Goal: Task Accomplishment & Management: Manage account settings

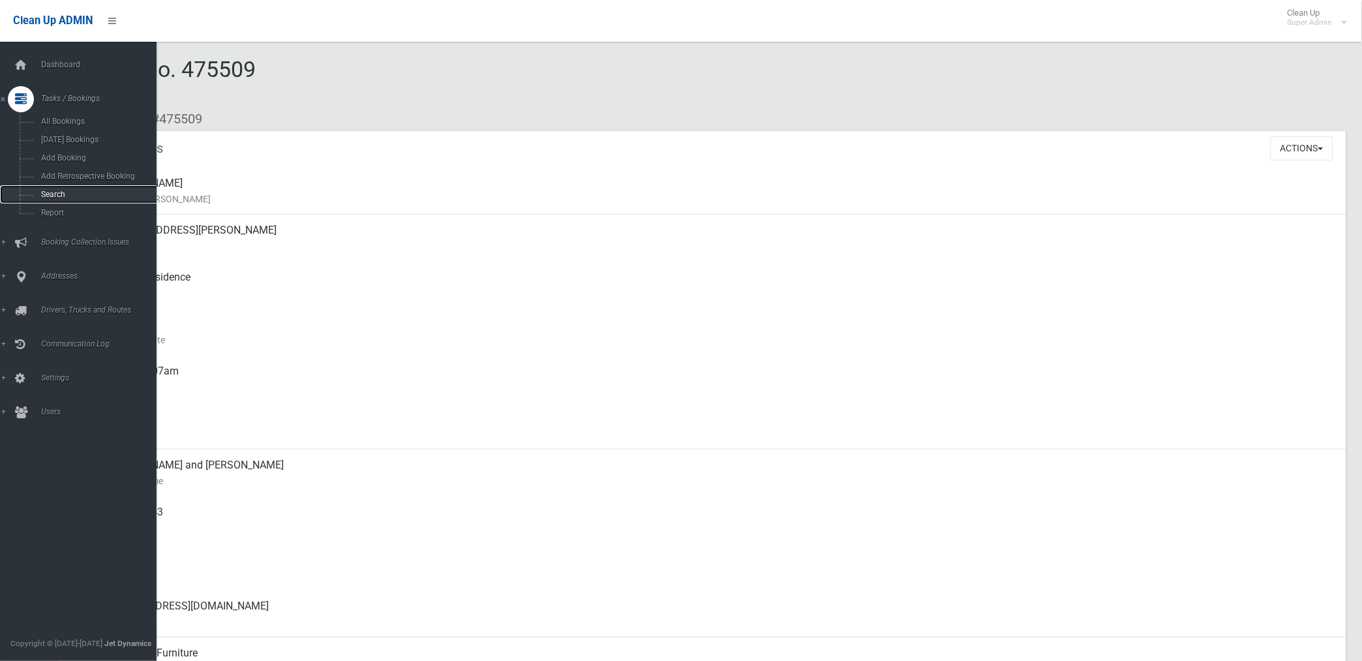
click at [57, 197] on span "Search" at bounding box center [96, 194] width 119 height 9
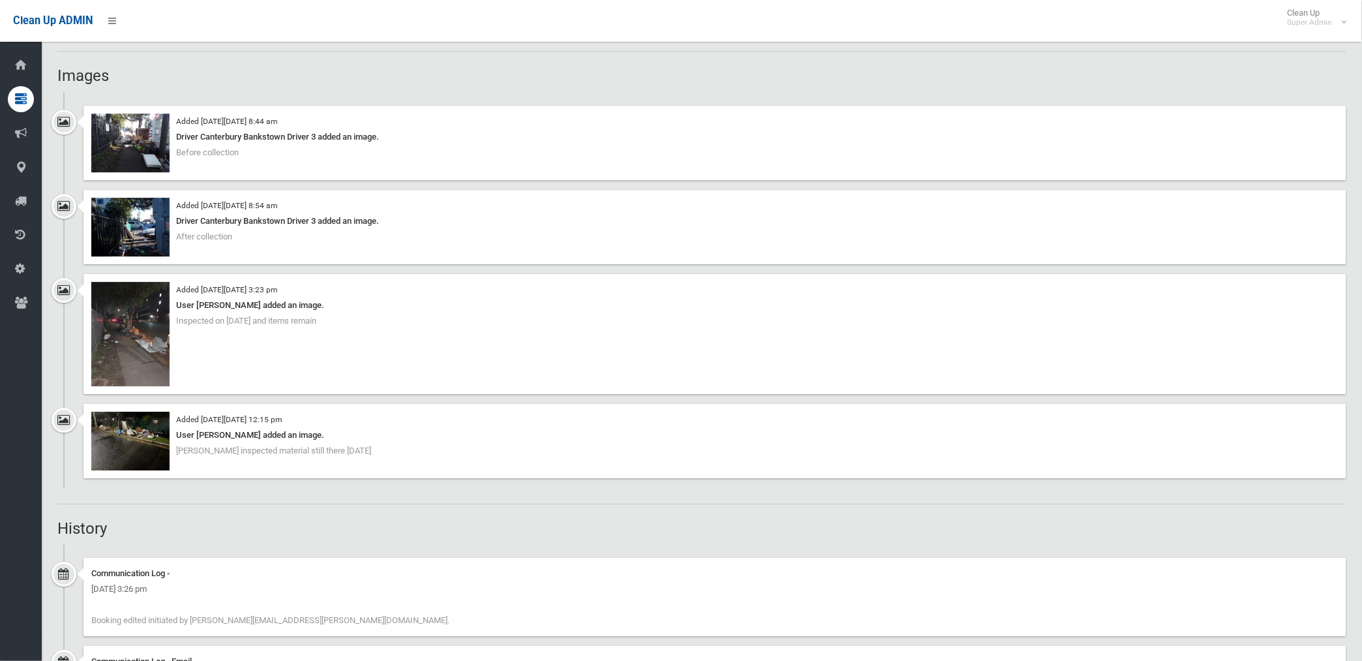
scroll to position [1087, 0]
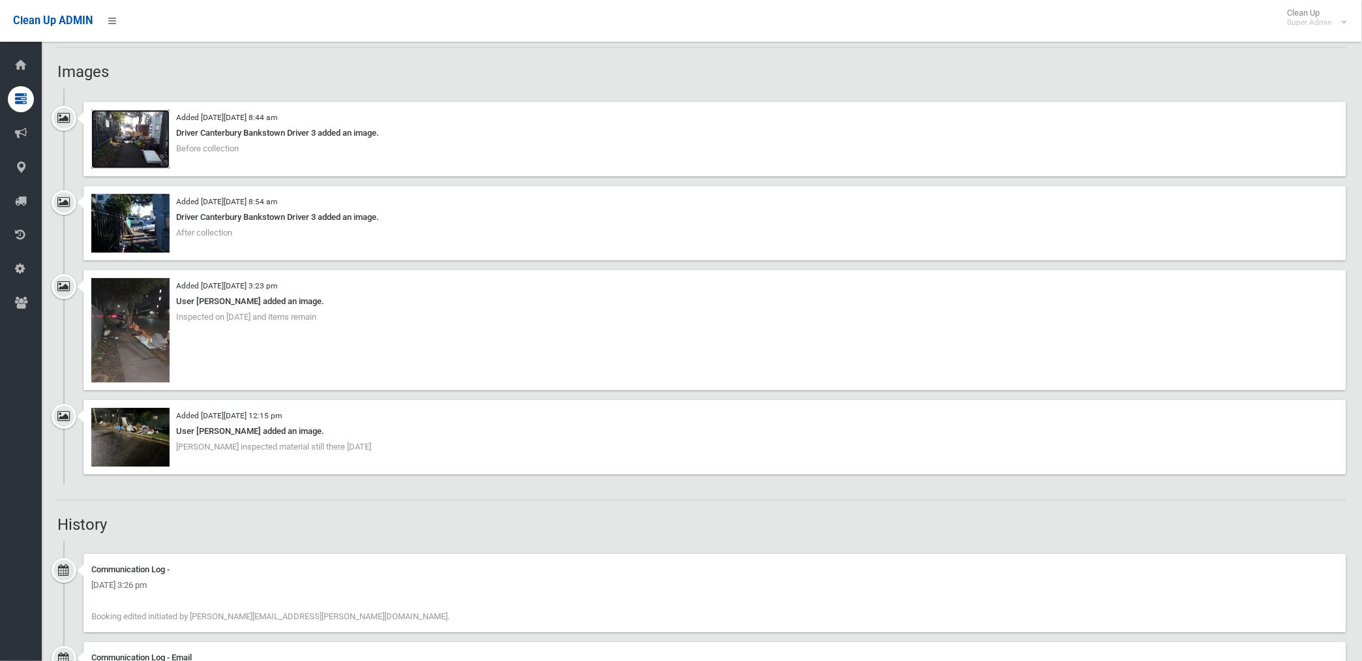
click at [157, 145] on img at bounding box center [130, 139] width 78 height 59
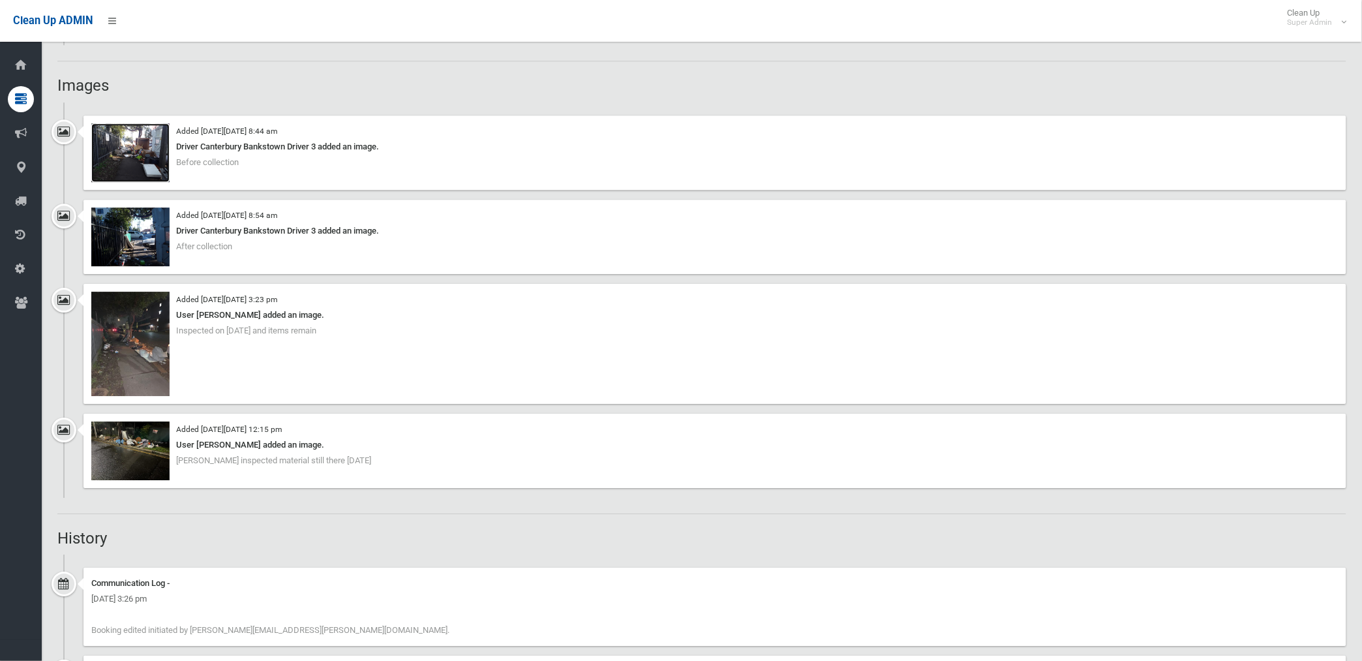
scroll to position [1024, 0]
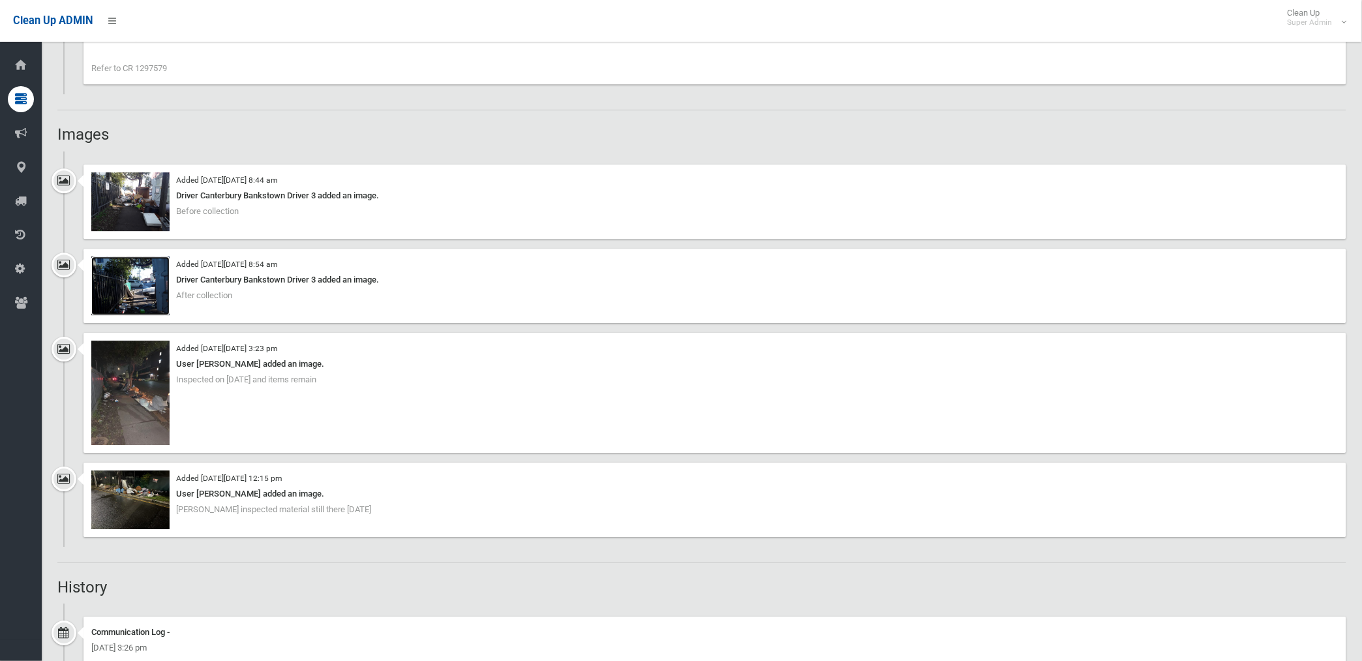
click at [145, 288] on img at bounding box center [130, 285] width 78 height 59
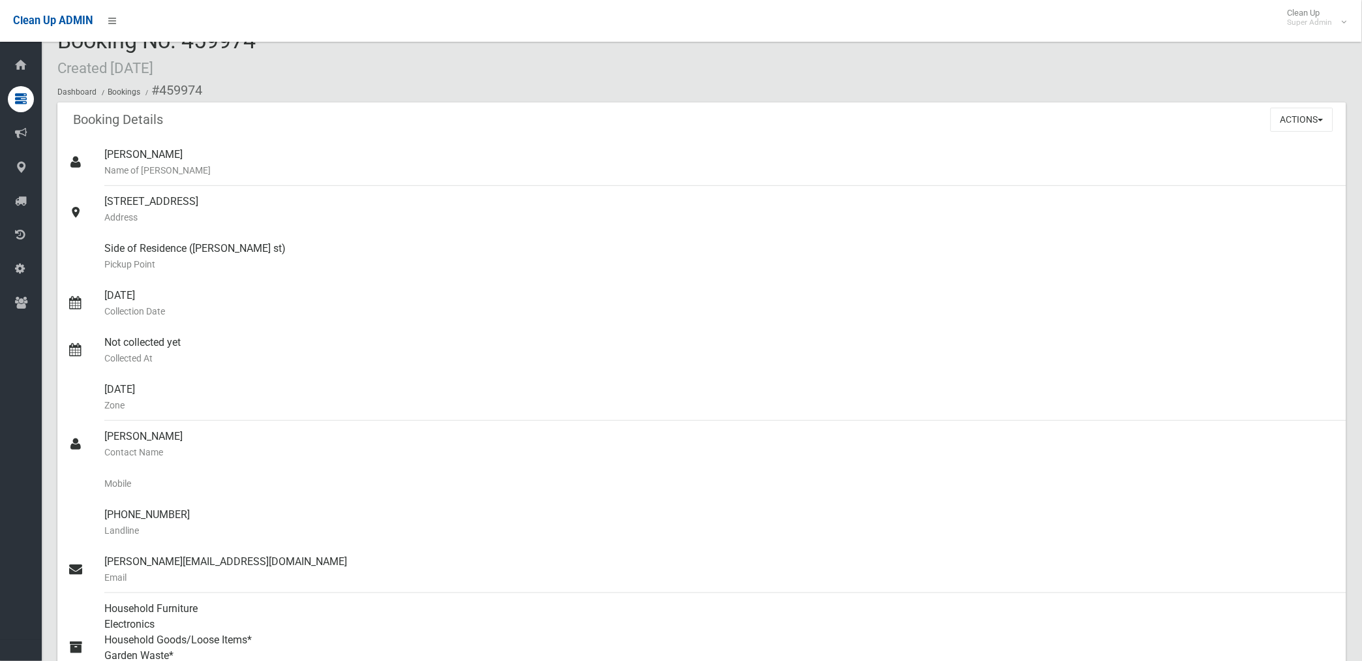
scroll to position [0, 0]
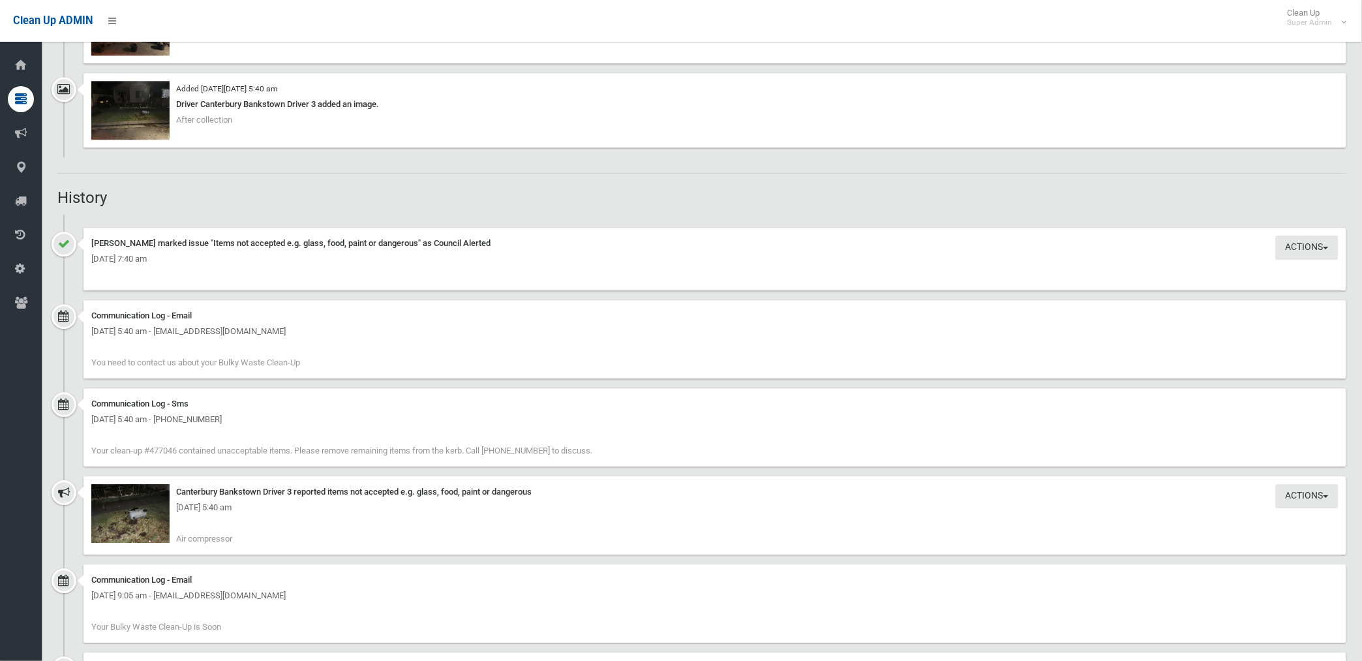
scroll to position [1014, 0]
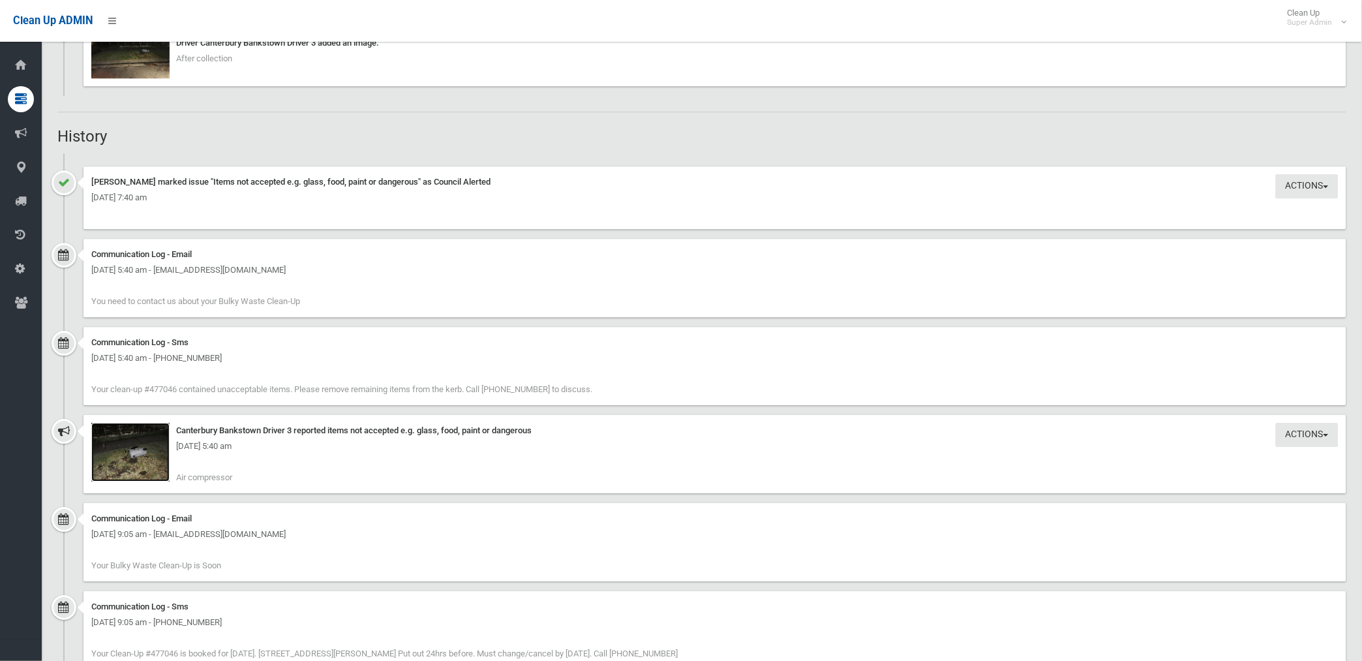
click at [144, 468] on img at bounding box center [130, 452] width 78 height 59
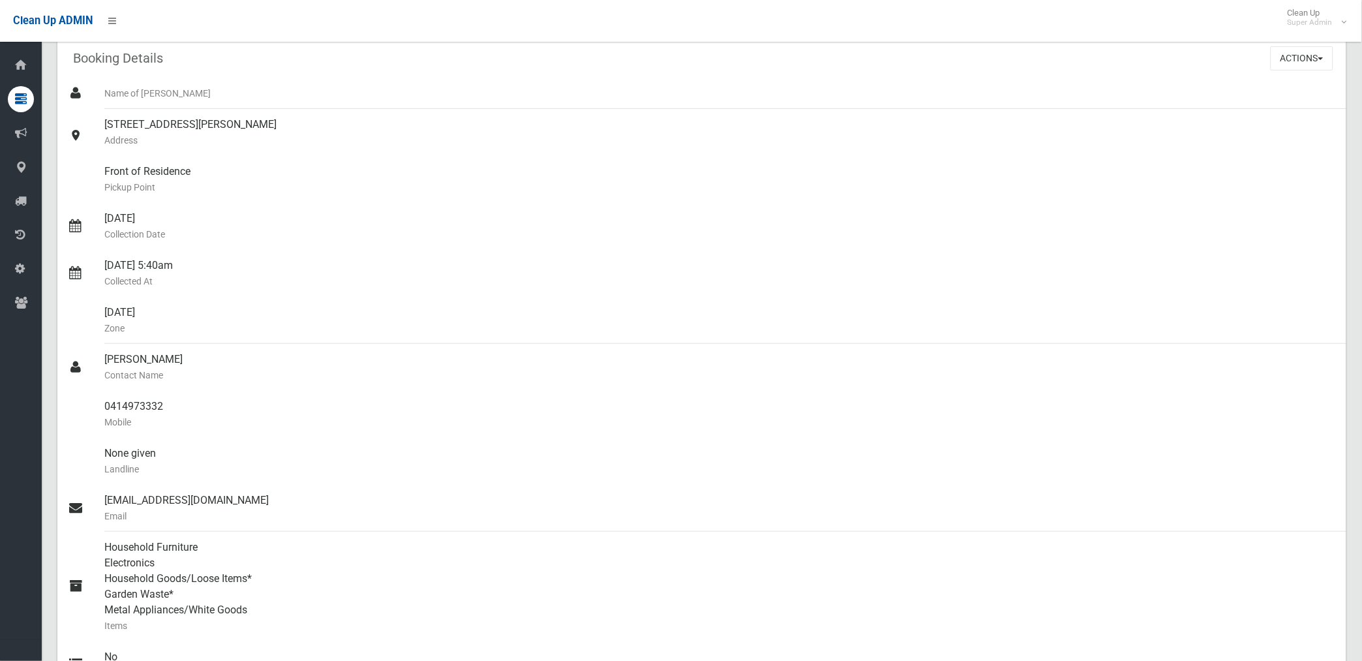
scroll to position [0, 0]
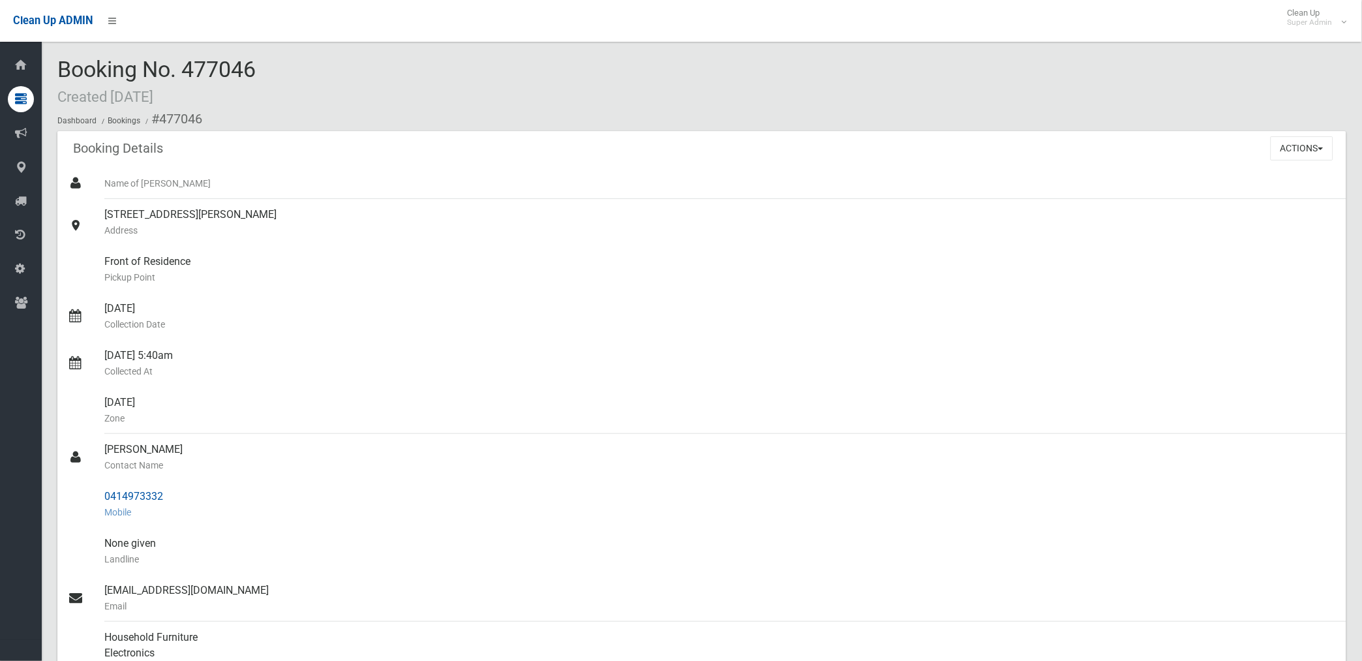
drag, startPoint x: 101, startPoint y: 494, endPoint x: 168, endPoint y: 499, distance: 67.3
click at [168, 499] on link "0414973332 Mobile" at bounding box center [701, 504] width 1289 height 47
drag, startPoint x: 168, startPoint y: 499, endPoint x: 140, endPoint y: 500, distance: 28.1
copy link "0414973332"
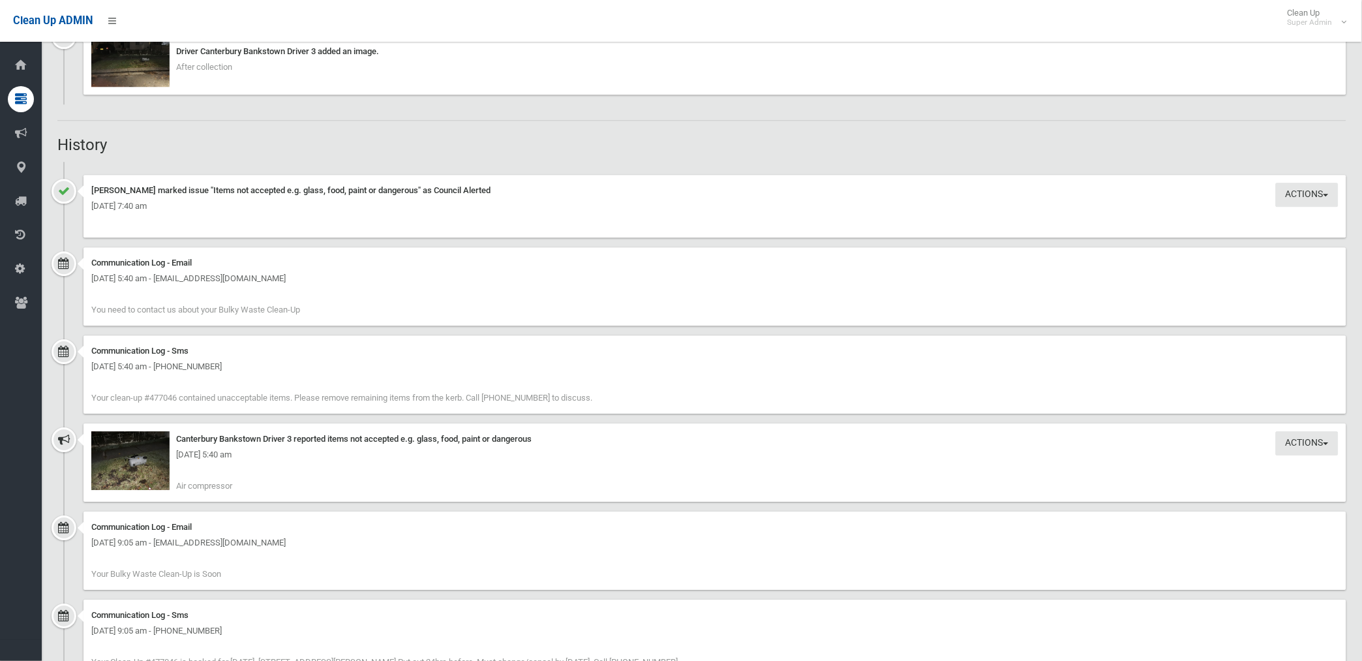
scroll to position [1159, 0]
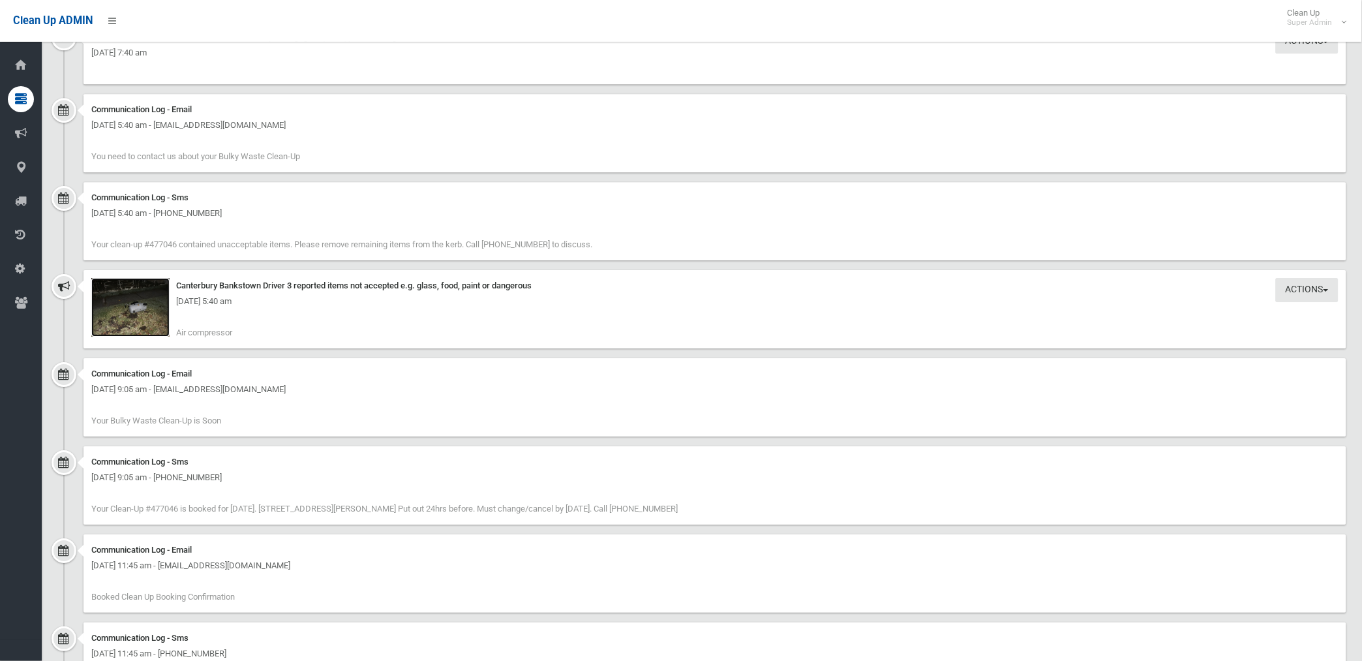
click at [141, 325] on img at bounding box center [130, 307] width 78 height 59
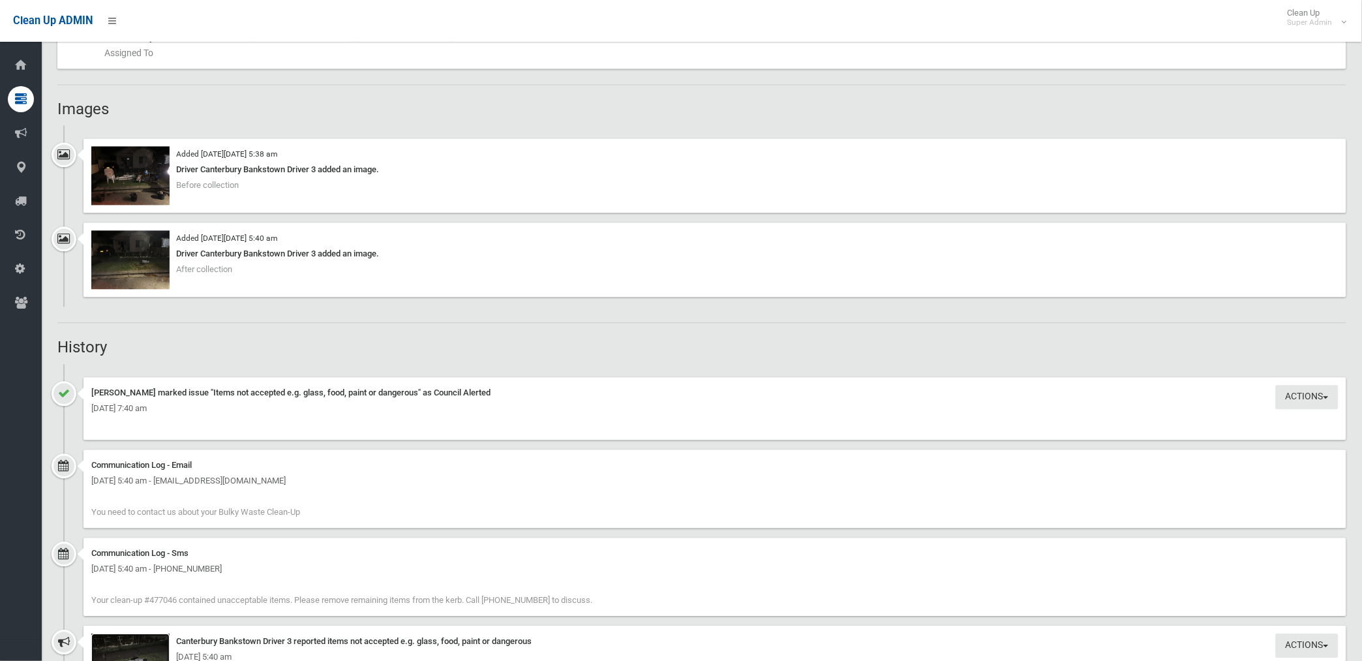
scroll to position [797, 0]
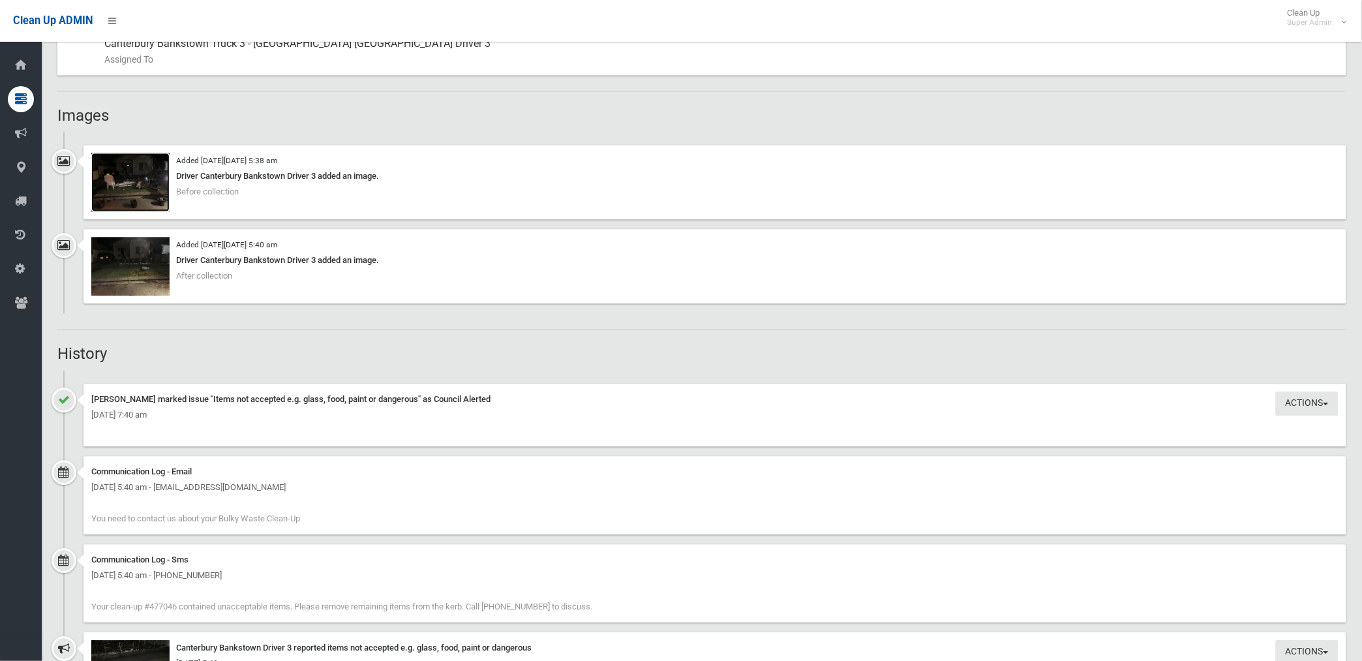
click at [132, 194] on img at bounding box center [130, 182] width 78 height 59
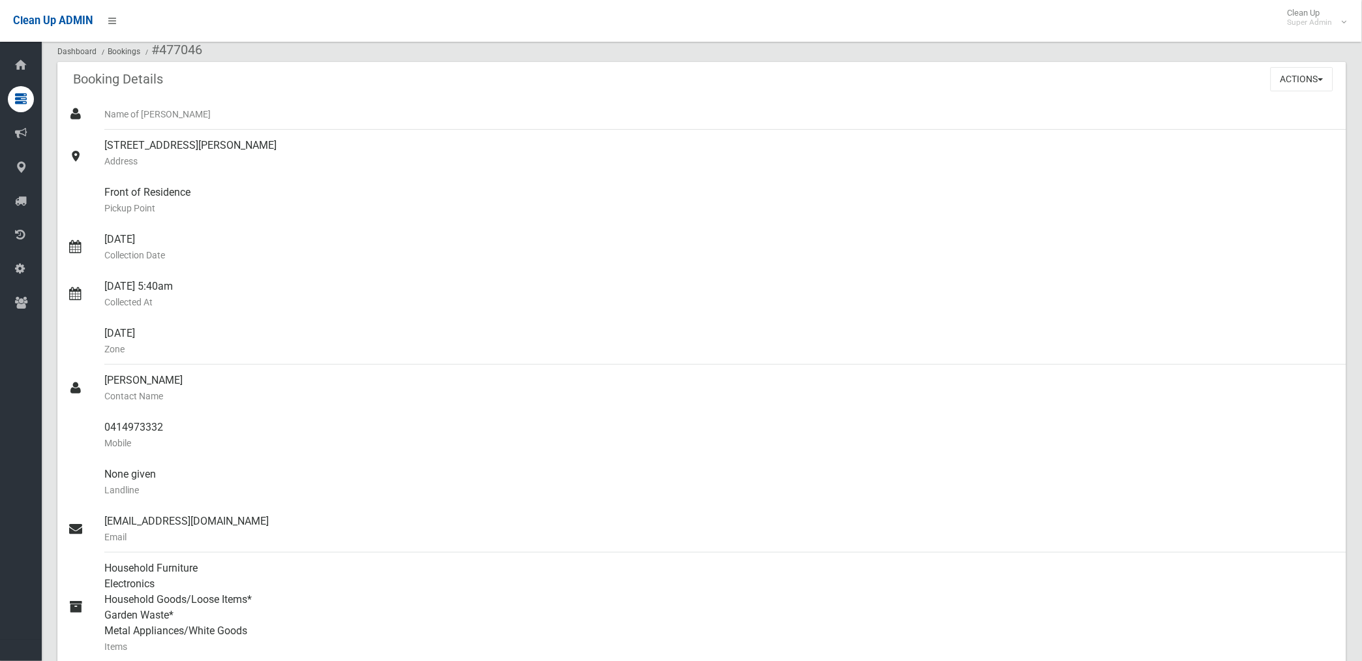
scroll to position [0, 0]
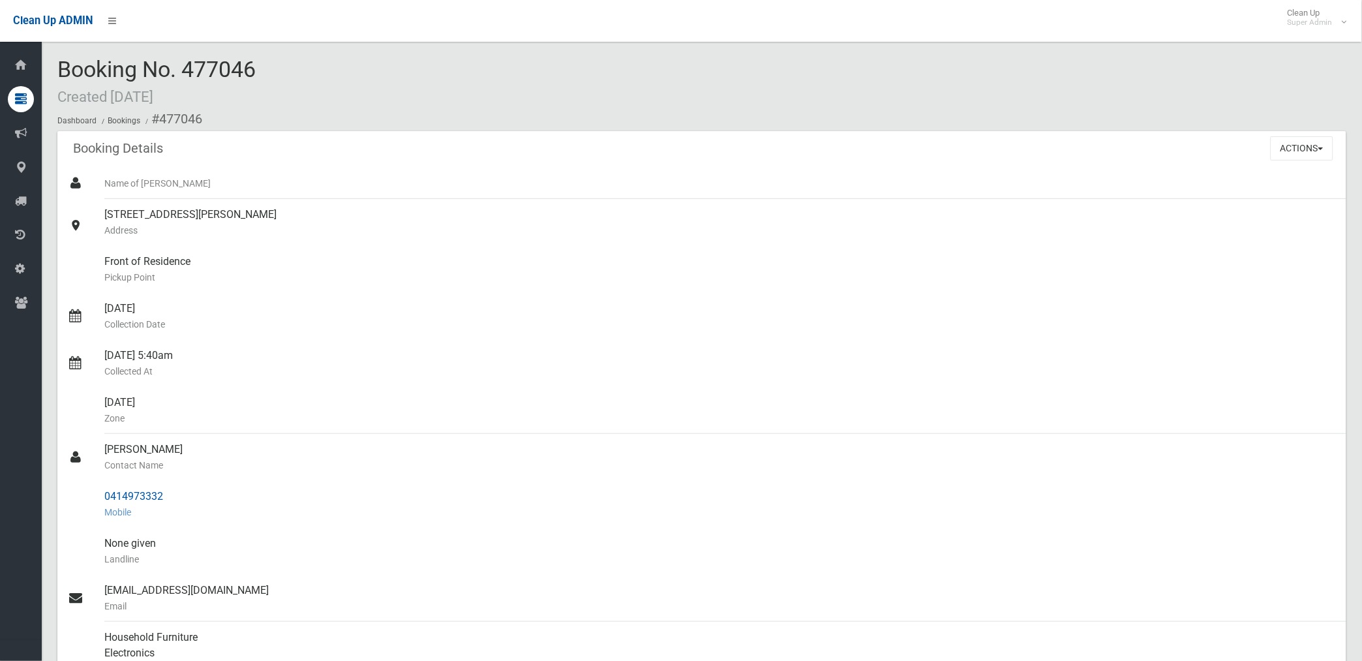
drag, startPoint x: 160, startPoint y: 120, endPoint x: 171, endPoint y: 494, distance: 373.9
copy section "477046 Booking Details Actions View Booking Edit Booking Clone Booking Add Book…"
click at [601, 276] on small "Pickup Point" at bounding box center [720, 277] width 1232 height 16
click at [1293, 141] on button "Actions" at bounding box center [1302, 148] width 63 height 24
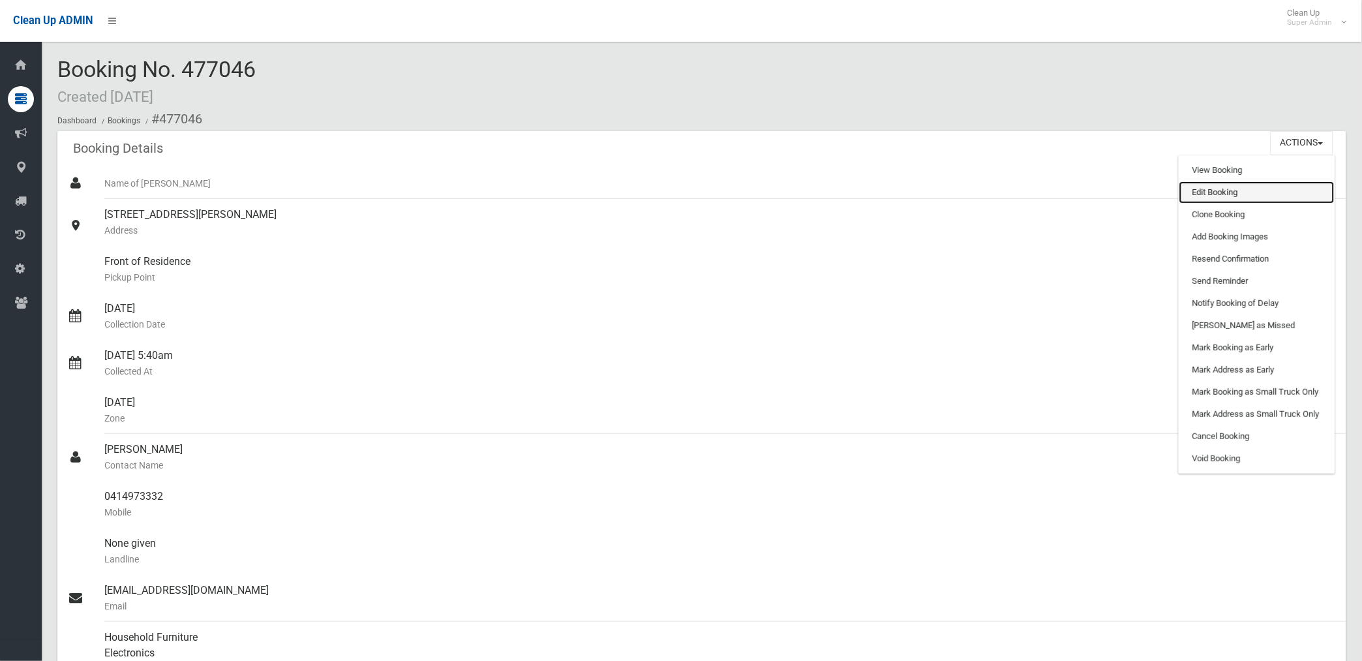
click at [1215, 194] on link "Edit Booking" at bounding box center [1256, 192] width 155 height 22
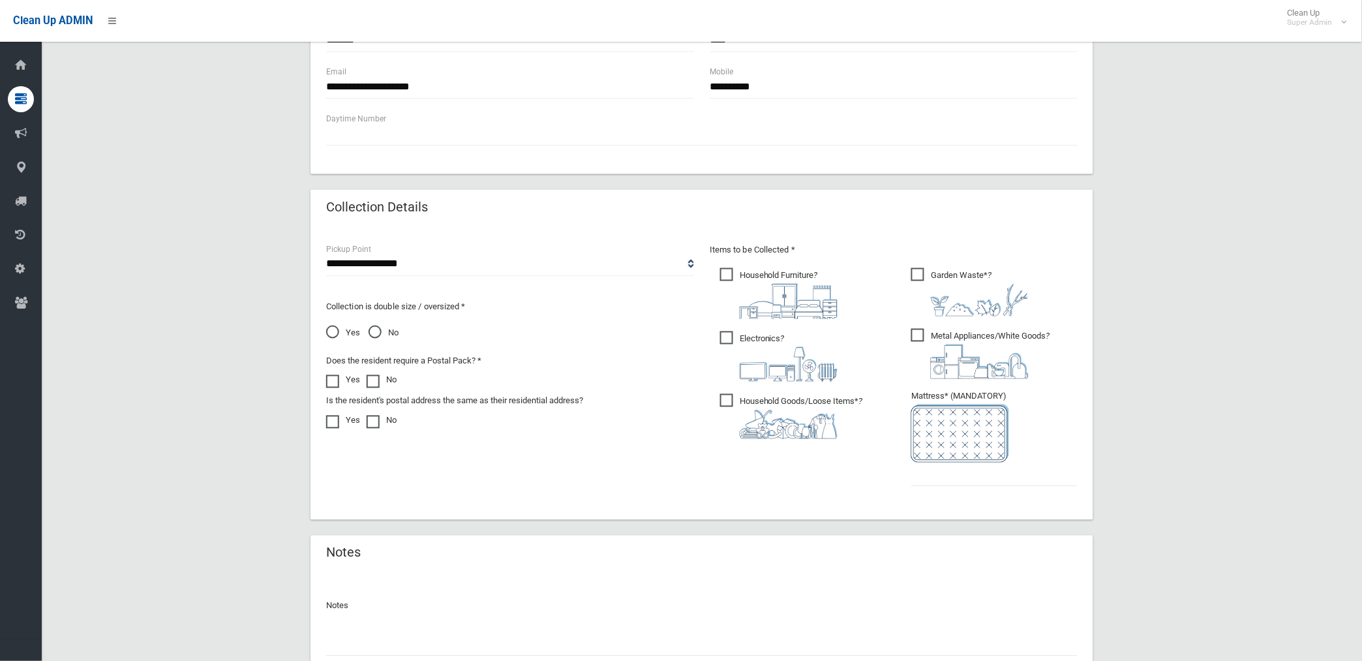
scroll to position [623, 0]
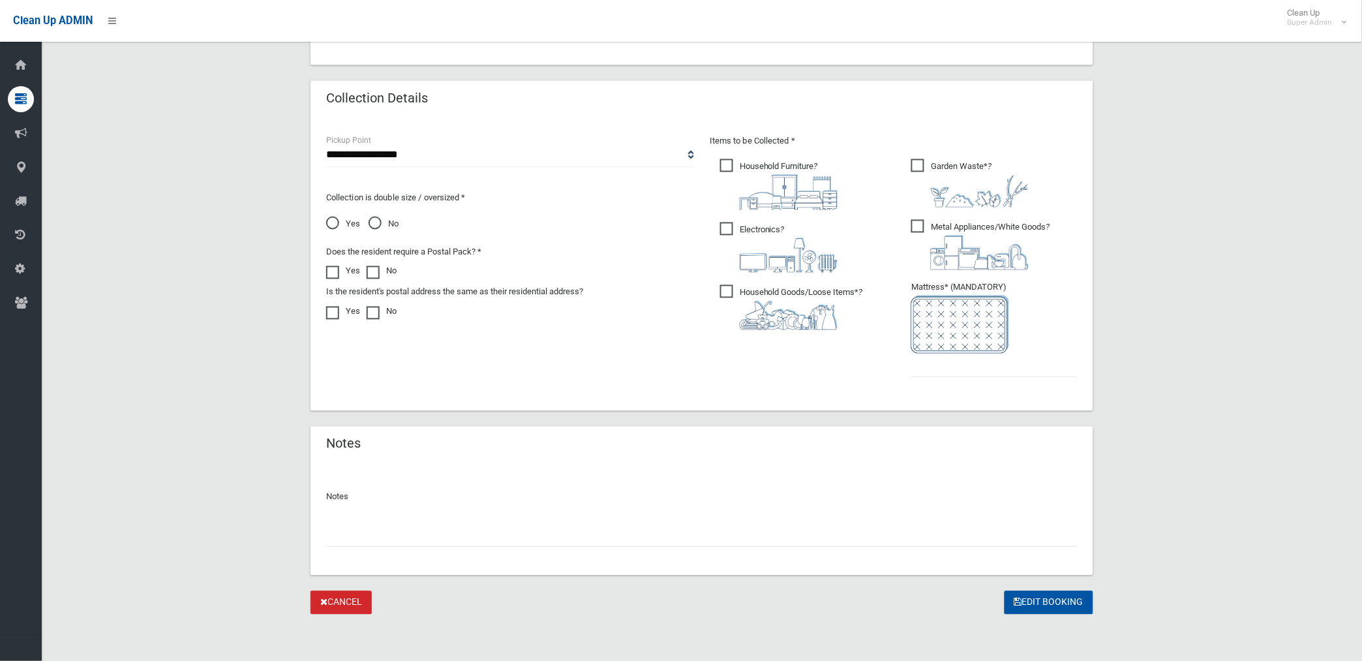
click at [487, 530] on input "text" at bounding box center [702, 535] width 752 height 24
paste input "********"
type input "**********"
click at [916, 368] on input "text" at bounding box center [994, 366] width 166 height 24
type input "*"
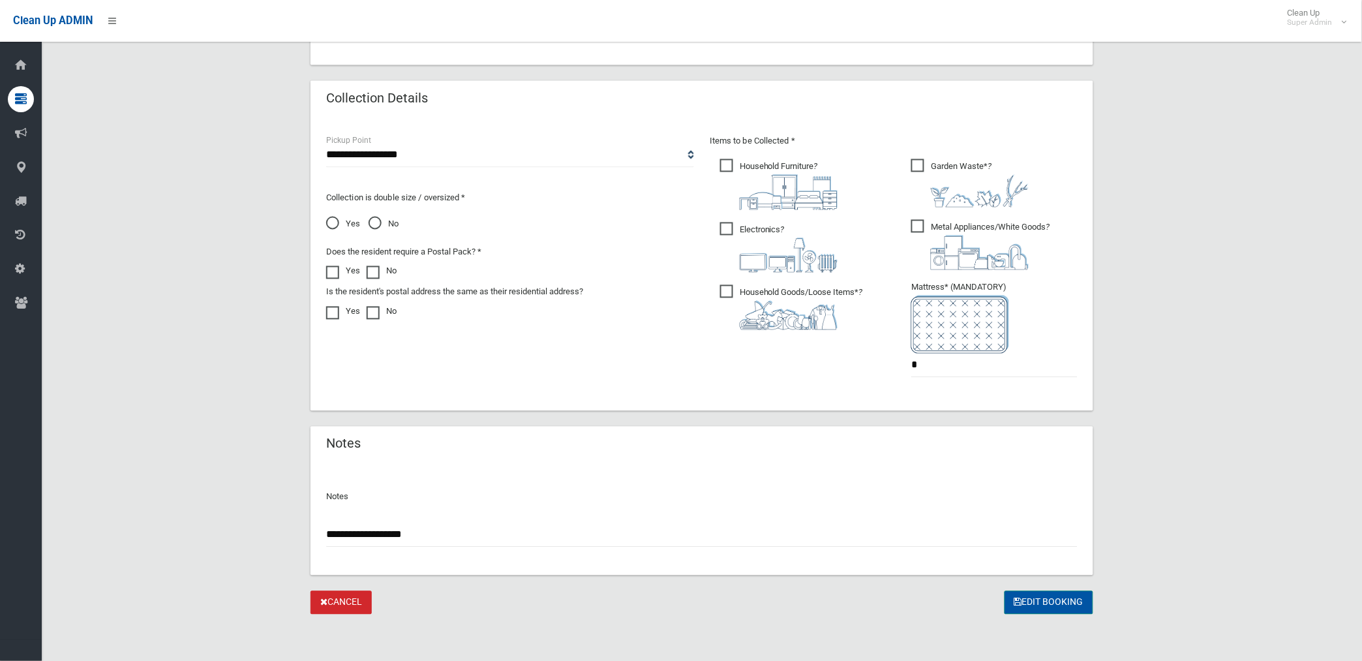
click at [1057, 603] on button "Edit Booking" at bounding box center [1049, 603] width 89 height 24
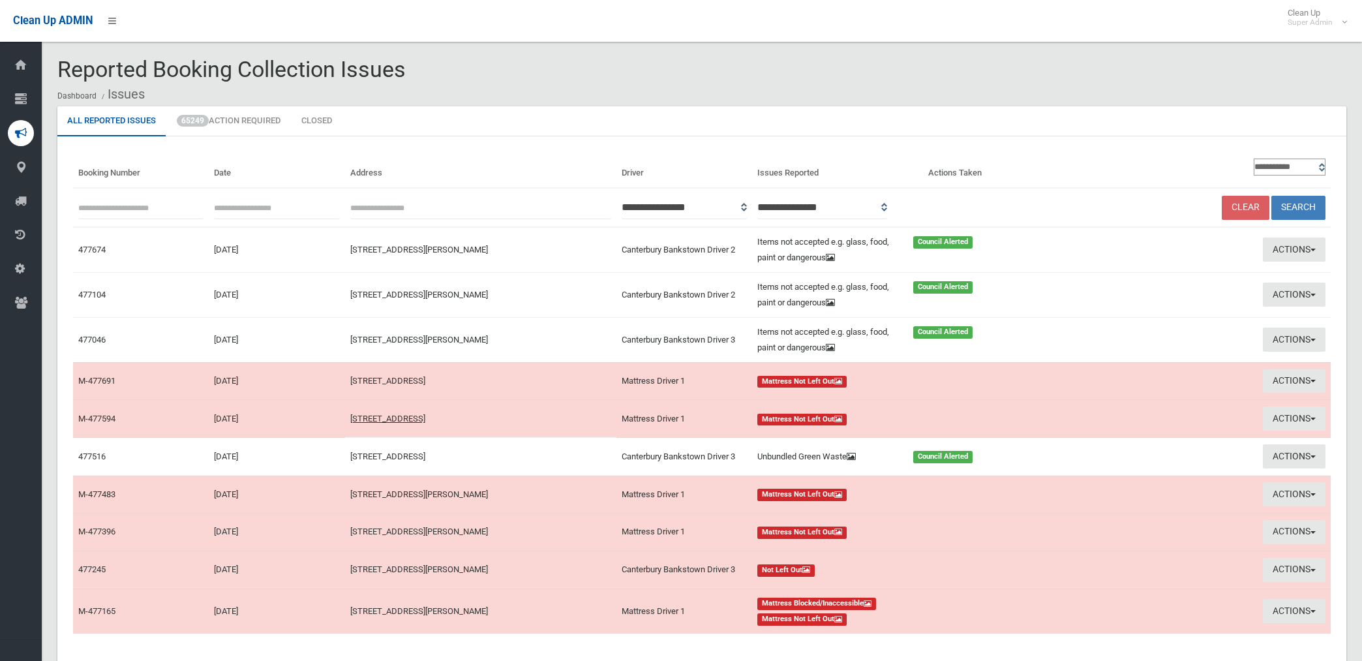
scroll to position [72, 0]
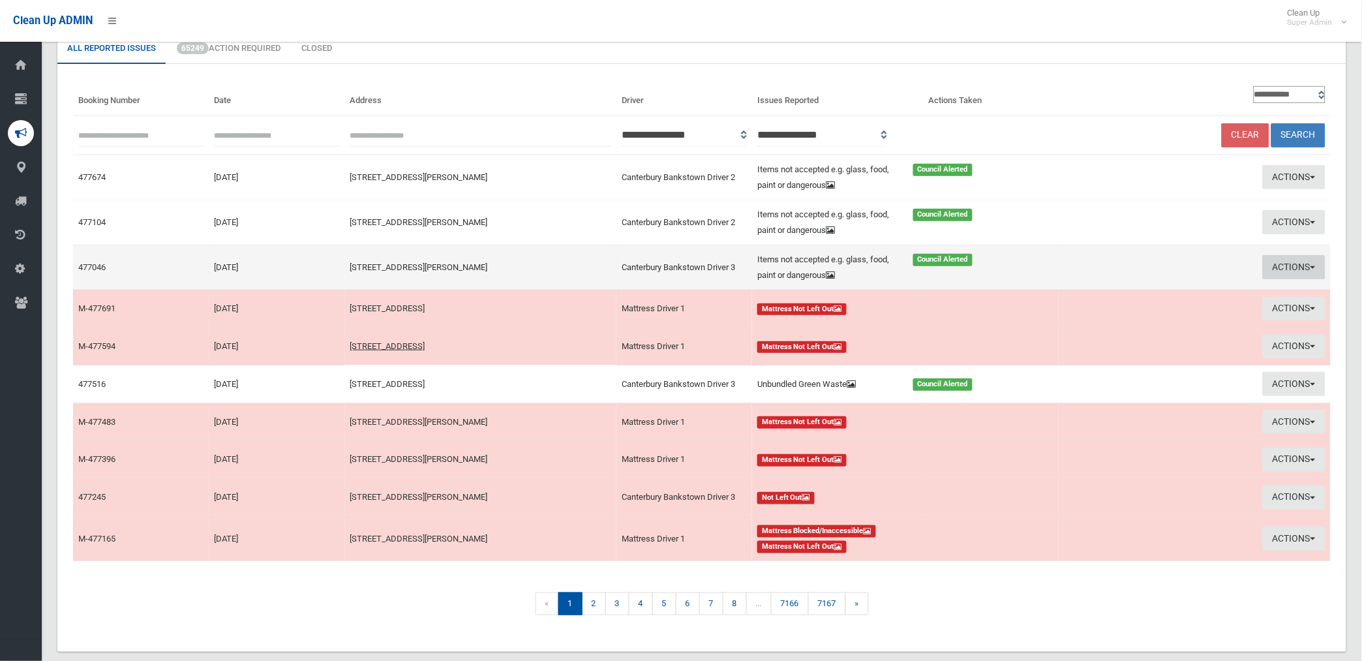
click at [1307, 262] on button "Actions" at bounding box center [1294, 267] width 63 height 24
click at [1095, 316] on link "Edit Actions Taken" at bounding box center [1142, 316] width 155 height 22
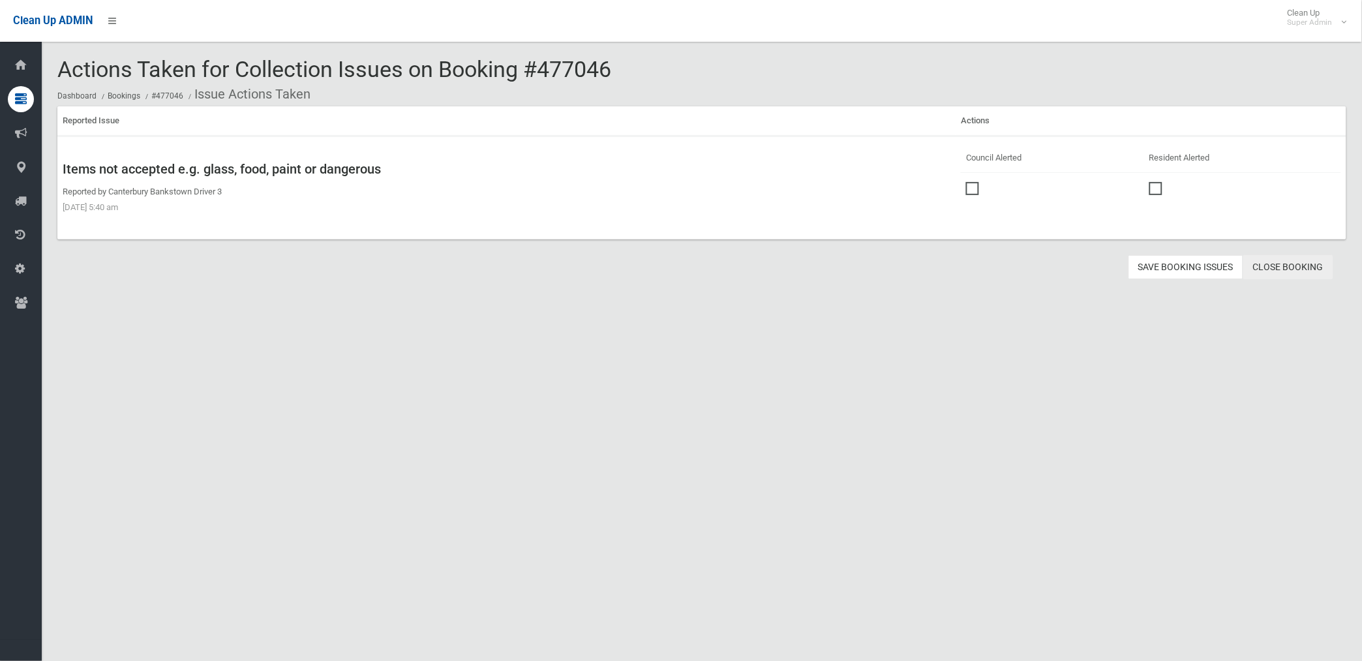
click at [1297, 269] on link "Close Booking" at bounding box center [1288, 267] width 90 height 24
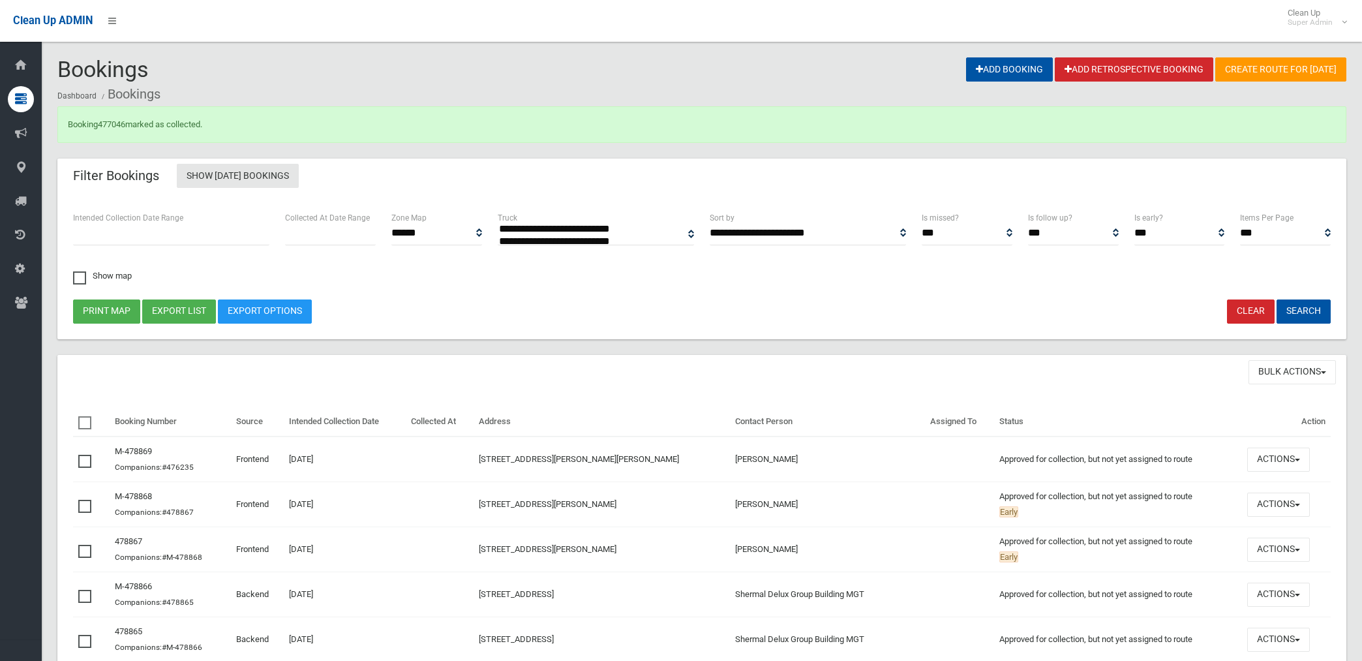
select select
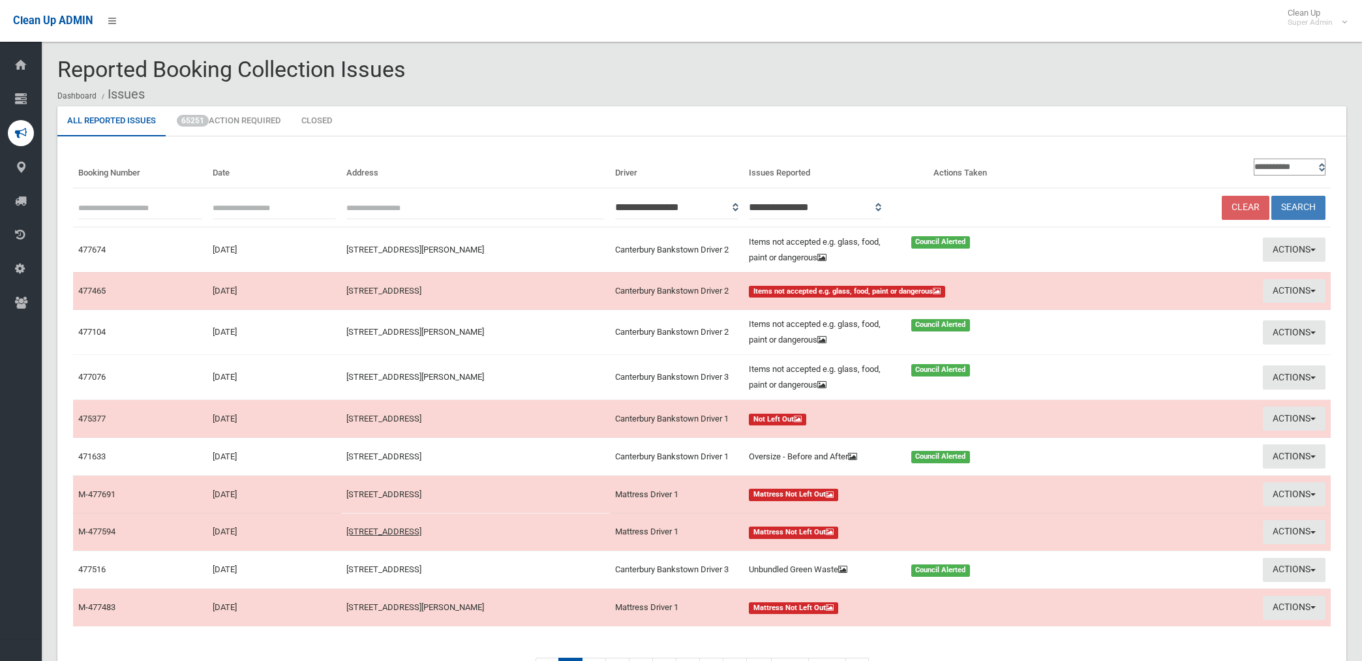
scroll to position [72, 0]
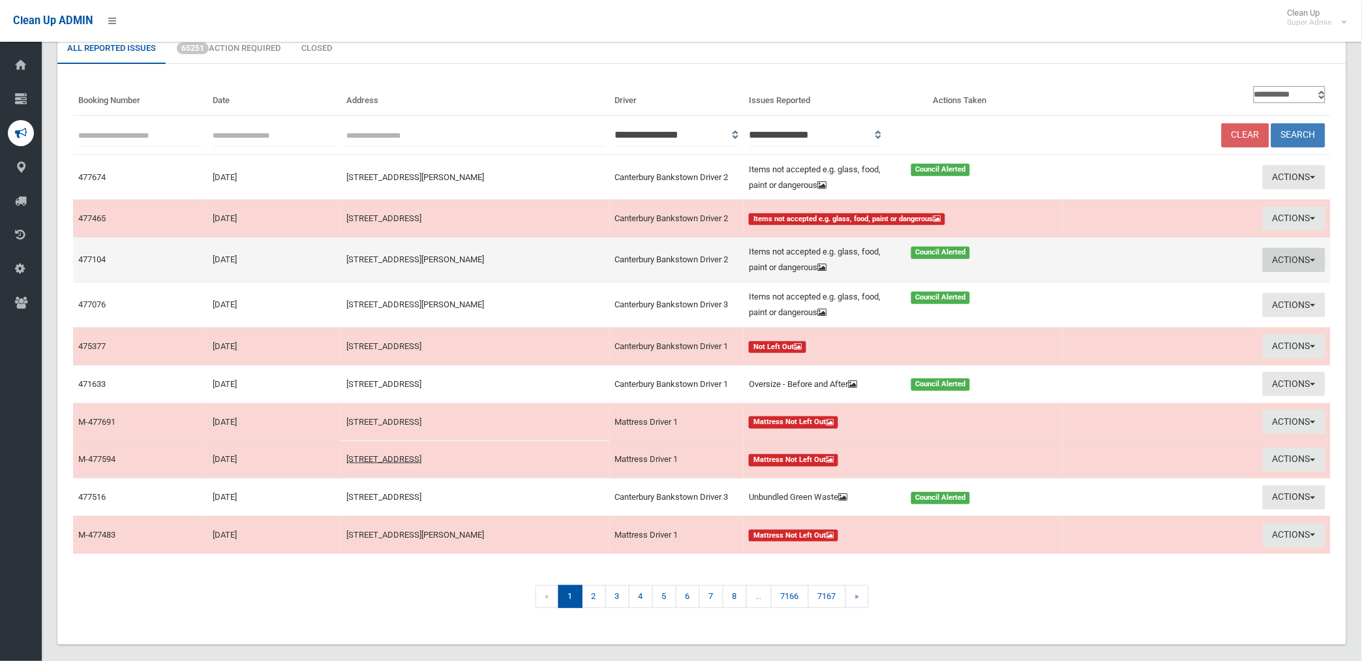
click at [1275, 253] on button "Actions" at bounding box center [1294, 260] width 63 height 24
click at [1112, 310] on link "Edit Actions Taken" at bounding box center [1146, 309] width 155 height 22
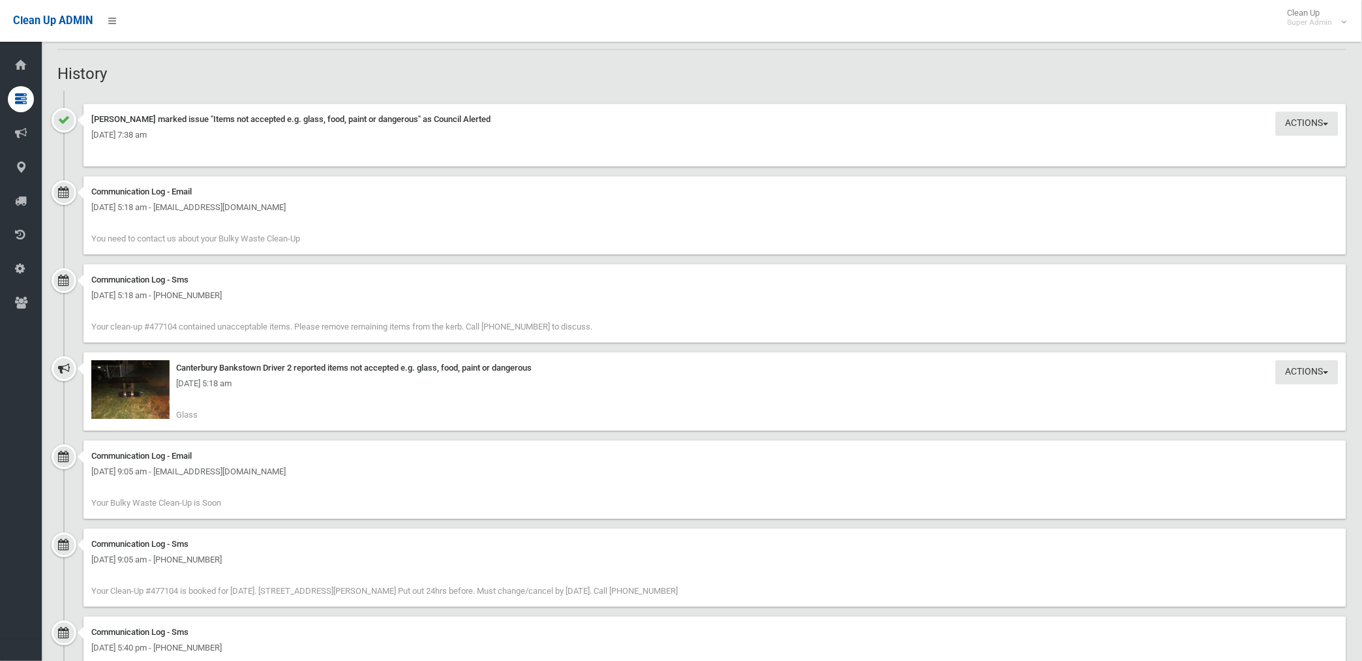
scroll to position [1159, 0]
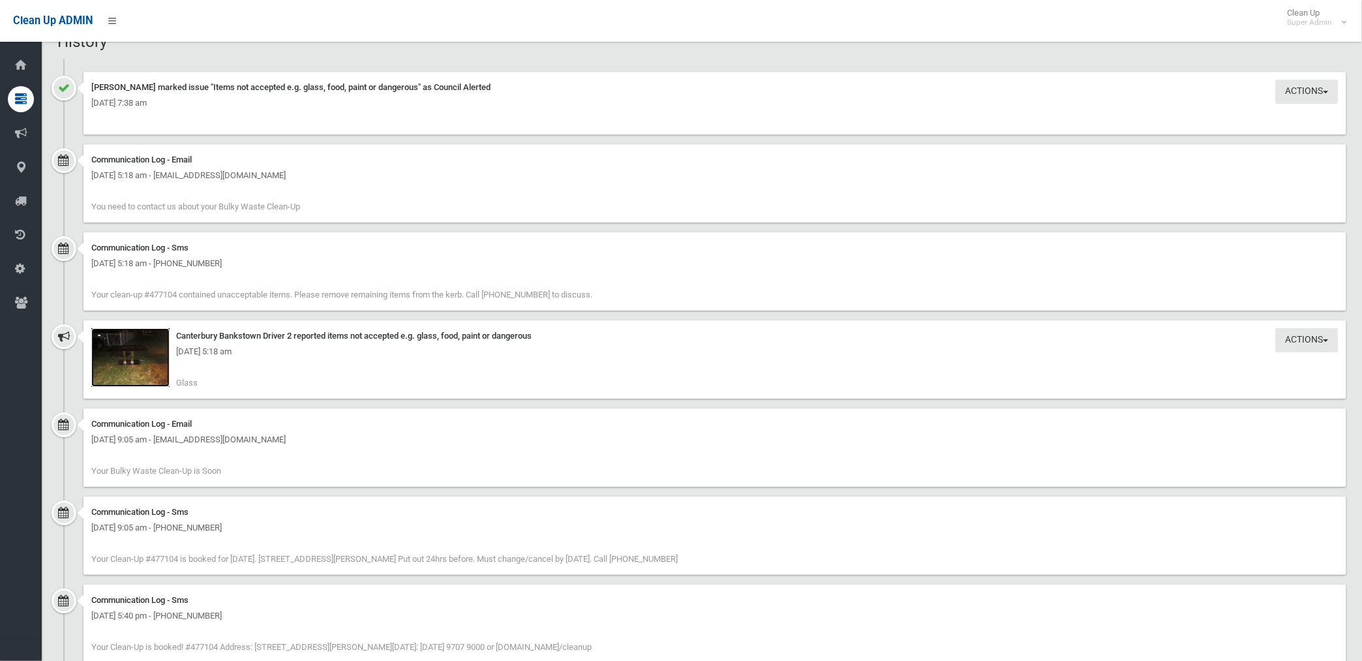
click at [138, 364] on img at bounding box center [130, 357] width 78 height 59
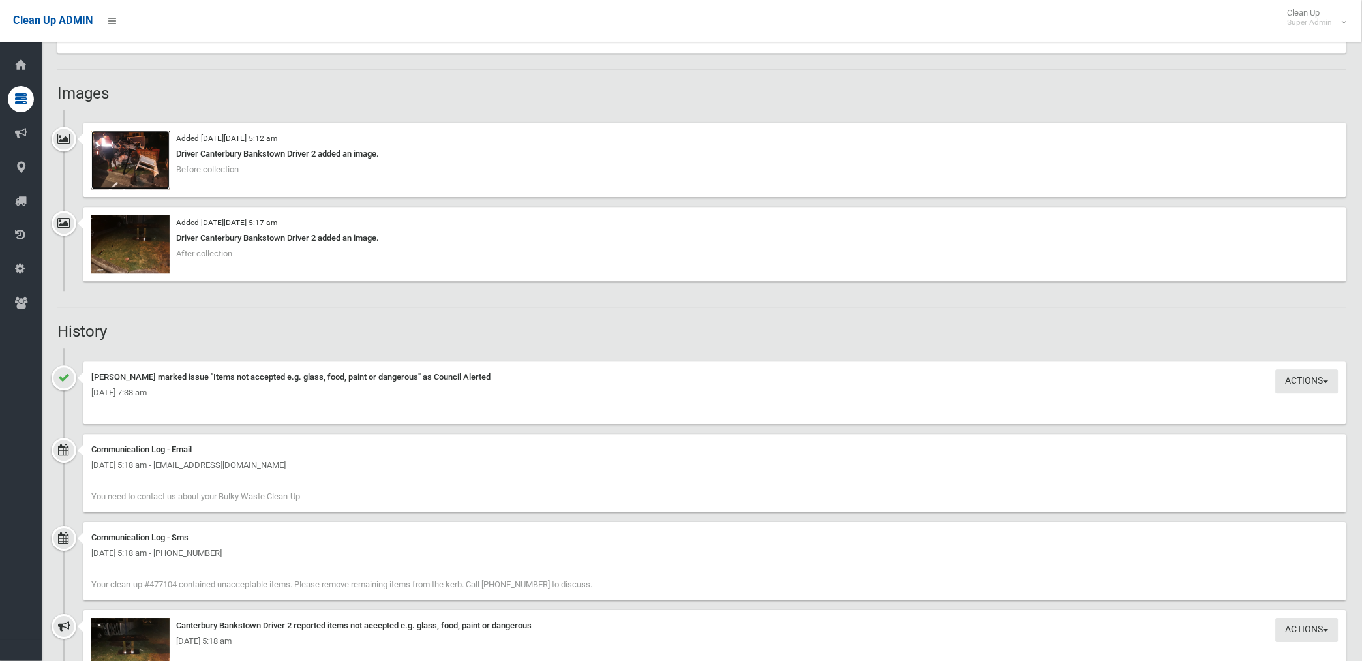
click at [124, 168] on img at bounding box center [130, 159] width 78 height 59
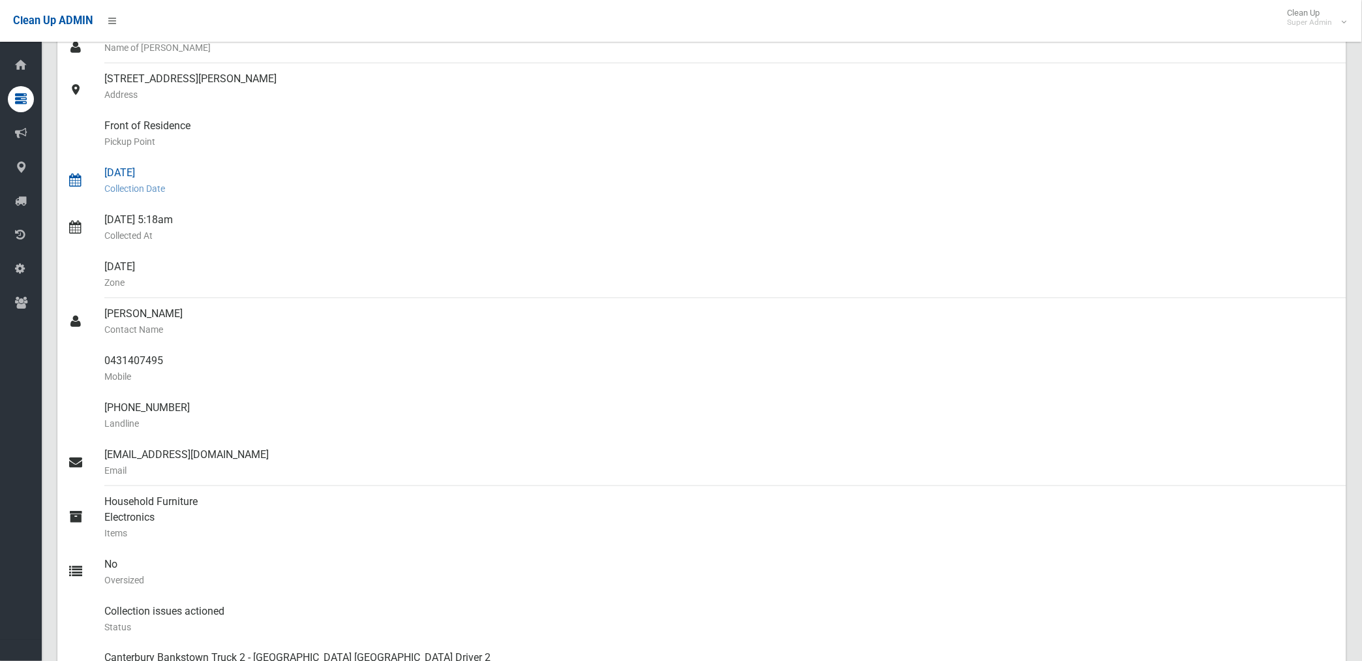
scroll to position [145, 0]
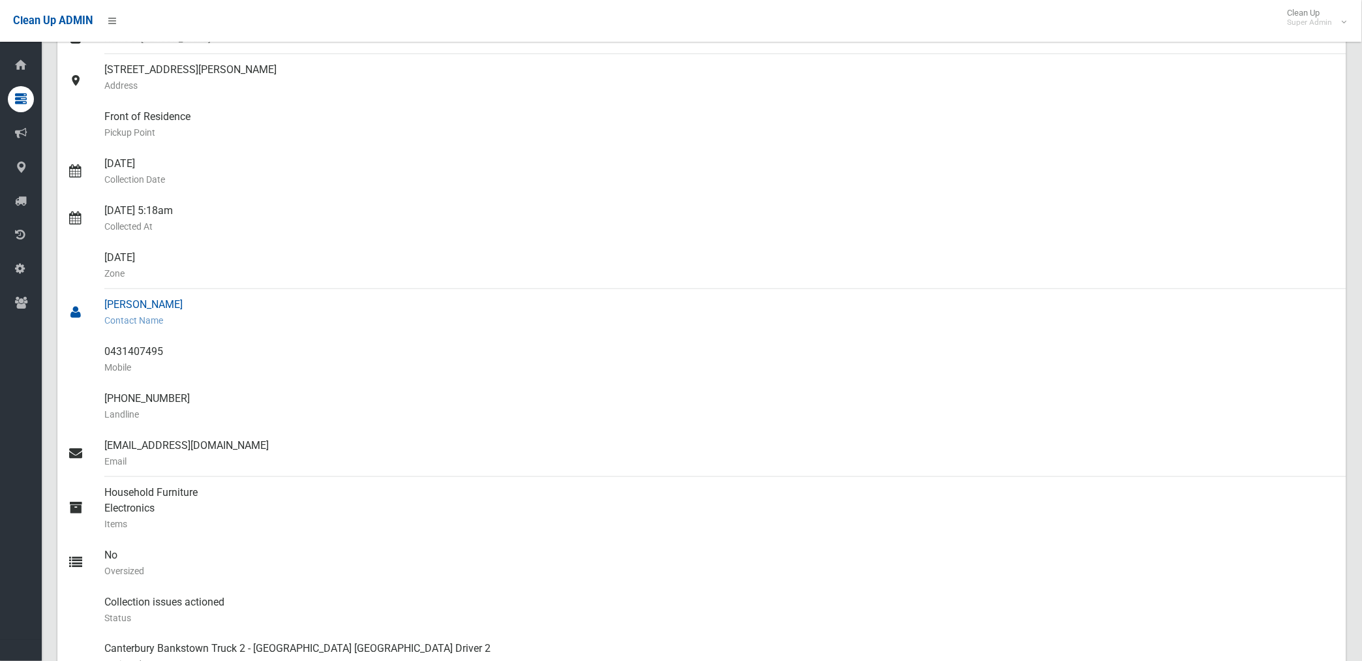
drag, startPoint x: 104, startPoint y: 300, endPoint x: 157, endPoint y: 303, distance: 52.3
click at [157, 303] on div "Mohammad MORSHED Contact Name" at bounding box center [720, 312] width 1232 height 47
drag, startPoint x: 157, startPoint y: 303, endPoint x: 164, endPoint y: 359, distance: 57.2
click at [164, 359] on small "Mobile" at bounding box center [720, 367] width 1232 height 16
drag, startPoint x: 106, startPoint y: 349, endPoint x: 173, endPoint y: 344, distance: 67.4
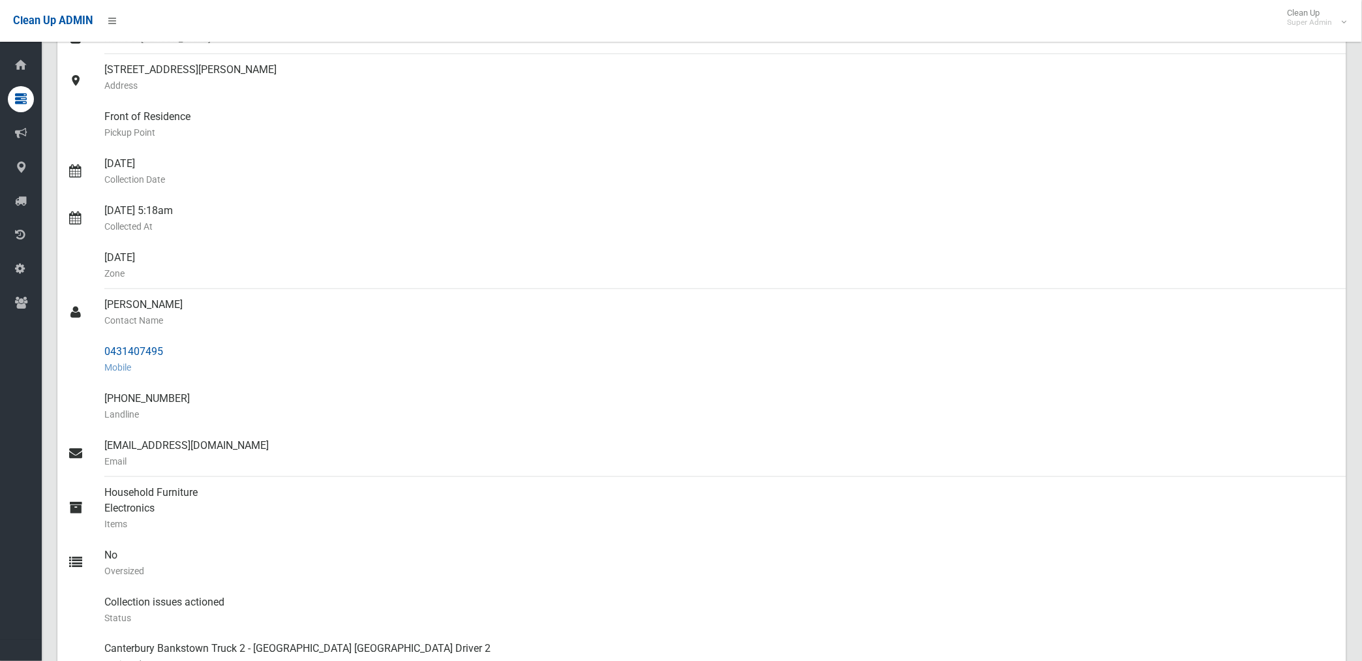
click at [173, 344] on div "0431407495 Mobile" at bounding box center [720, 359] width 1232 height 47
drag, startPoint x: 173, startPoint y: 344, endPoint x: 127, endPoint y: 356, distance: 47.9
copy div "0431407495"
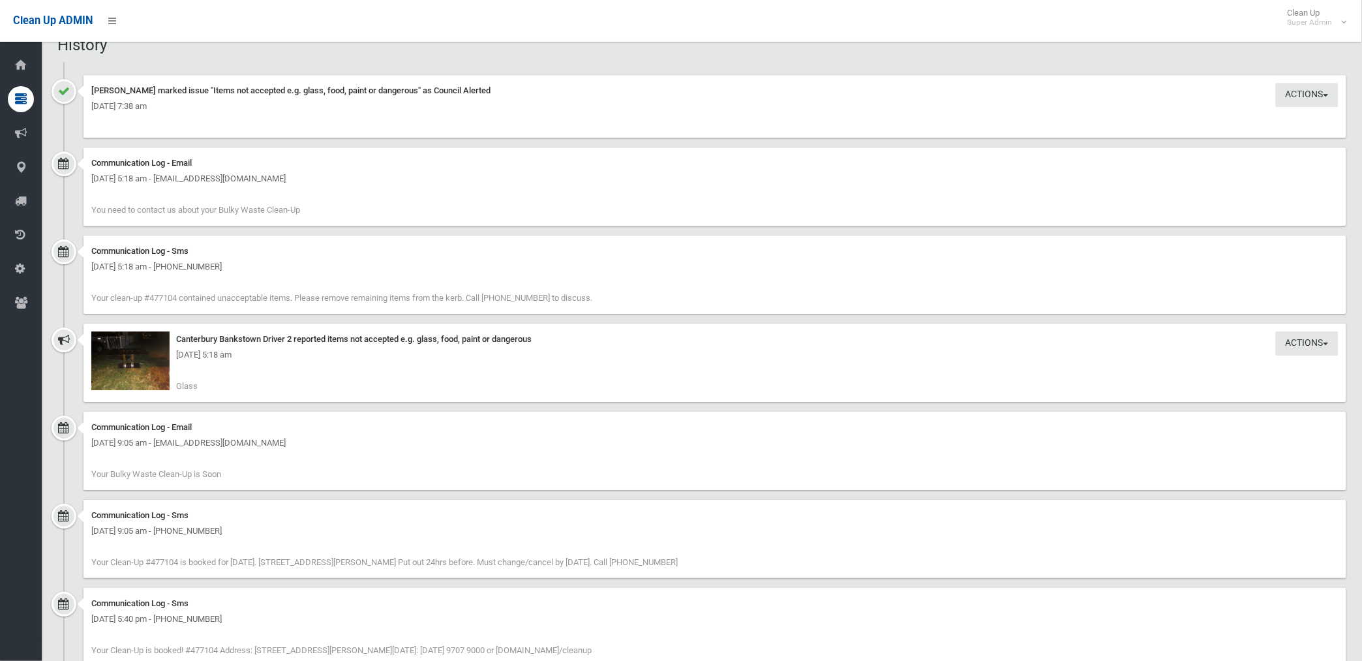
scroll to position [1159, 0]
click at [149, 375] on img at bounding box center [130, 357] width 78 height 59
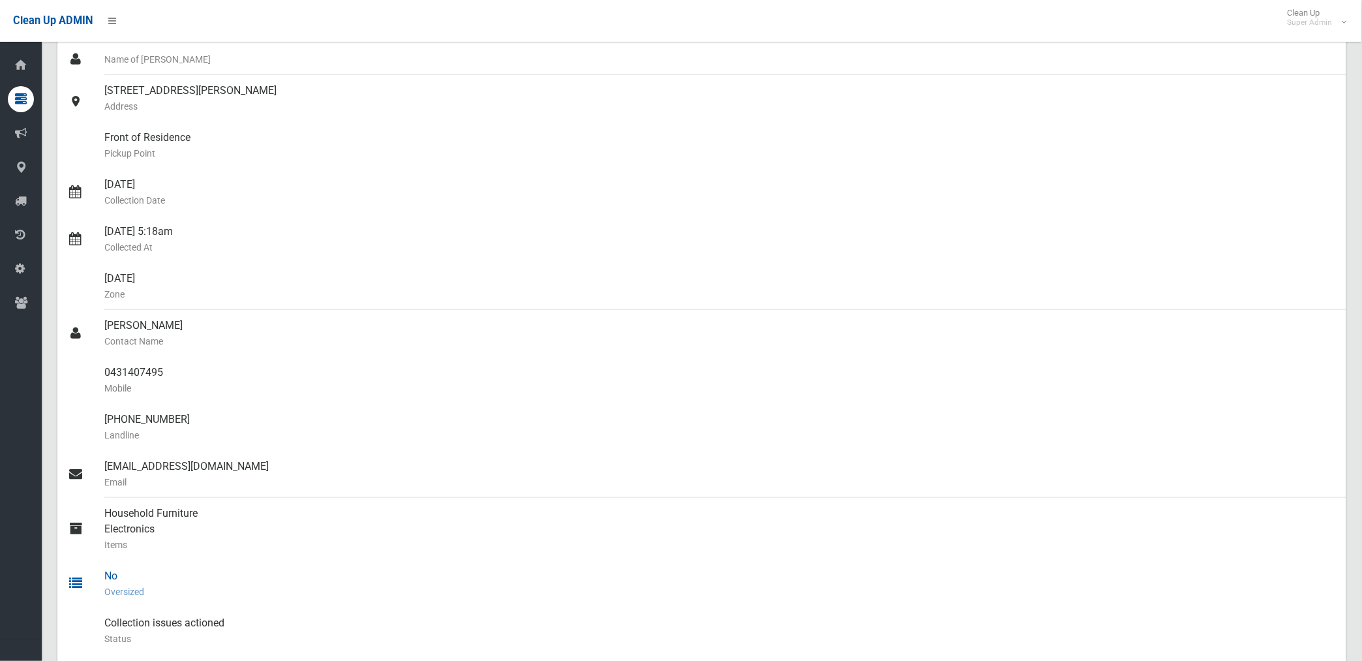
scroll to position [0, 0]
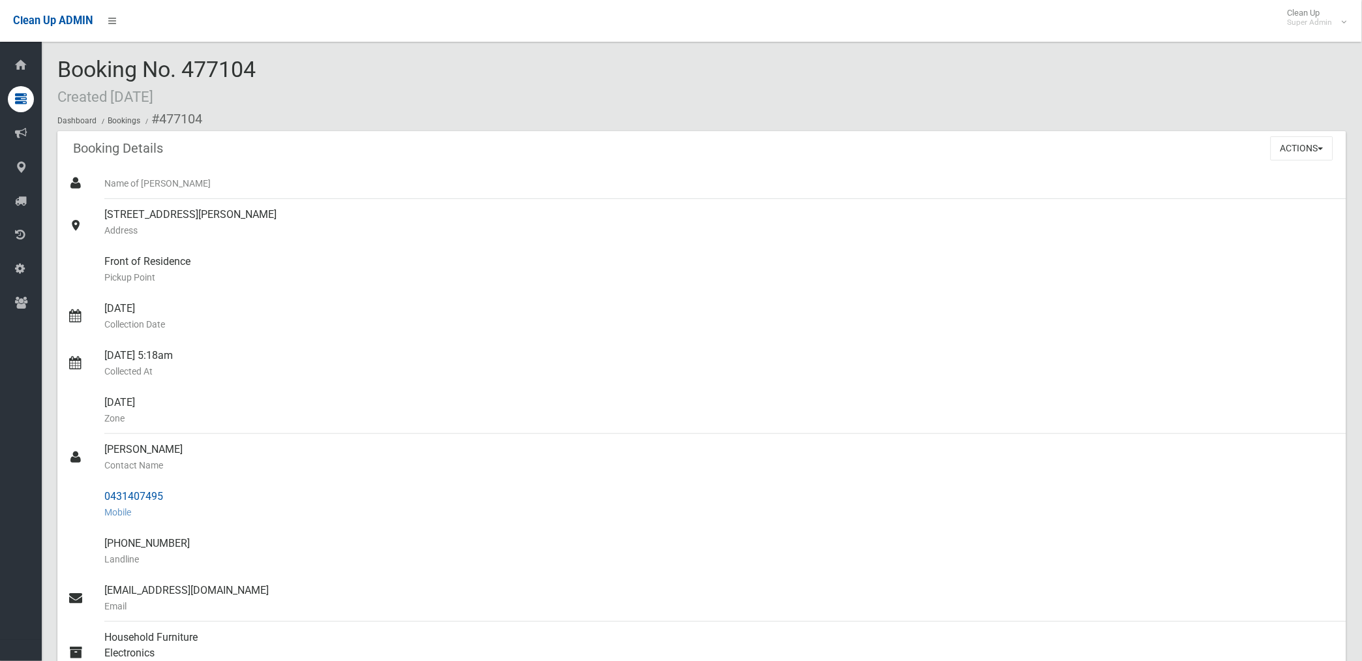
drag, startPoint x: 161, startPoint y: 115, endPoint x: 178, endPoint y: 497, distance: 382.0
copy section "477104 Booking Details Actions View Booking Edit Booking Clone Booking Add Book…"
click at [448, 281] on small "Pickup Point" at bounding box center [720, 277] width 1232 height 16
click at [1293, 148] on button "Actions" at bounding box center [1302, 148] width 63 height 24
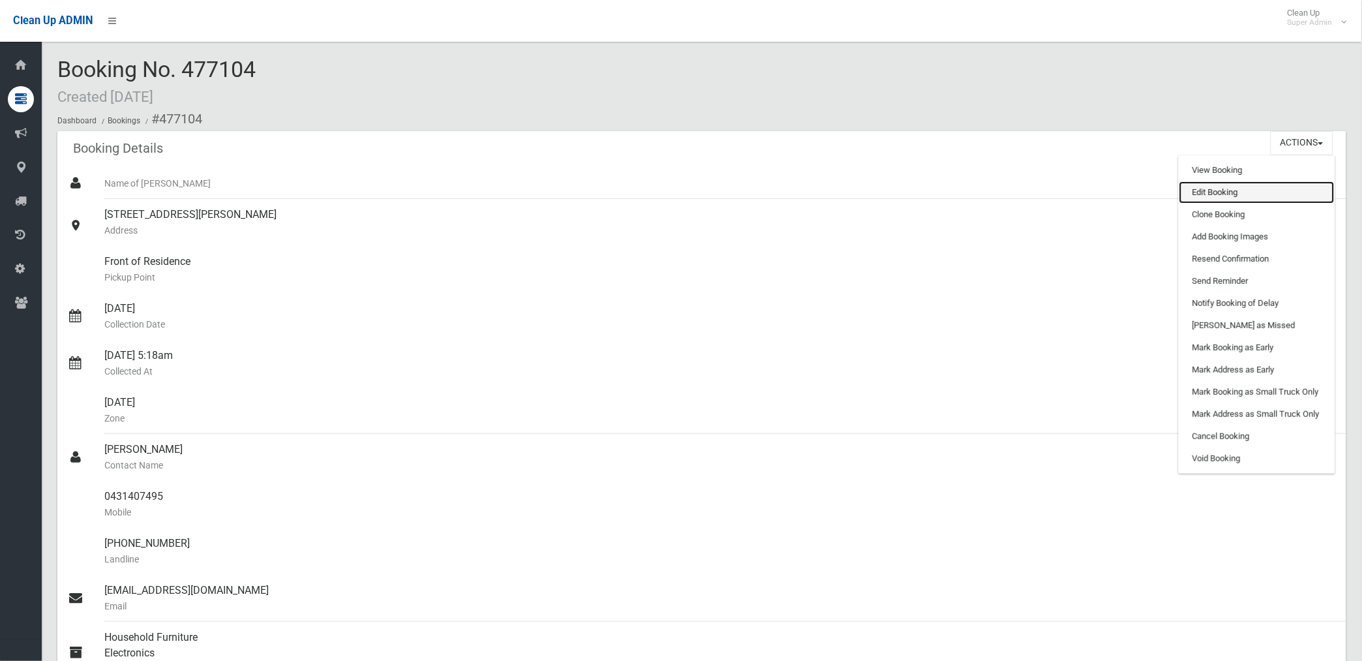
click at [1217, 191] on link "Edit Booking" at bounding box center [1256, 192] width 155 height 22
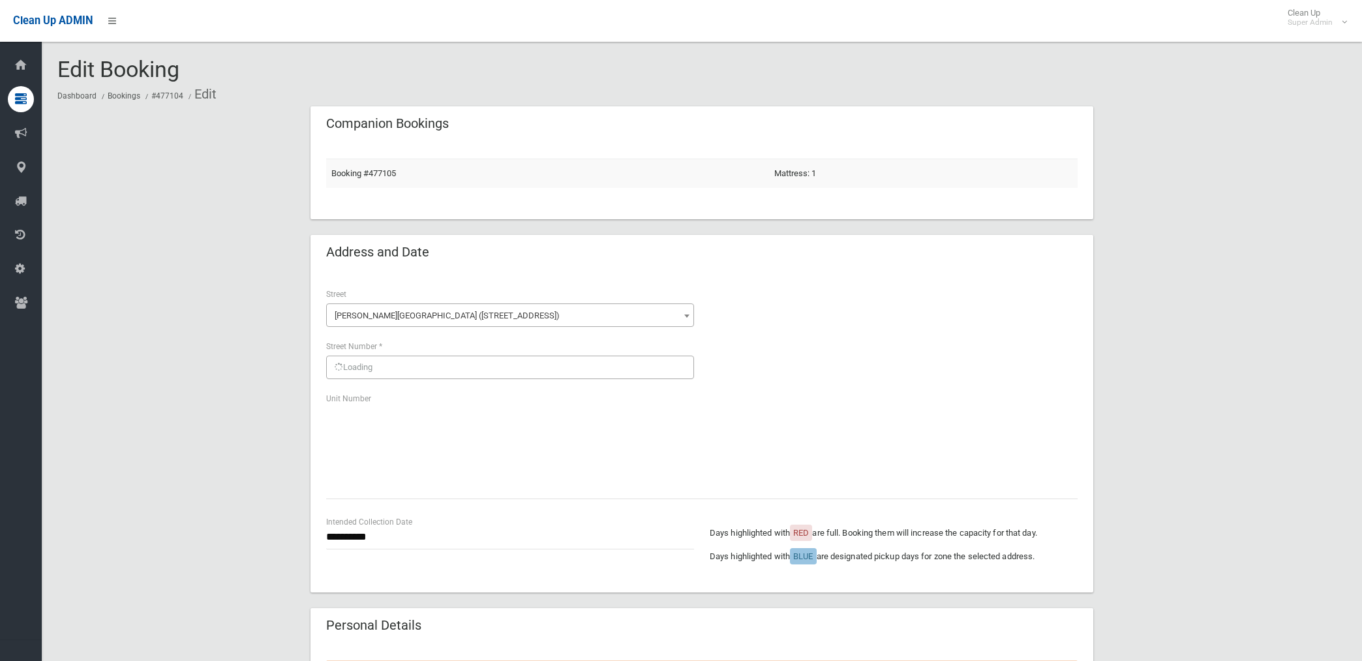
scroll to position [840, 0]
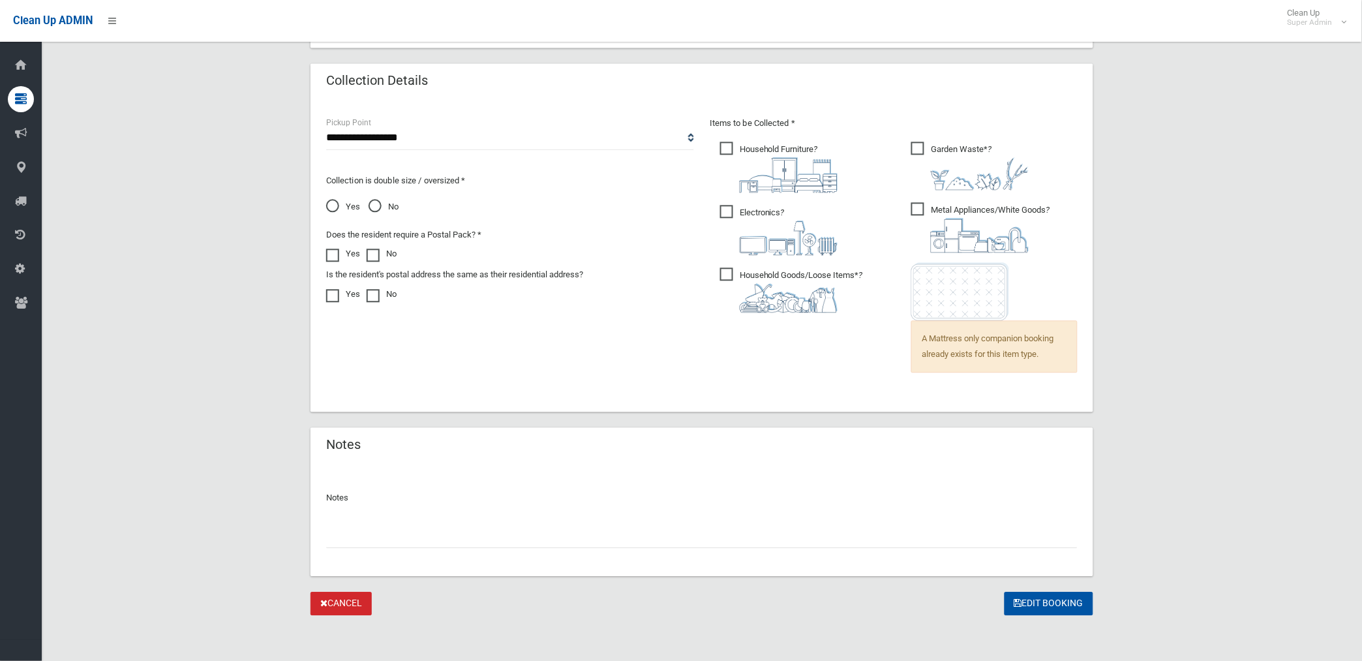
click at [370, 532] on input "text" at bounding box center [702, 536] width 752 height 24
paste input "********"
type input "**********"
click at [1035, 603] on button "Edit Booking" at bounding box center [1049, 604] width 89 height 24
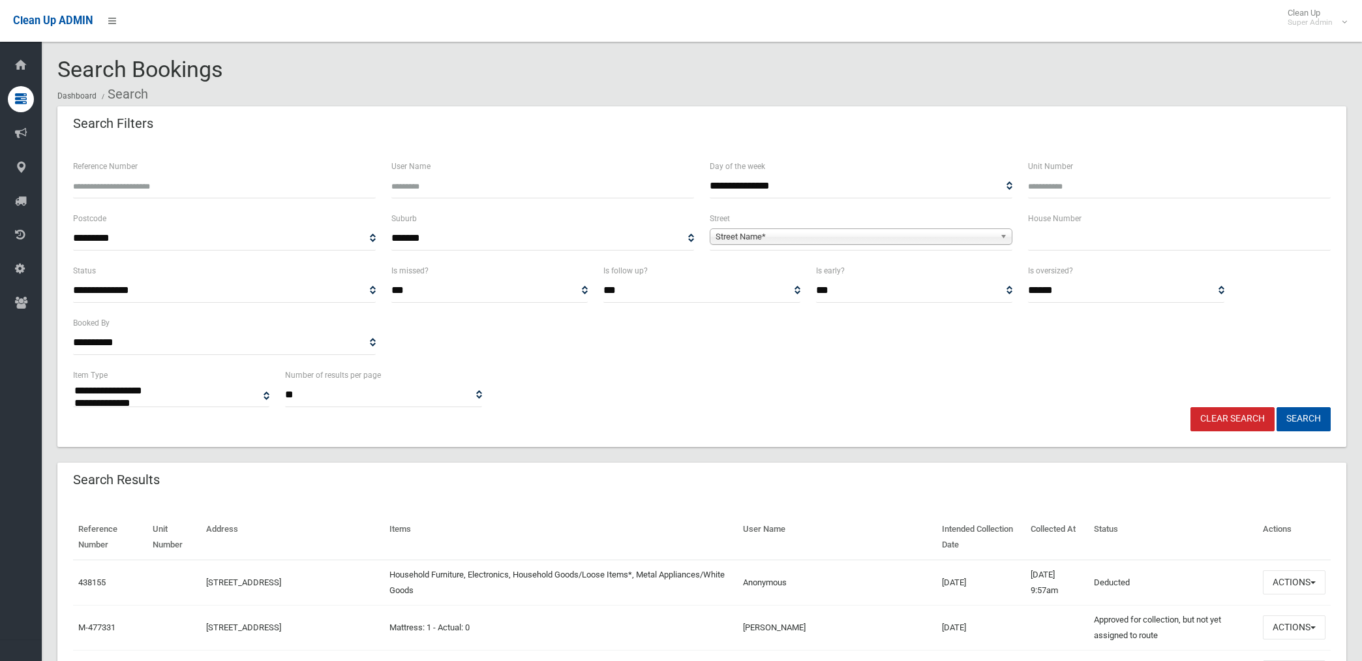
select select
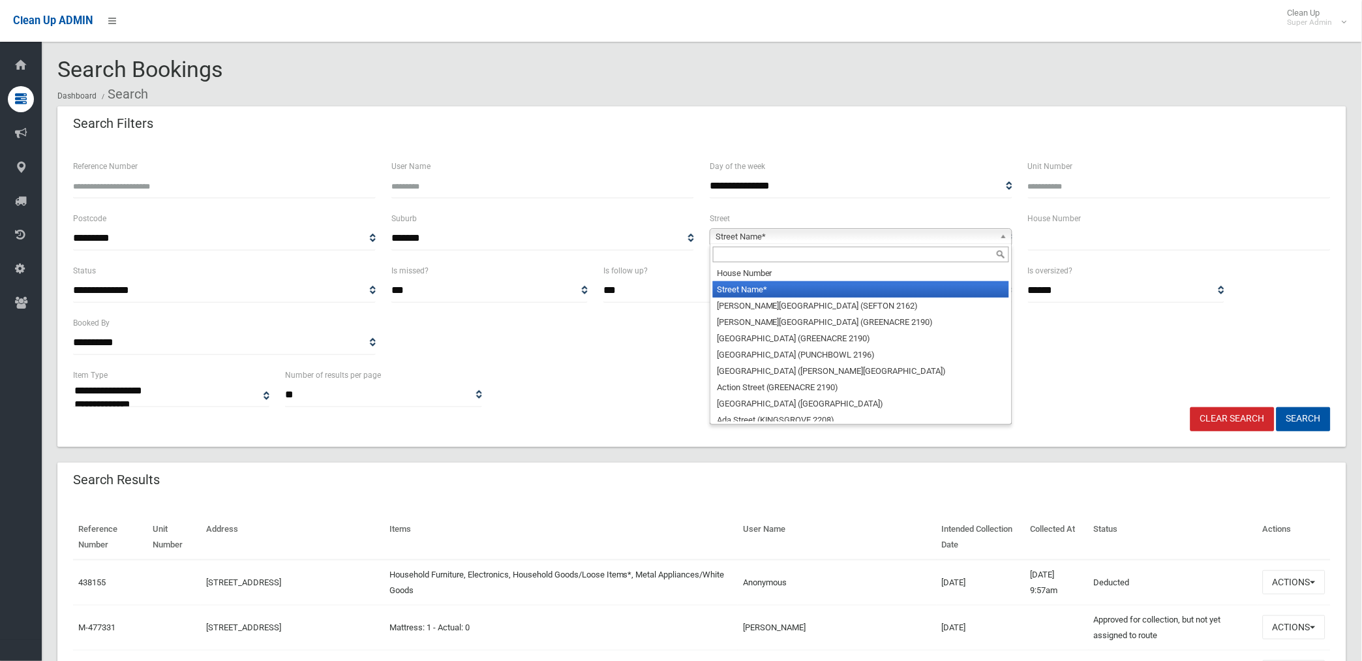
click at [787, 236] on span "Street Name*" at bounding box center [855, 237] width 279 height 16
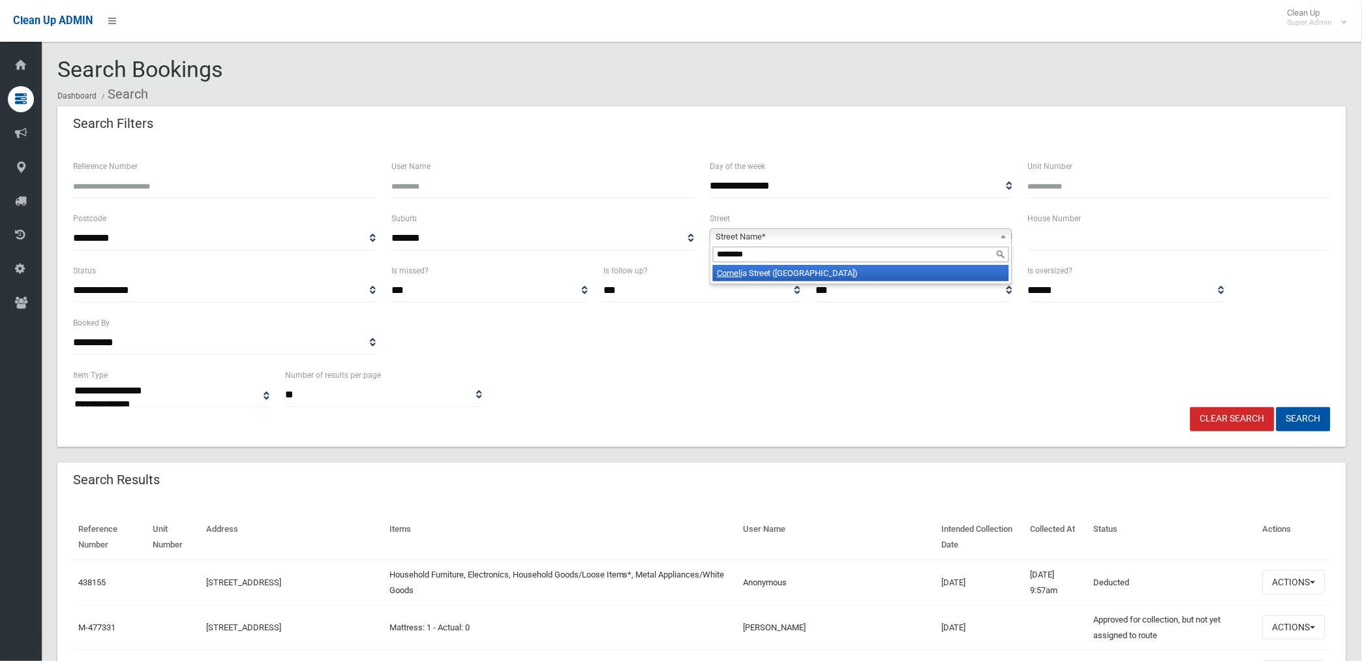
type input "********"
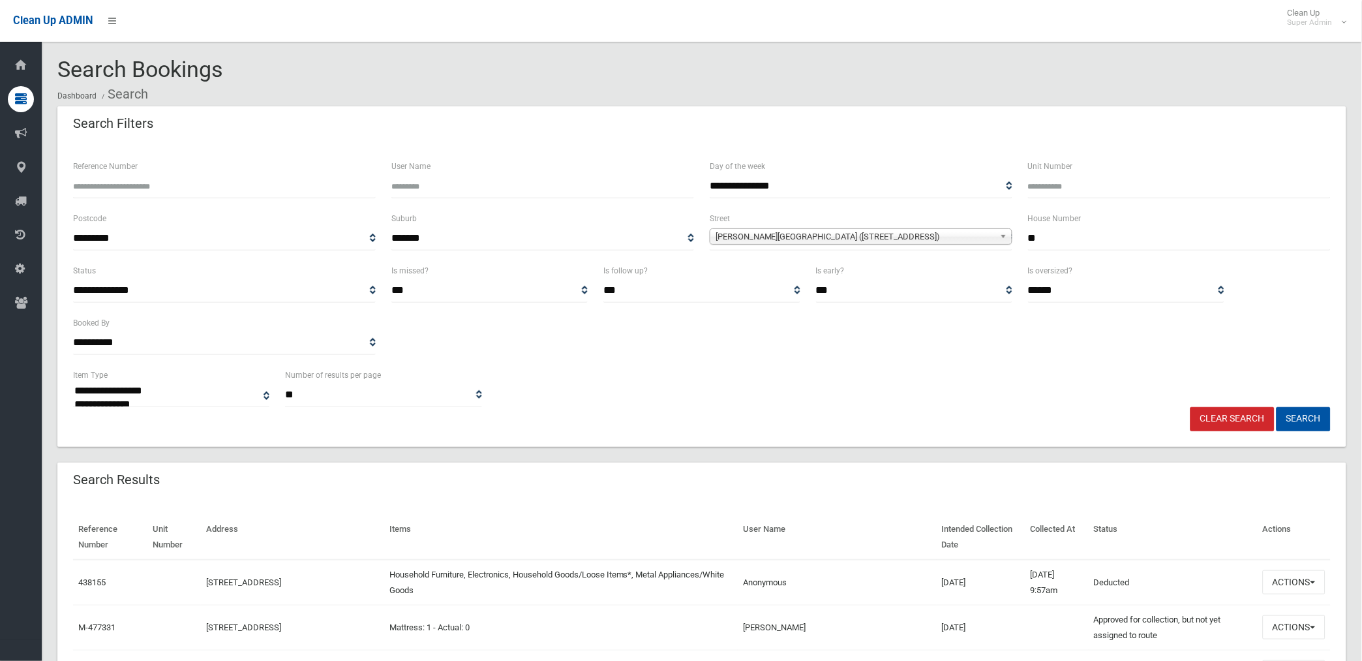
type input "**"
click at [1277, 407] on button "Search" at bounding box center [1304, 419] width 54 height 24
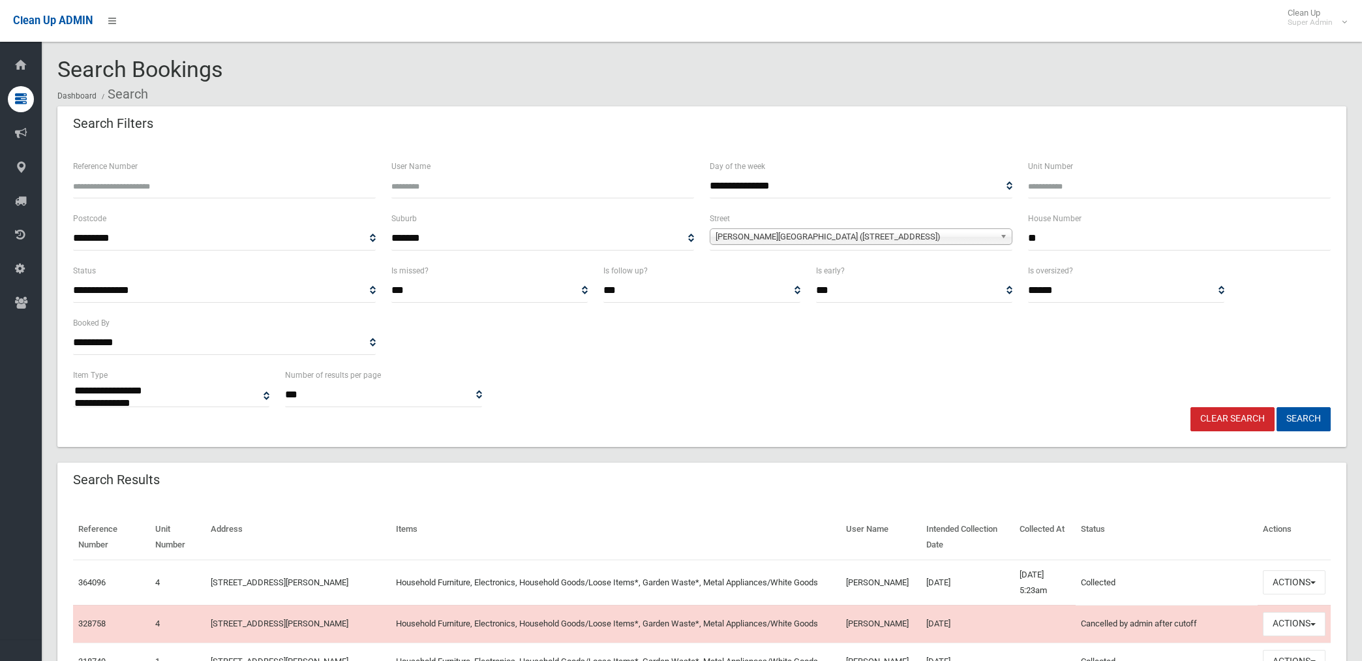
select select
click at [1060, 239] on input "**" at bounding box center [1179, 238] width 303 height 24
type input "**"
click at [1277, 407] on button "Search" at bounding box center [1304, 419] width 54 height 24
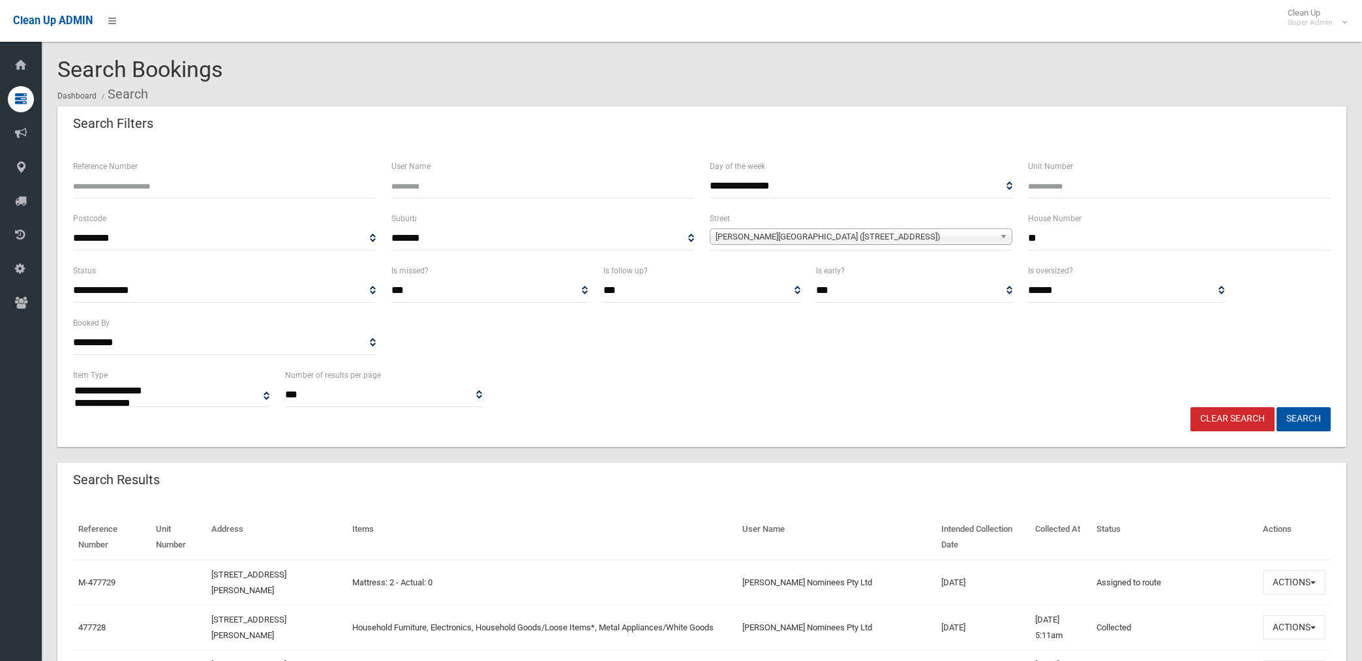
select select
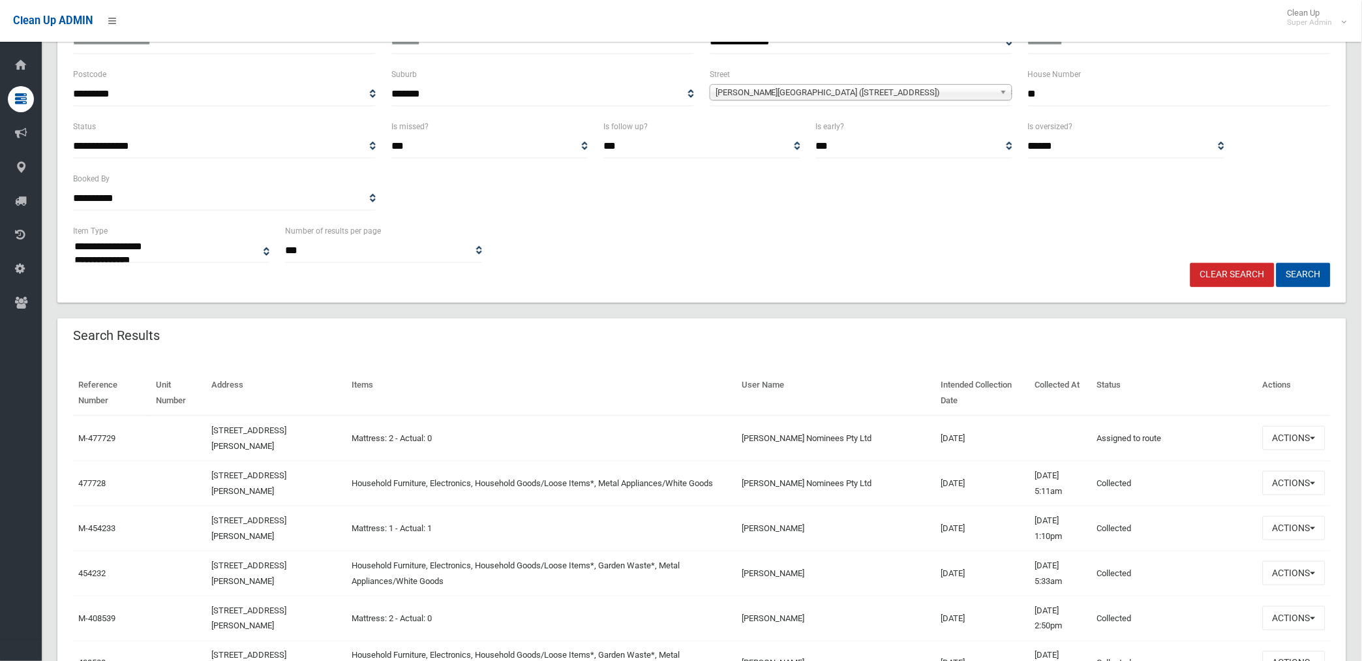
scroll to position [145, 0]
click at [1280, 479] on button "Actions" at bounding box center [1294, 482] width 63 height 24
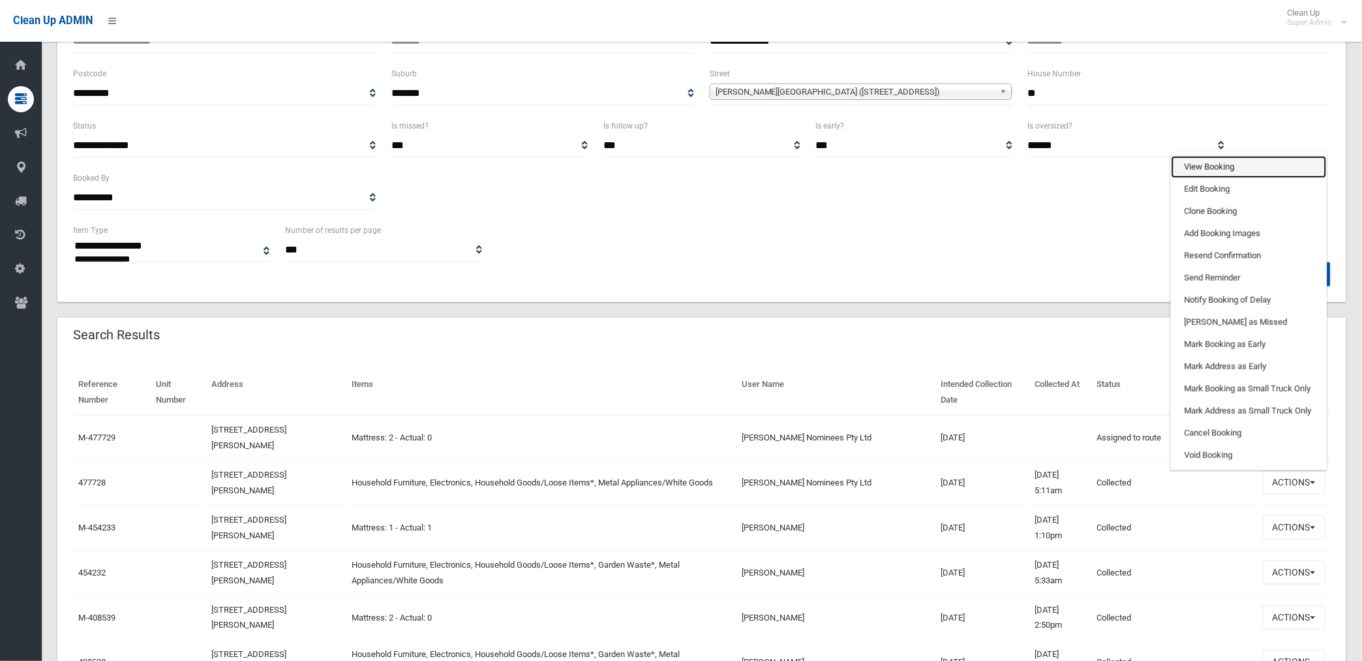
click at [1188, 159] on link "View Booking" at bounding box center [1249, 167] width 155 height 22
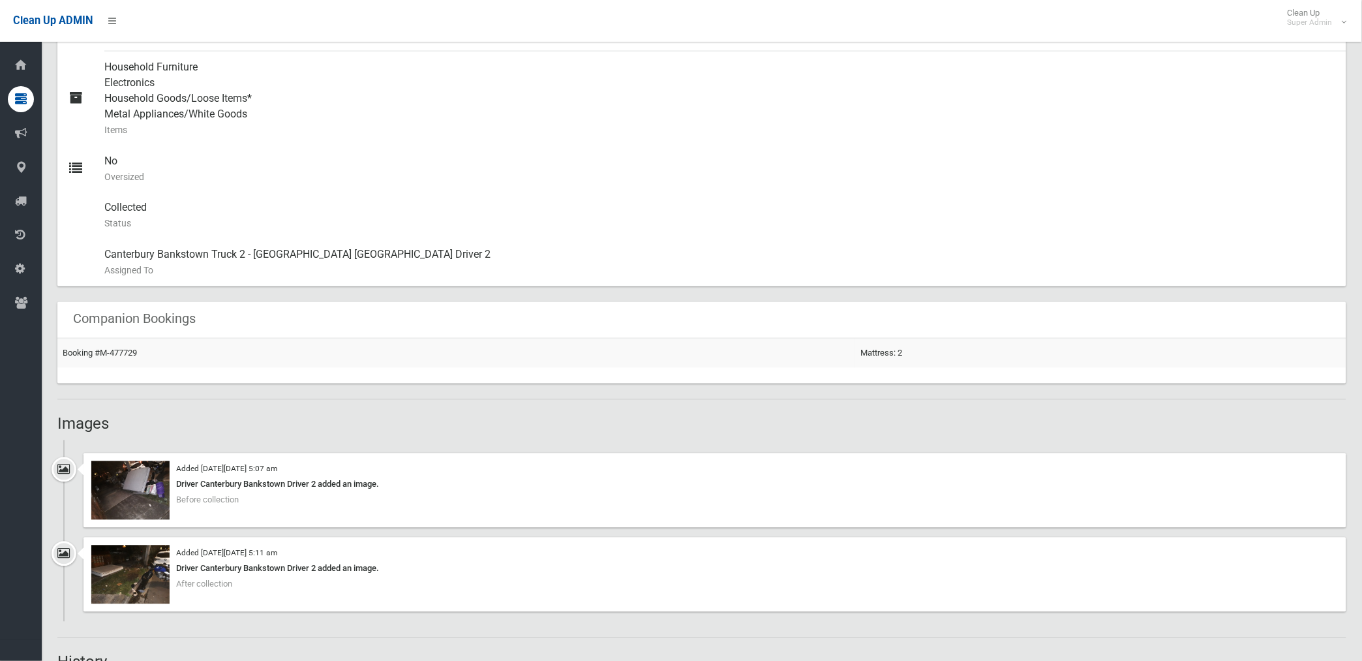
scroll to position [672, 0]
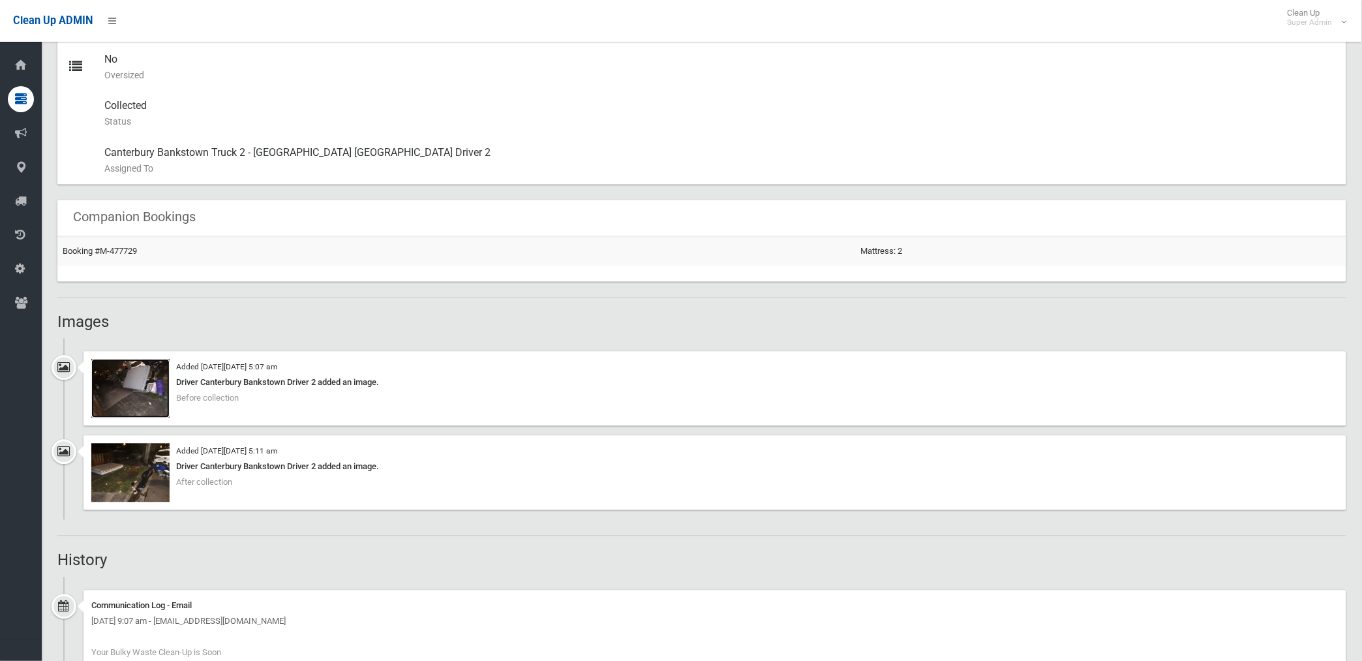
click at [162, 393] on img at bounding box center [130, 388] width 78 height 59
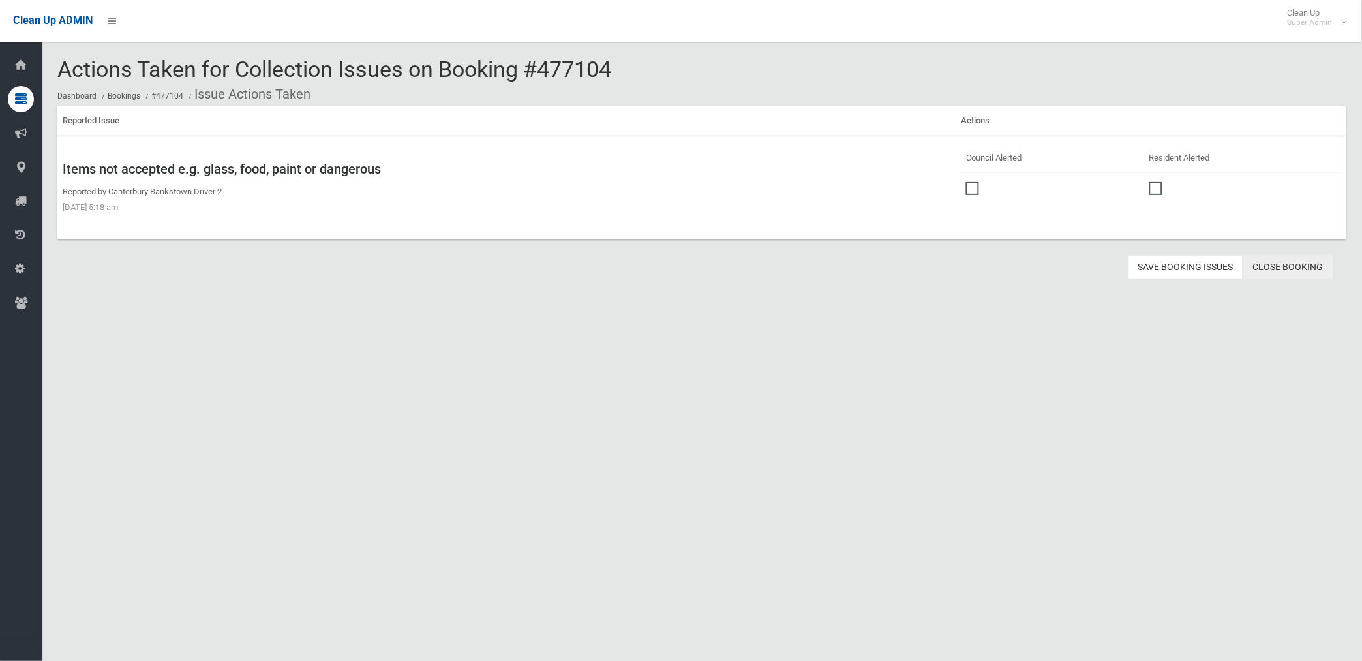
click at [1281, 263] on link "Close Booking" at bounding box center [1288, 267] width 90 height 24
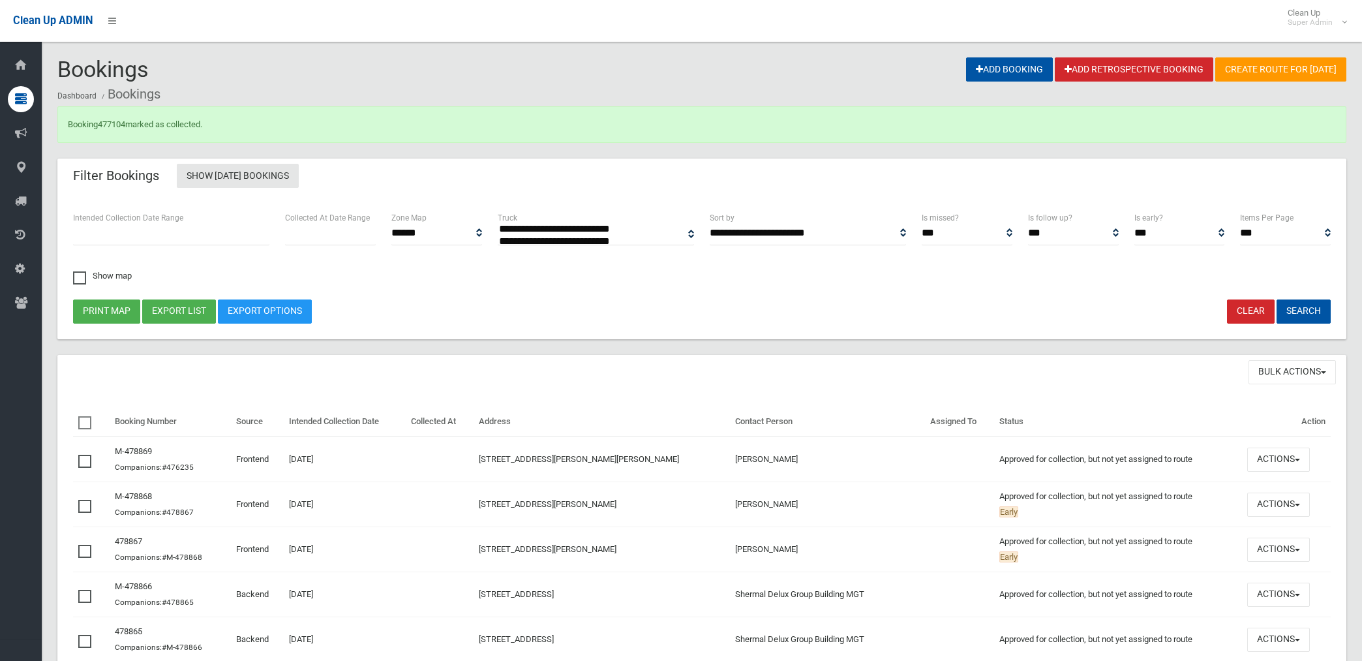
select select
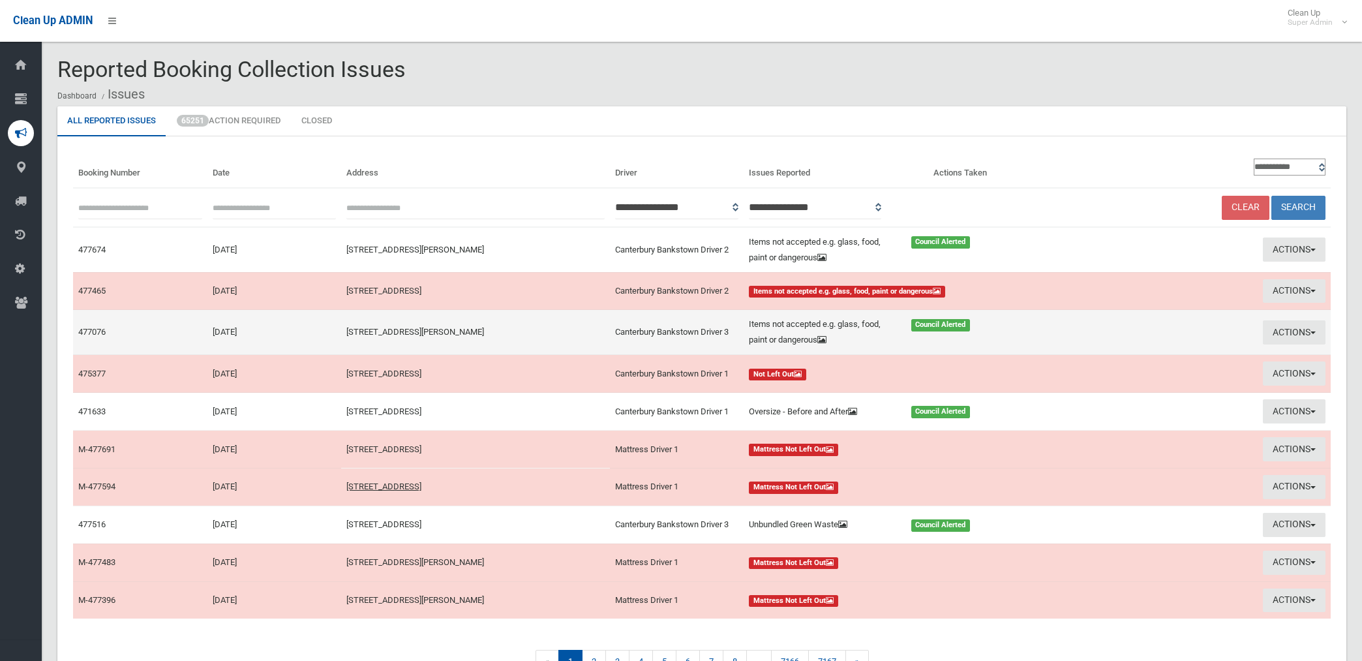
scroll to position [72, 0]
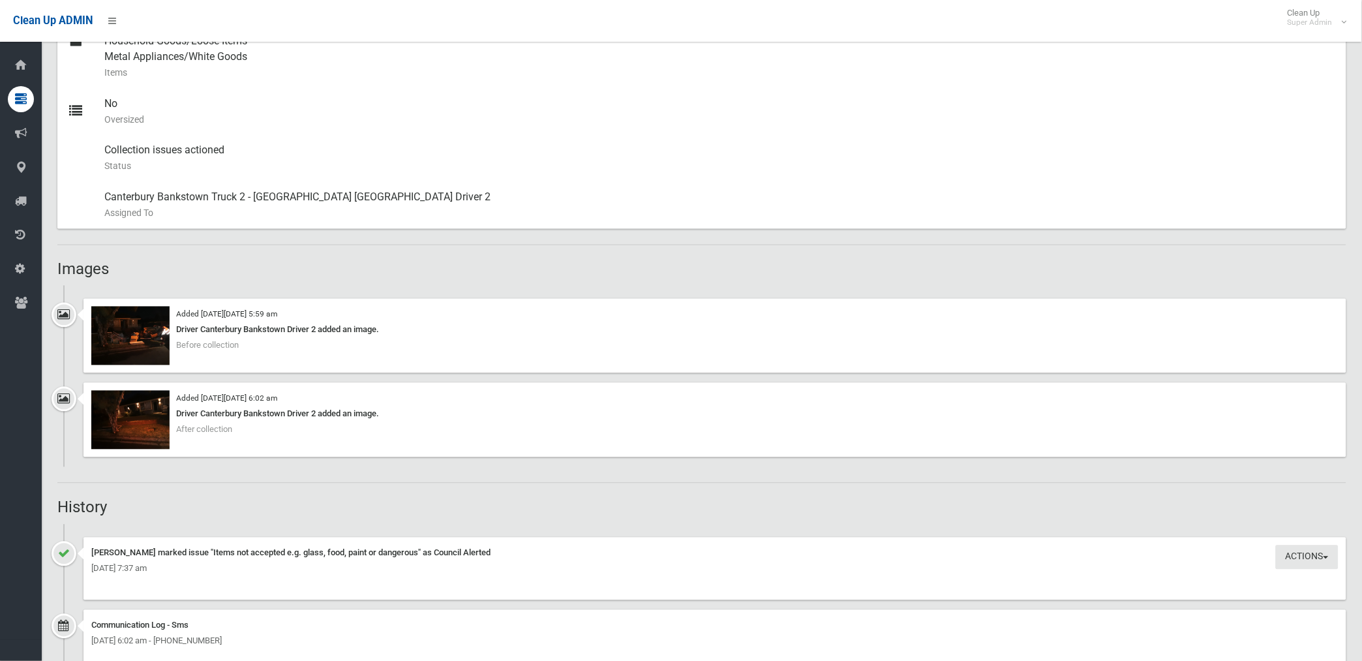
scroll to position [605, 0]
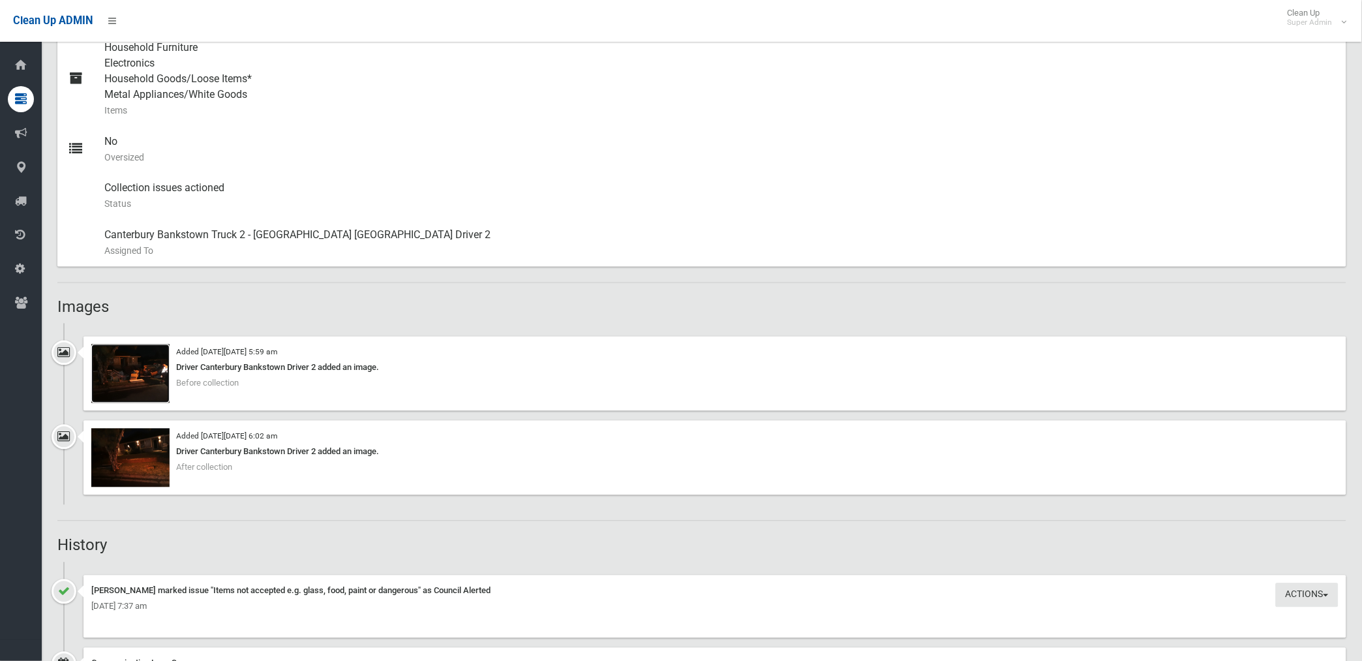
click at [137, 375] on img at bounding box center [130, 373] width 78 height 59
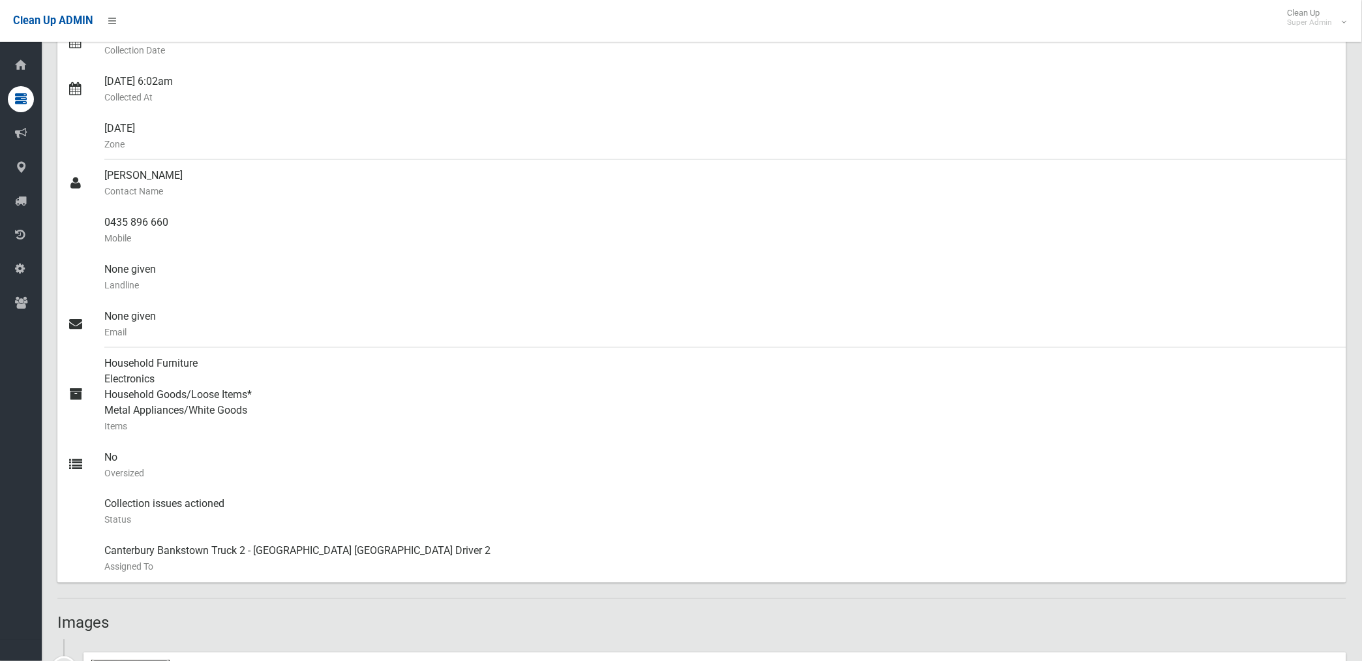
scroll to position [0, 0]
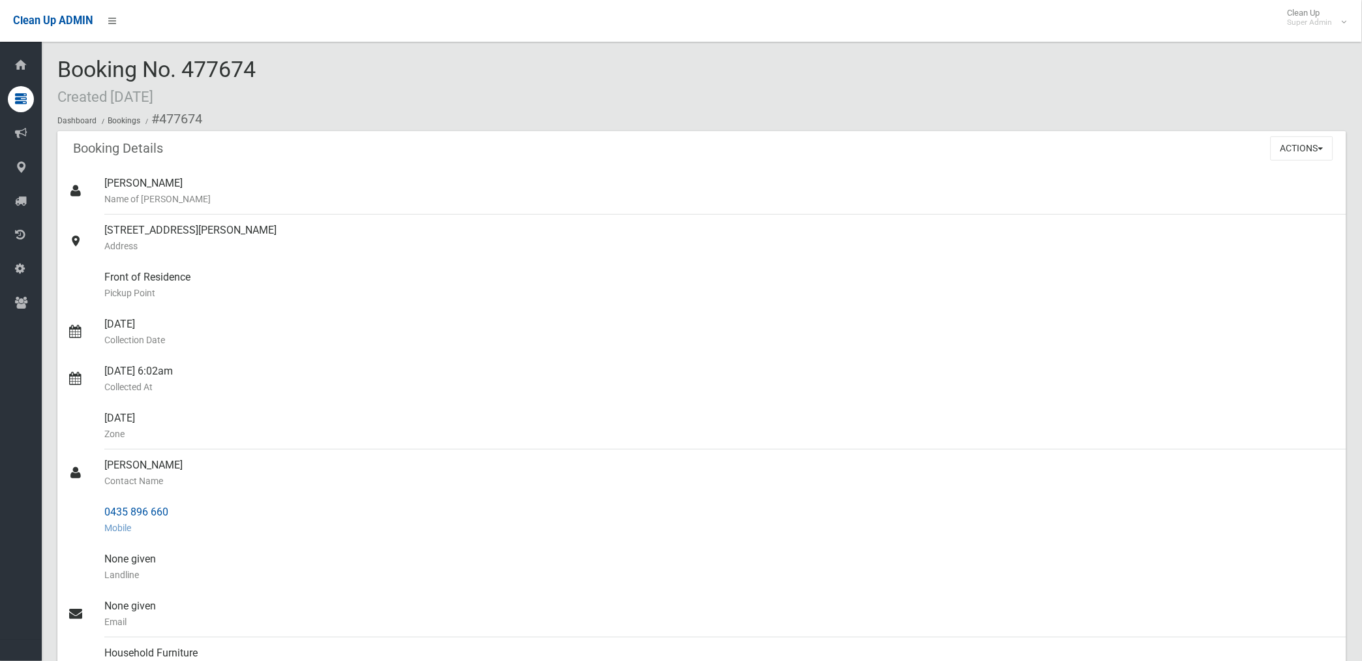
drag, startPoint x: 106, startPoint y: 509, endPoint x: 172, endPoint y: 511, distance: 65.9
click at [172, 511] on div "0435 896 660 Mobile" at bounding box center [720, 519] width 1232 height 47
drag, startPoint x: 172, startPoint y: 511, endPoint x: 152, endPoint y: 511, distance: 19.6
copy div "0435 896 660"
drag, startPoint x: 160, startPoint y: 114, endPoint x: 177, endPoint y: 513, distance: 399.6
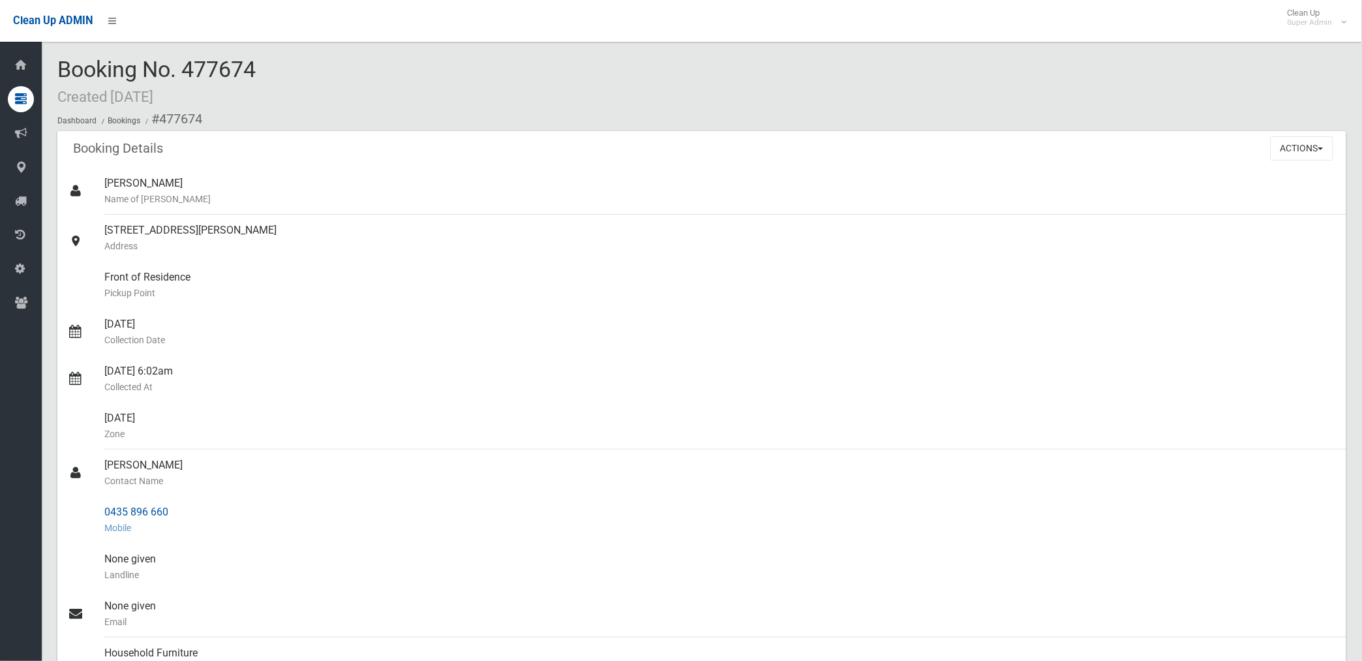
copy section "477674 Booking Details Actions View Booking Edit Booking Clone Booking Add Book…"
click at [545, 179] on div "Madanessa Tavina Name of Booker" at bounding box center [720, 191] width 1232 height 47
click at [1286, 145] on button "Actions" at bounding box center [1302, 148] width 63 height 24
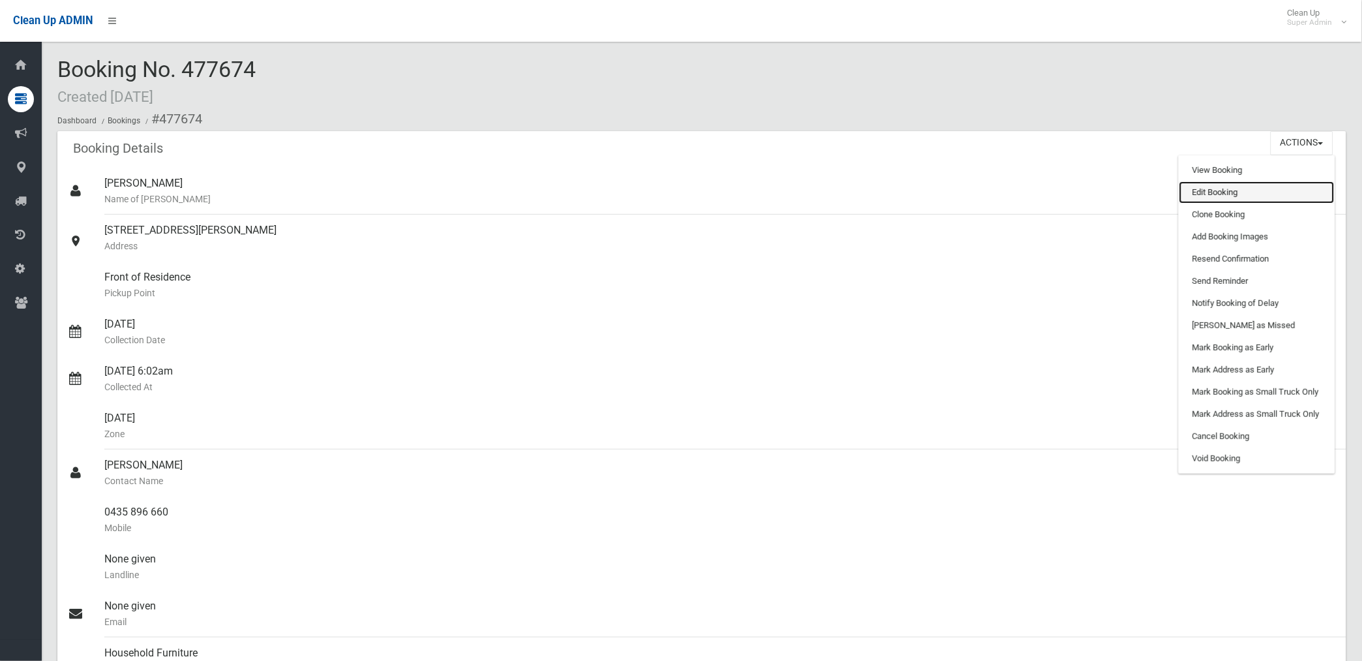
click at [1201, 198] on link "Edit Booking" at bounding box center [1256, 192] width 155 height 22
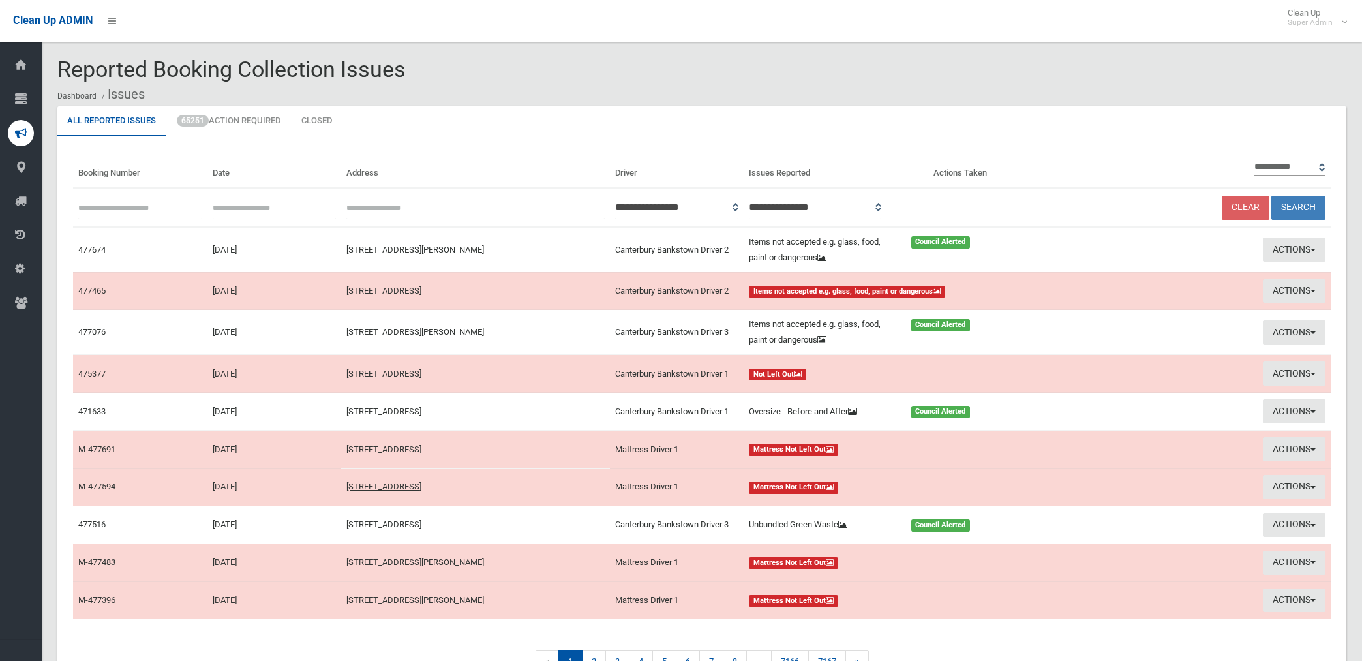
scroll to position [72, 0]
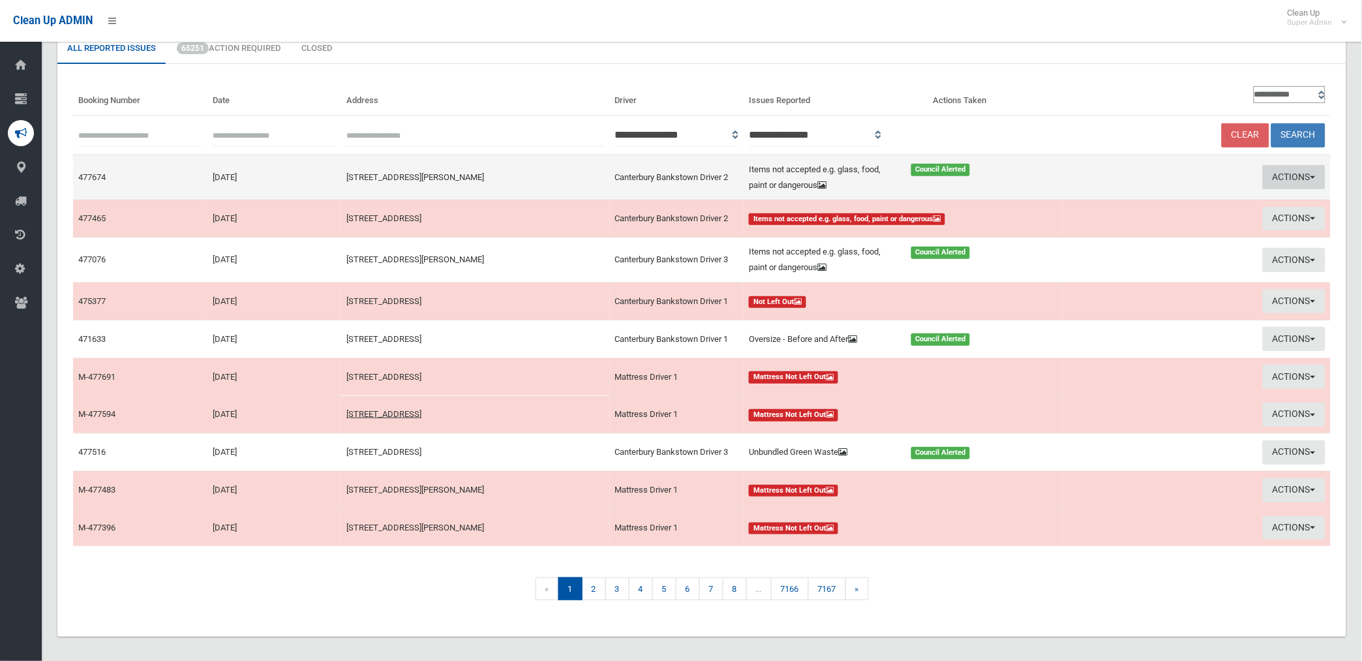
click at [1289, 178] on button "Actions" at bounding box center [1294, 177] width 63 height 24
click at [1114, 222] on link "Edit Actions Taken" at bounding box center [1146, 226] width 155 height 22
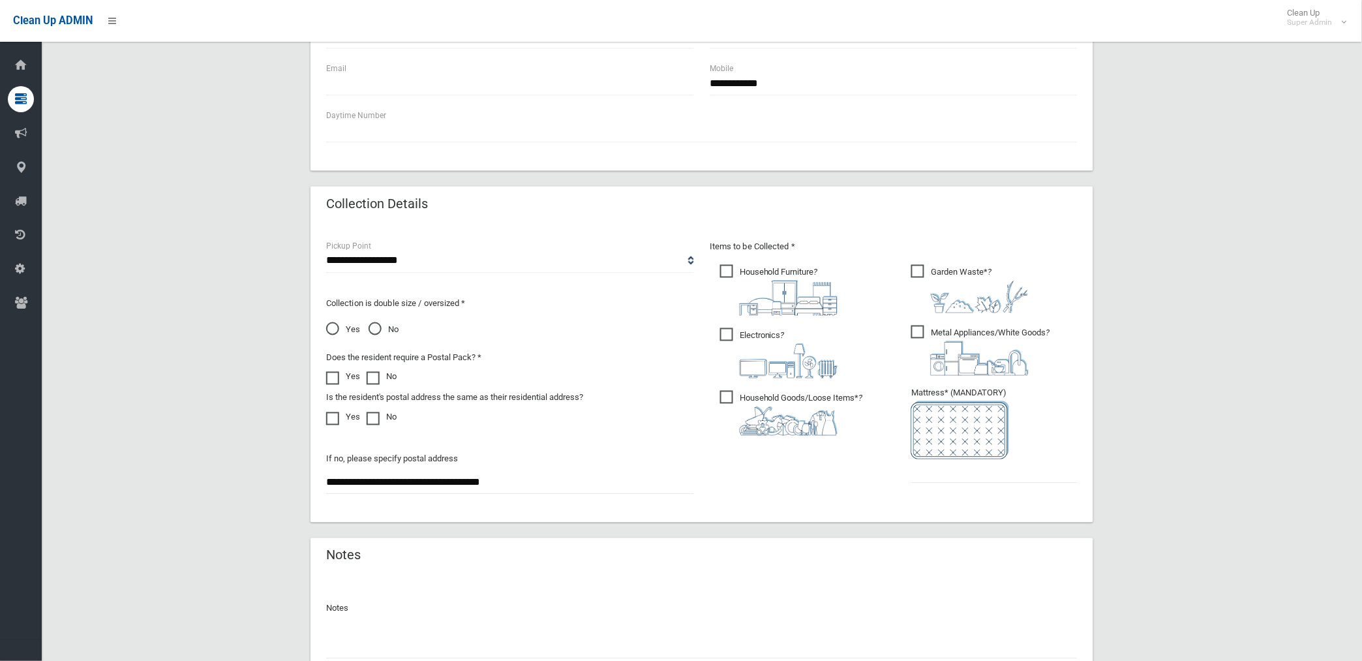
scroll to position [629, 0]
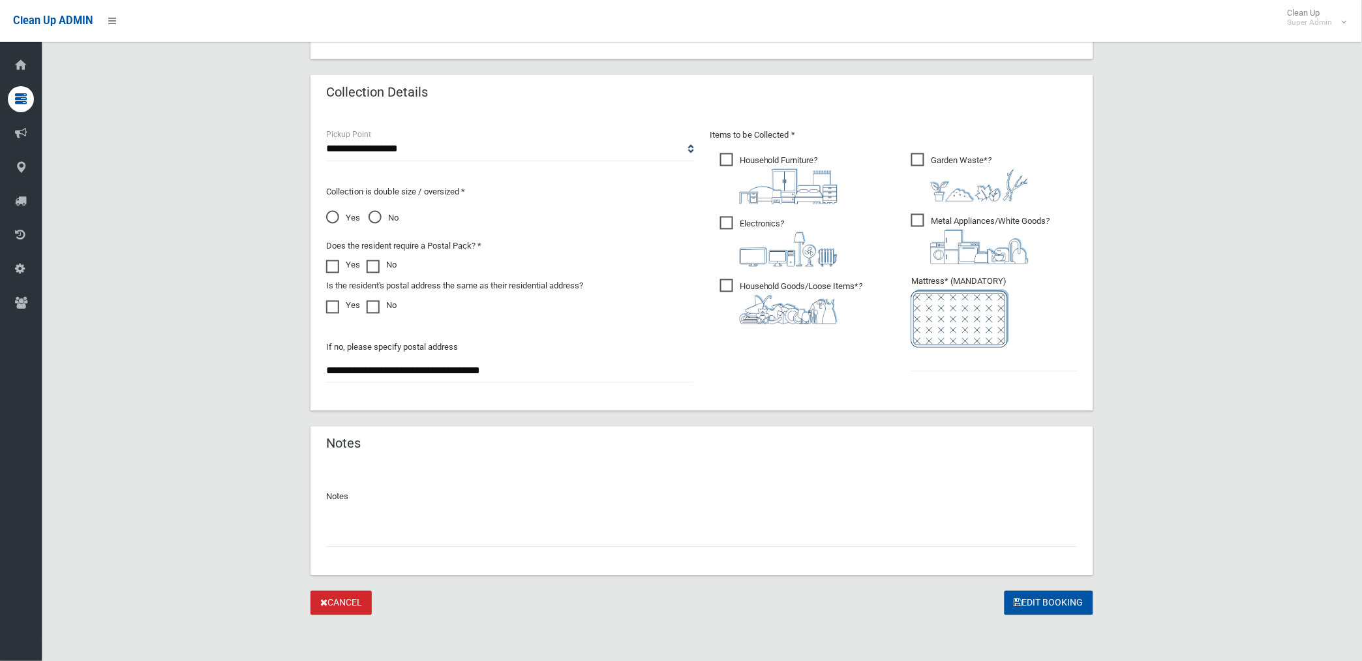
click at [365, 533] on input "text" at bounding box center [702, 535] width 752 height 24
paste input "********"
type input "**********"
click at [929, 367] on input "text" at bounding box center [994, 360] width 166 height 24
type input "*"
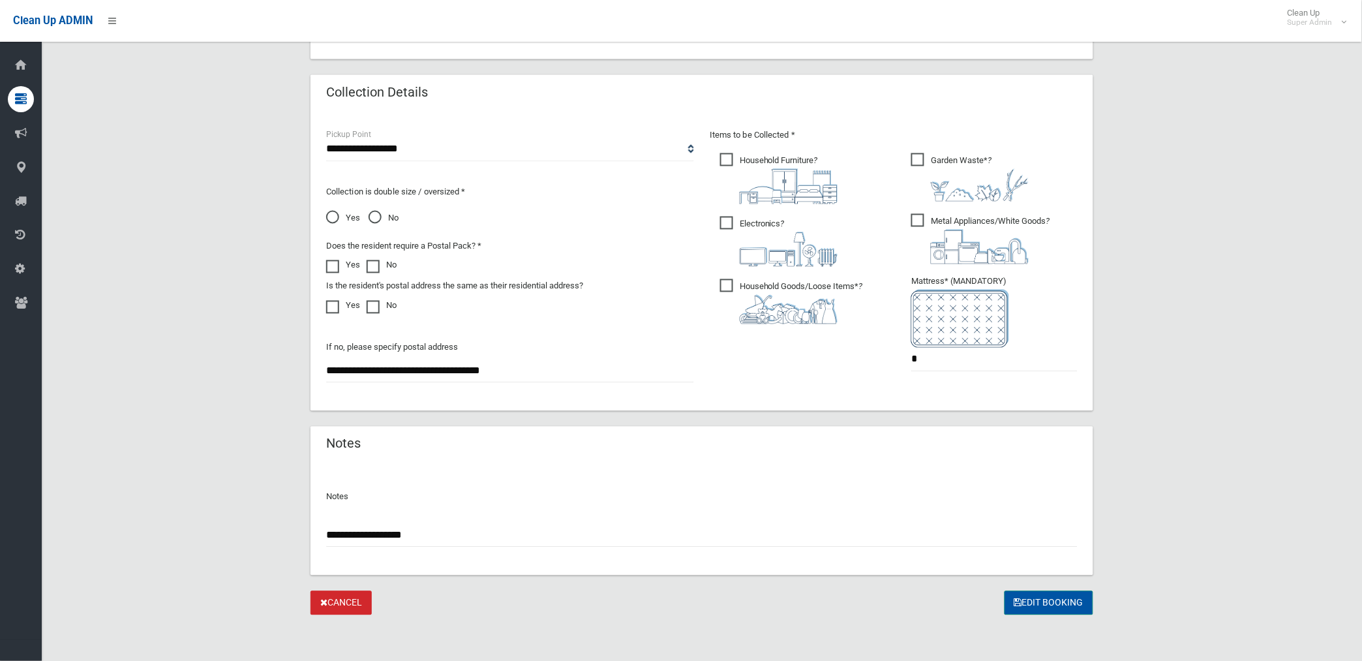
click at [1053, 603] on button "Edit Booking" at bounding box center [1049, 603] width 89 height 24
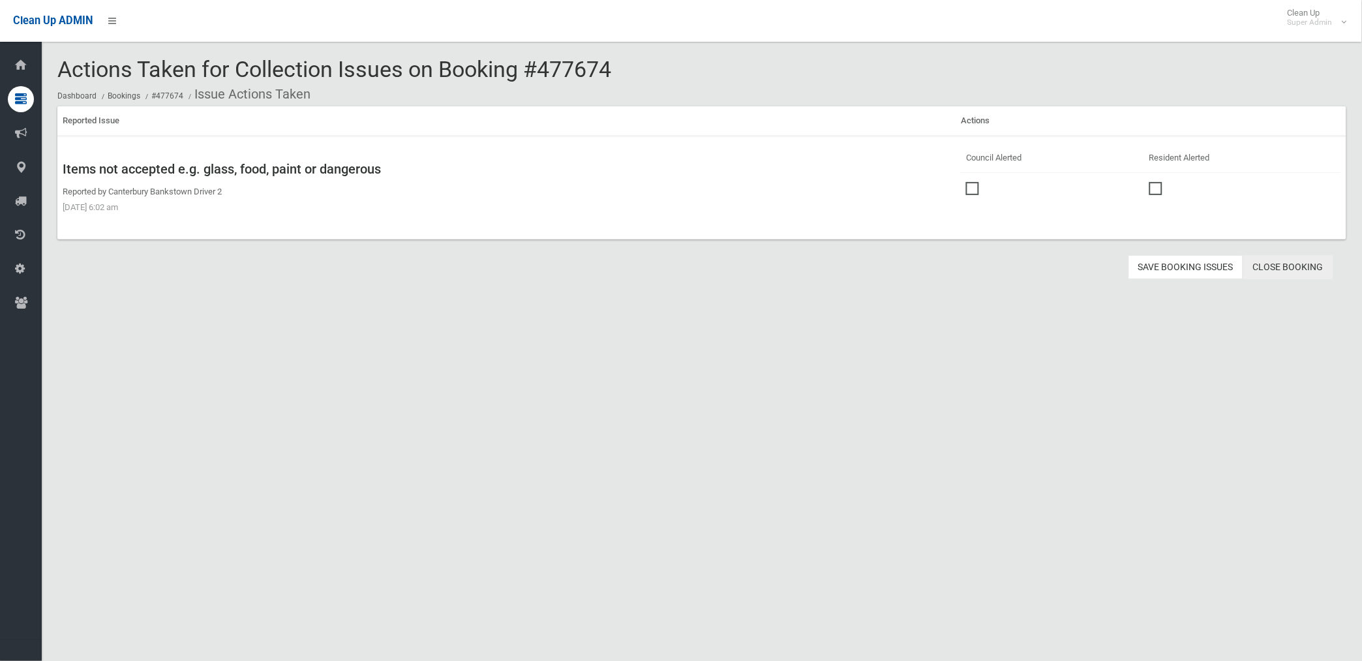
click at [1279, 262] on link "Close Booking" at bounding box center [1288, 267] width 90 height 24
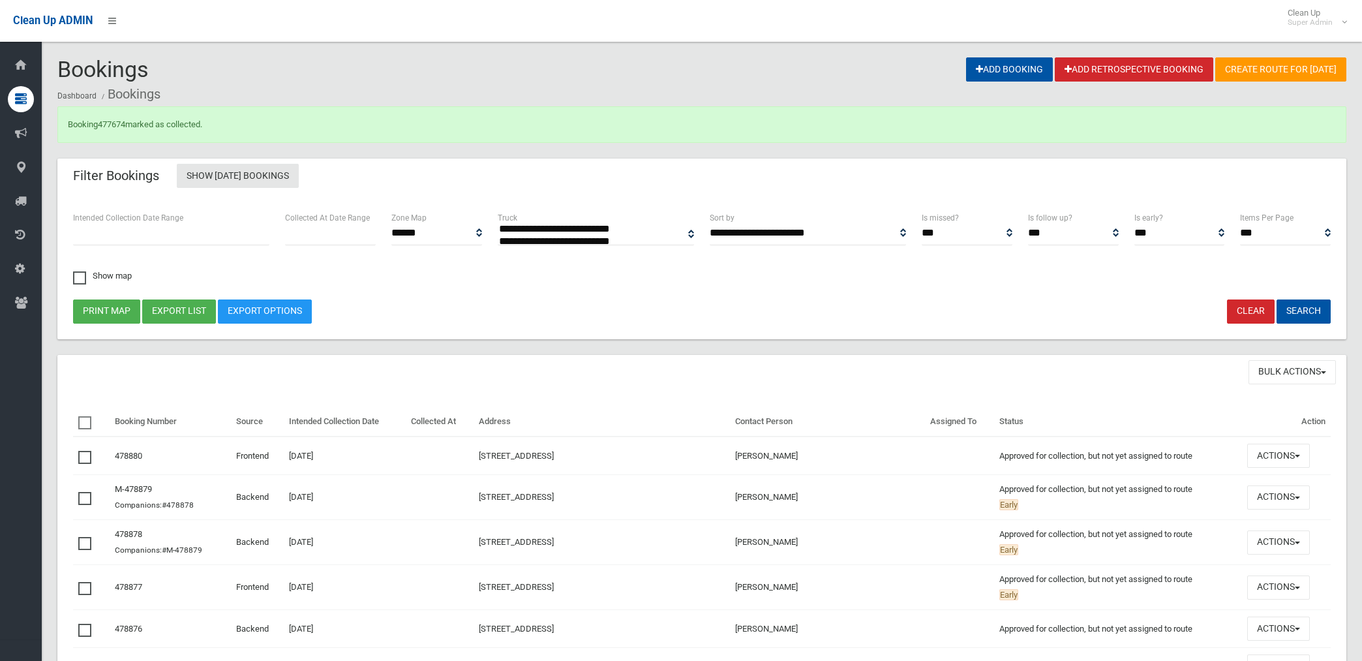
select select
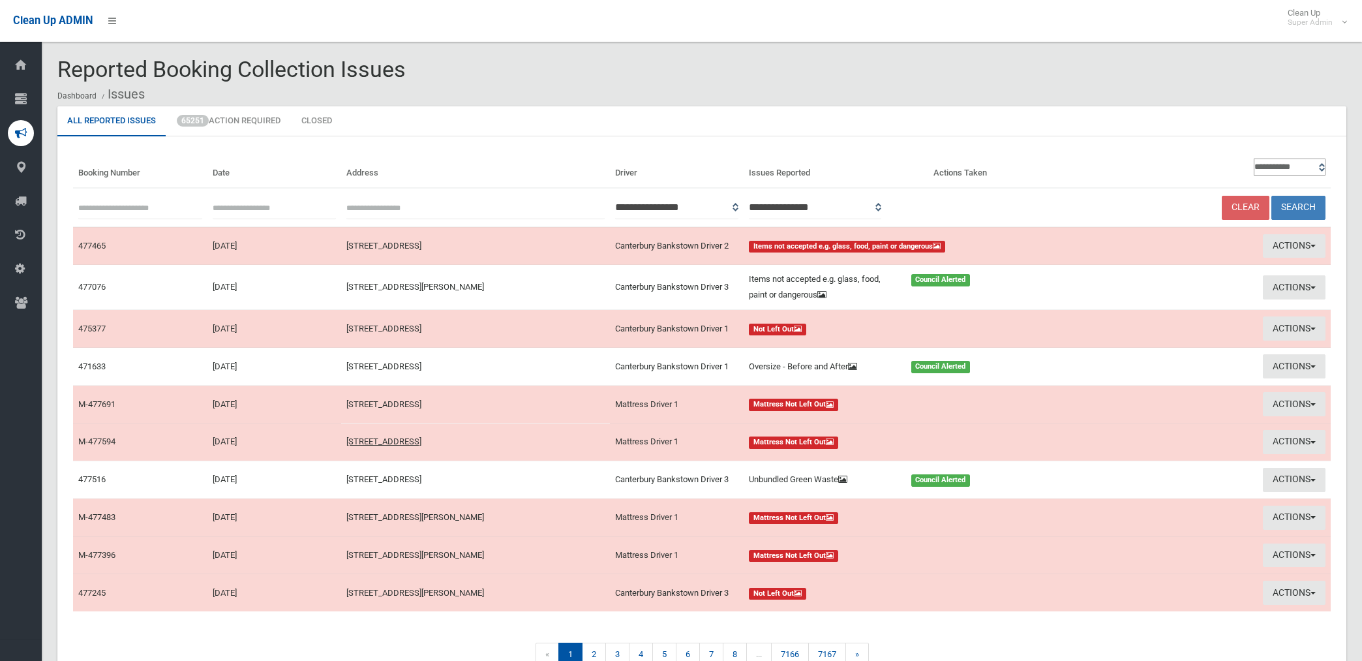
scroll to position [72, 0]
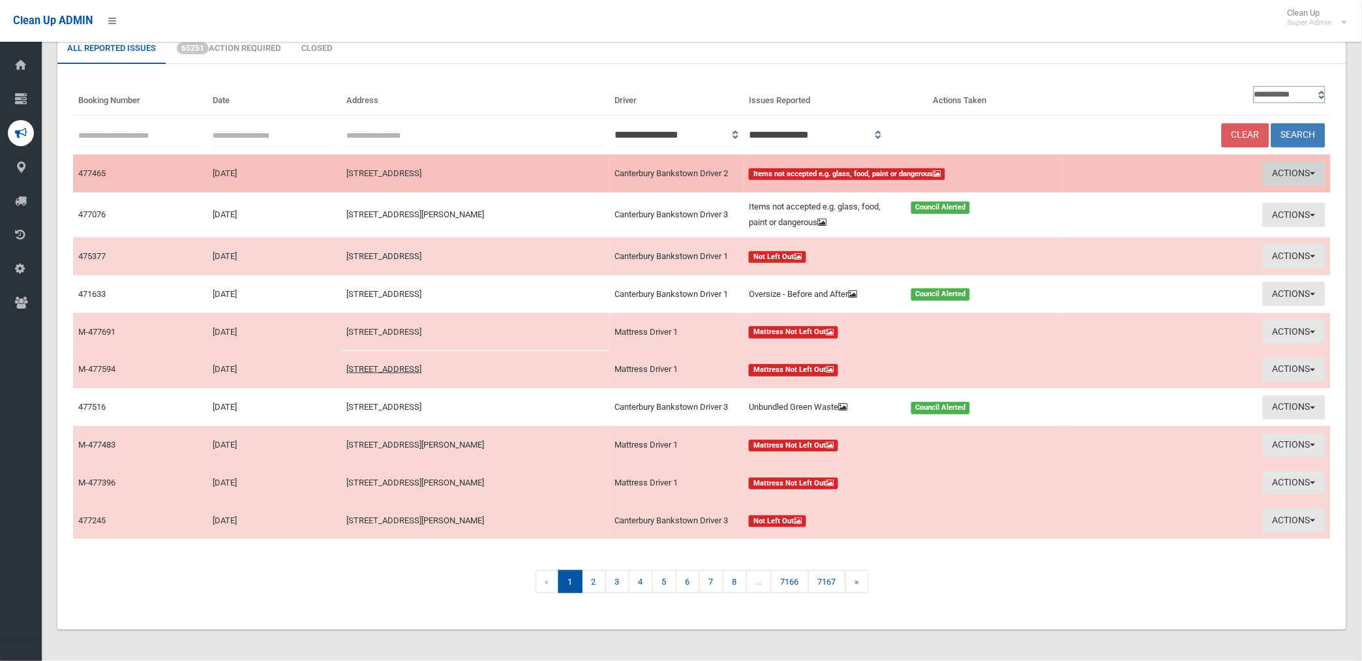
click at [1300, 171] on button "Actions" at bounding box center [1294, 174] width 63 height 24
click at [1097, 200] on link "View Booking" at bounding box center [1146, 201] width 155 height 22
click at [1279, 170] on button "Actions" at bounding box center [1294, 174] width 63 height 24
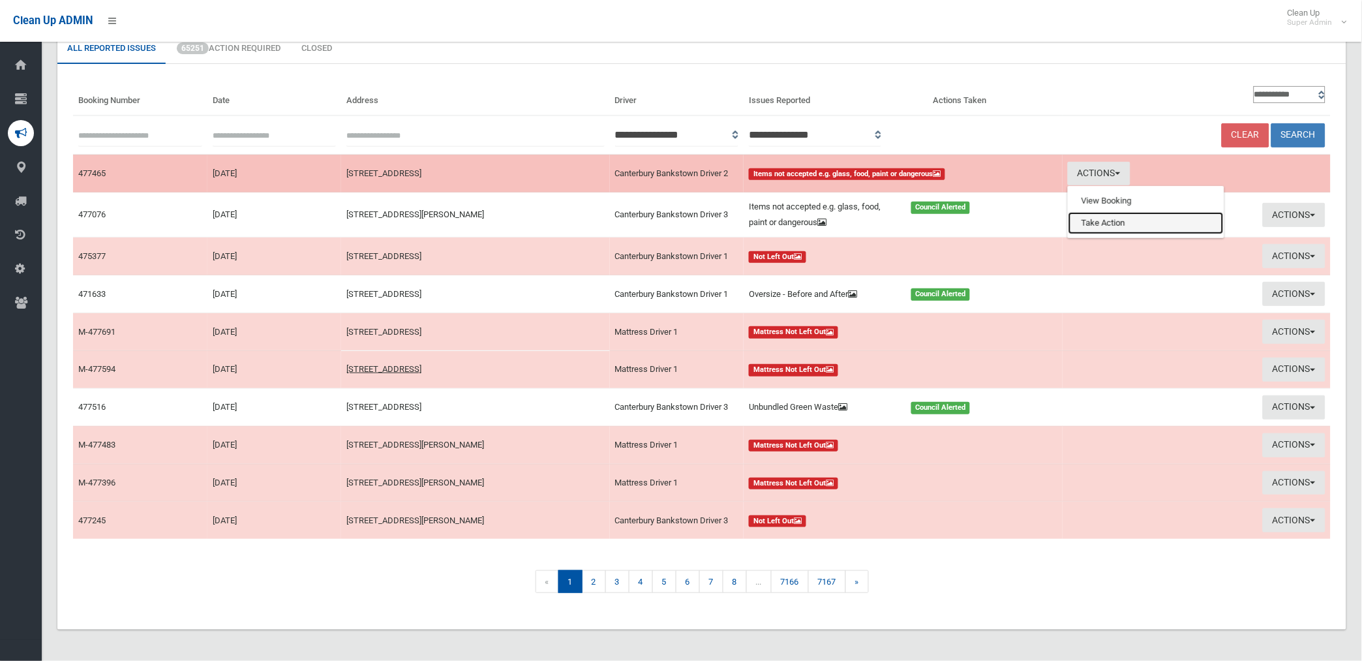
click at [1071, 217] on link "Take Action" at bounding box center [1146, 223] width 155 height 22
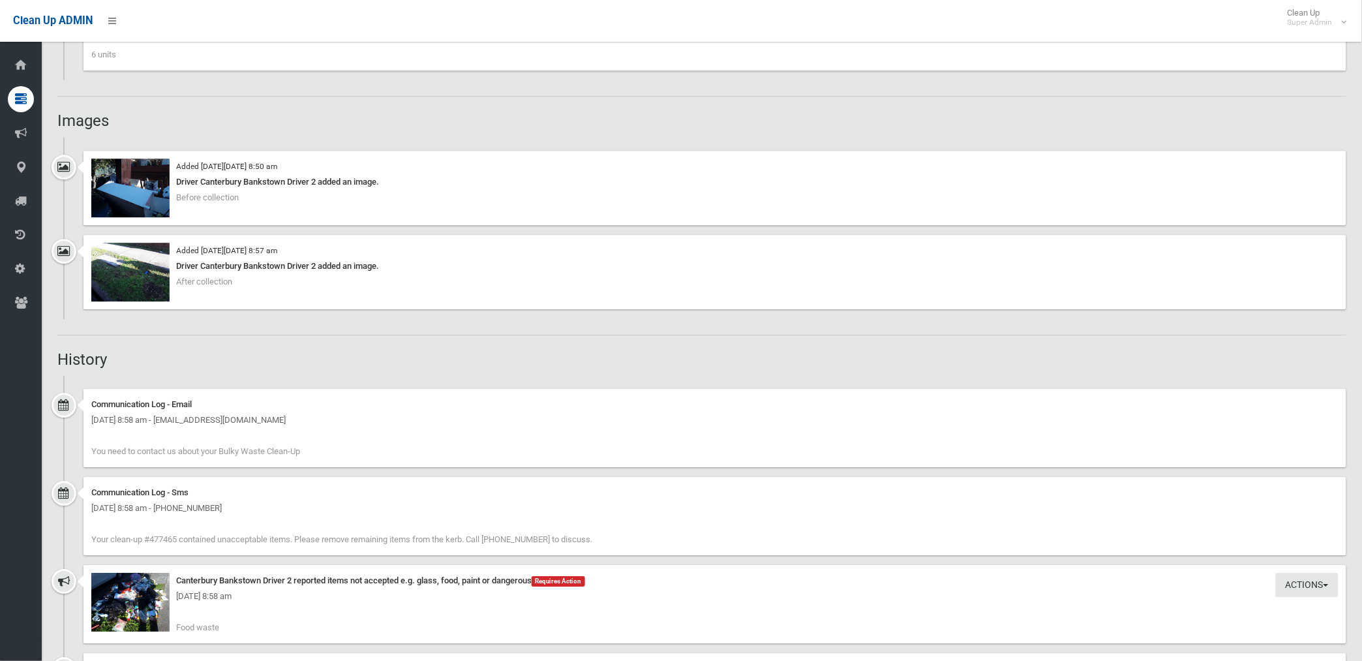
scroll to position [1159, 0]
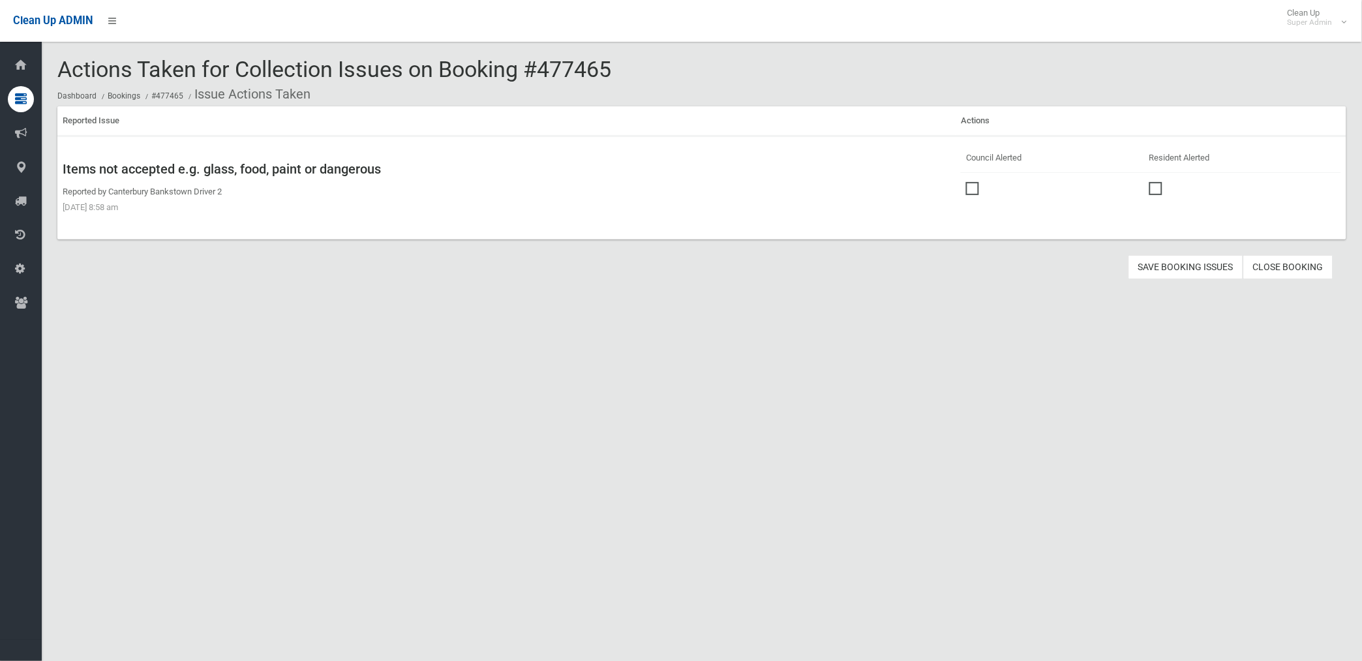
drag, startPoint x: 971, startPoint y: 183, endPoint x: 1024, endPoint y: 202, distance: 56.7
click at [972, 182] on span at bounding box center [976, 182] width 20 height 0
drag, startPoint x: 1174, startPoint y: 262, endPoint x: 1059, endPoint y: 225, distance: 121.1
click at [1174, 261] on button "Save Booking Issues" at bounding box center [1186, 267] width 115 height 24
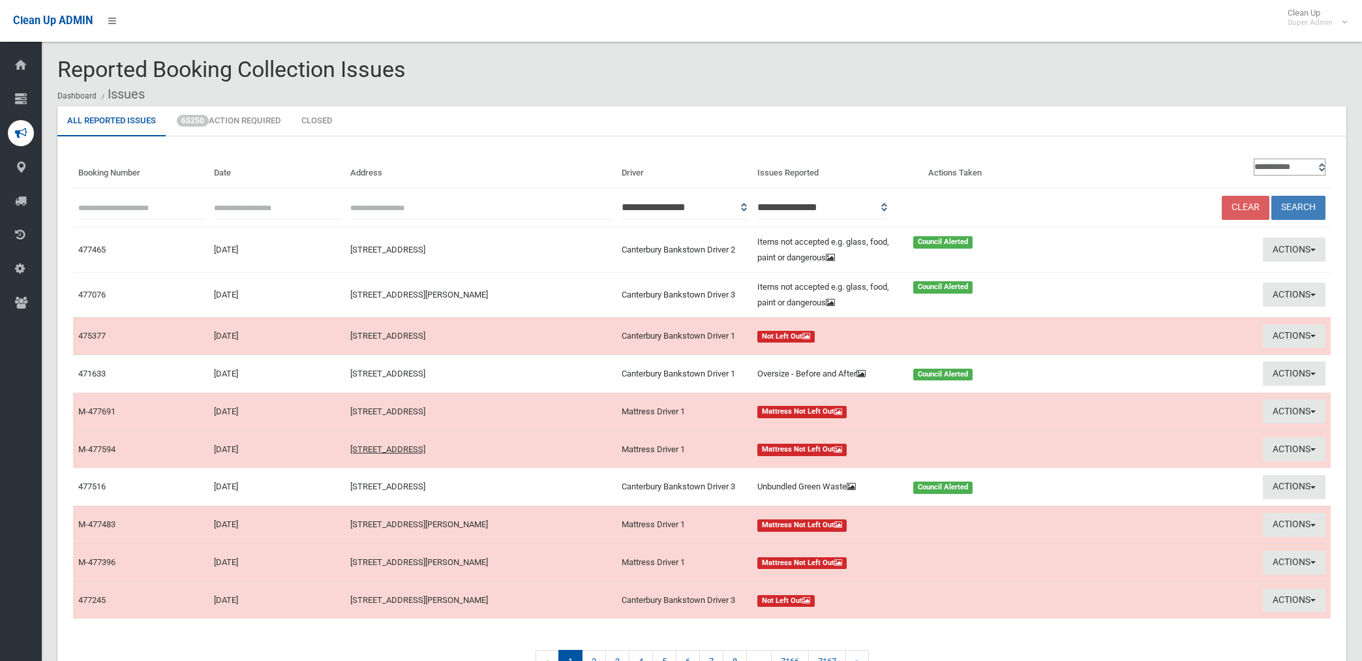
scroll to position [72, 0]
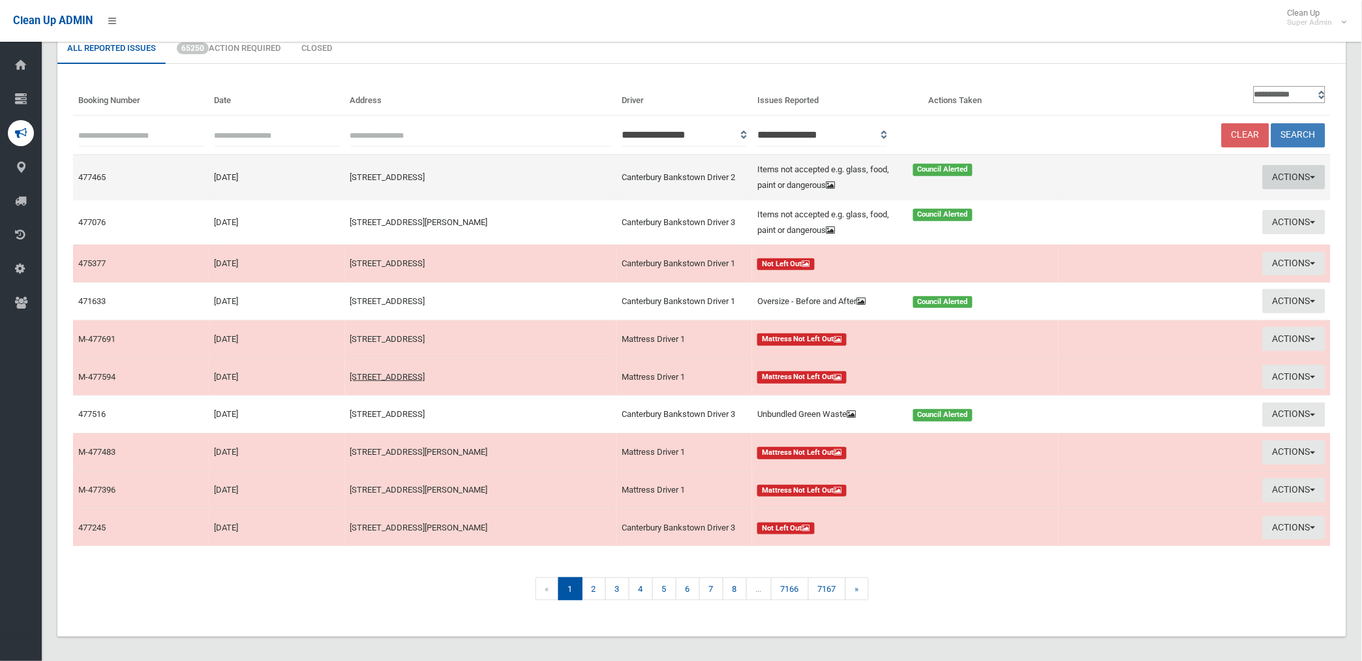
click at [1299, 173] on button "Actions" at bounding box center [1294, 177] width 63 height 24
click at [1118, 225] on link "Edit Actions Taken" at bounding box center [1142, 226] width 155 height 22
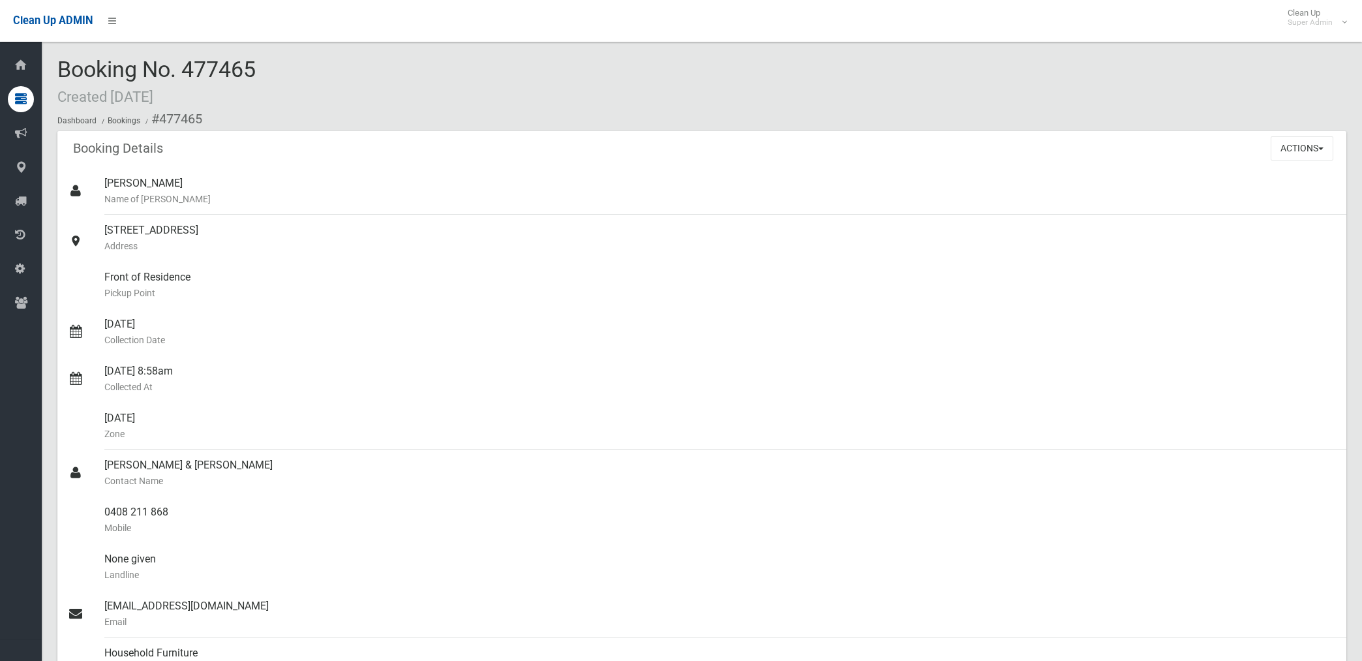
scroll to position [1159, 0]
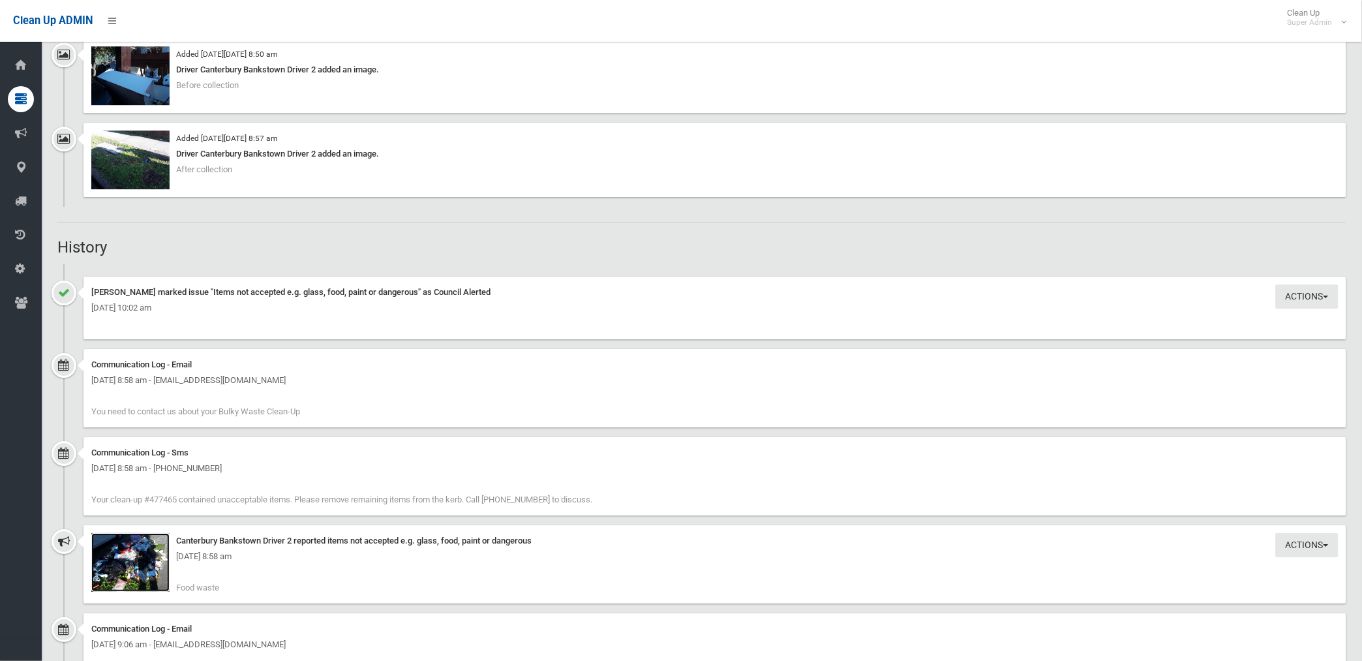
click at [151, 564] on img at bounding box center [130, 562] width 78 height 59
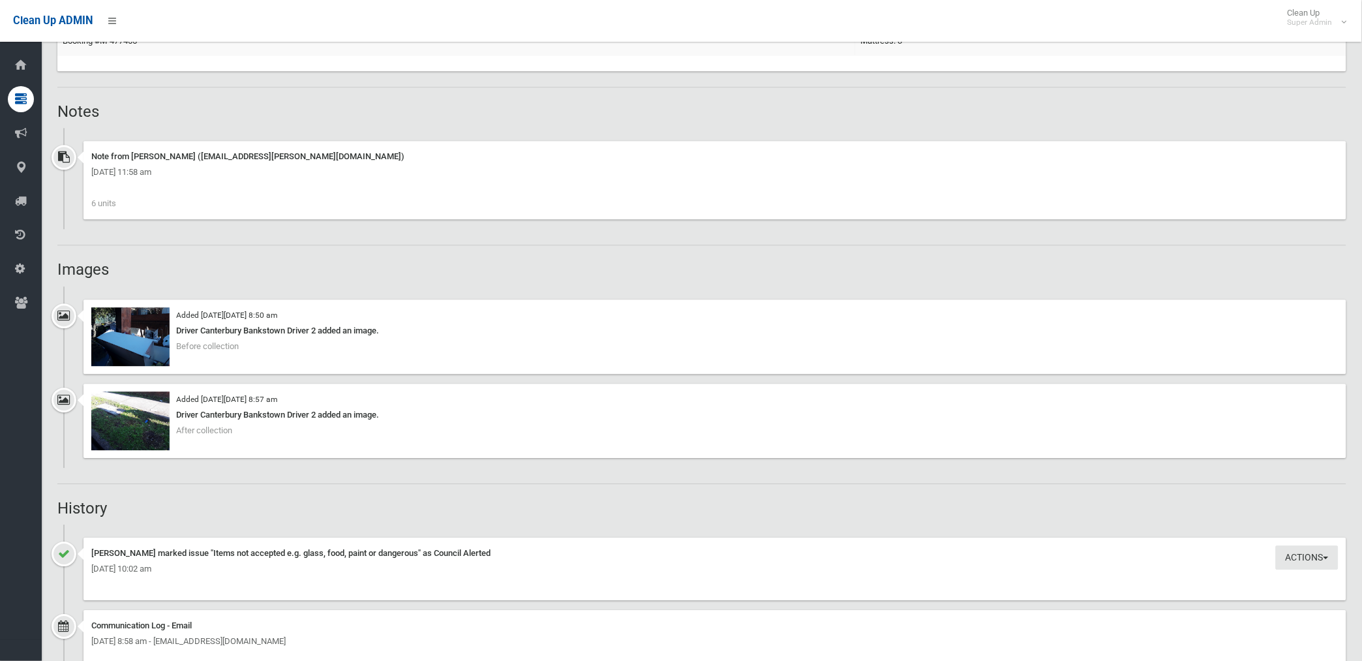
scroll to position [797, 0]
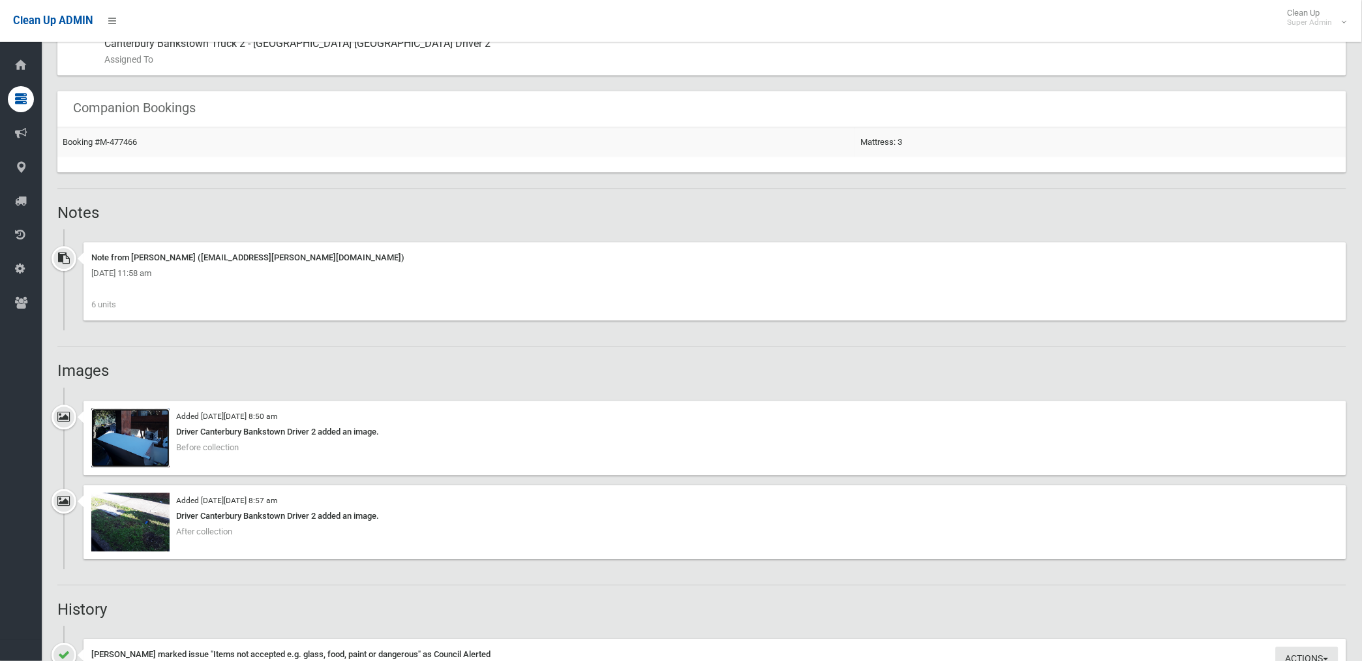
click at [128, 450] on img at bounding box center [130, 437] width 78 height 59
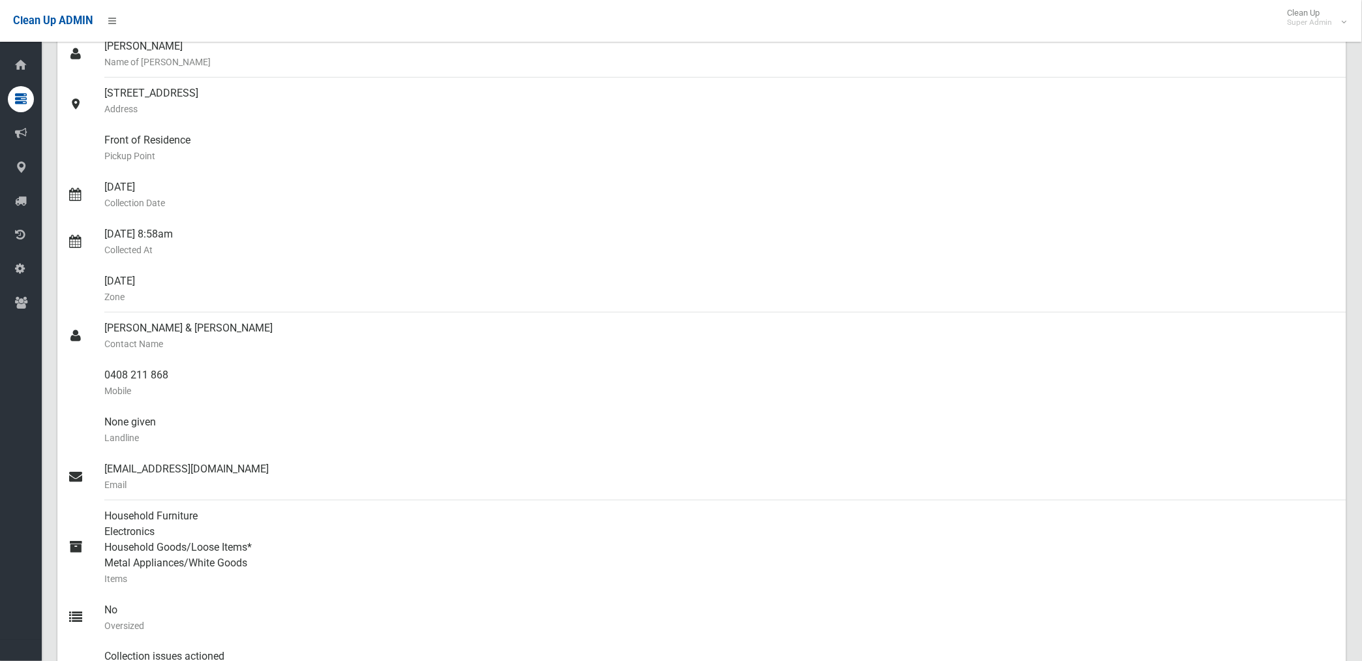
scroll to position [72, 0]
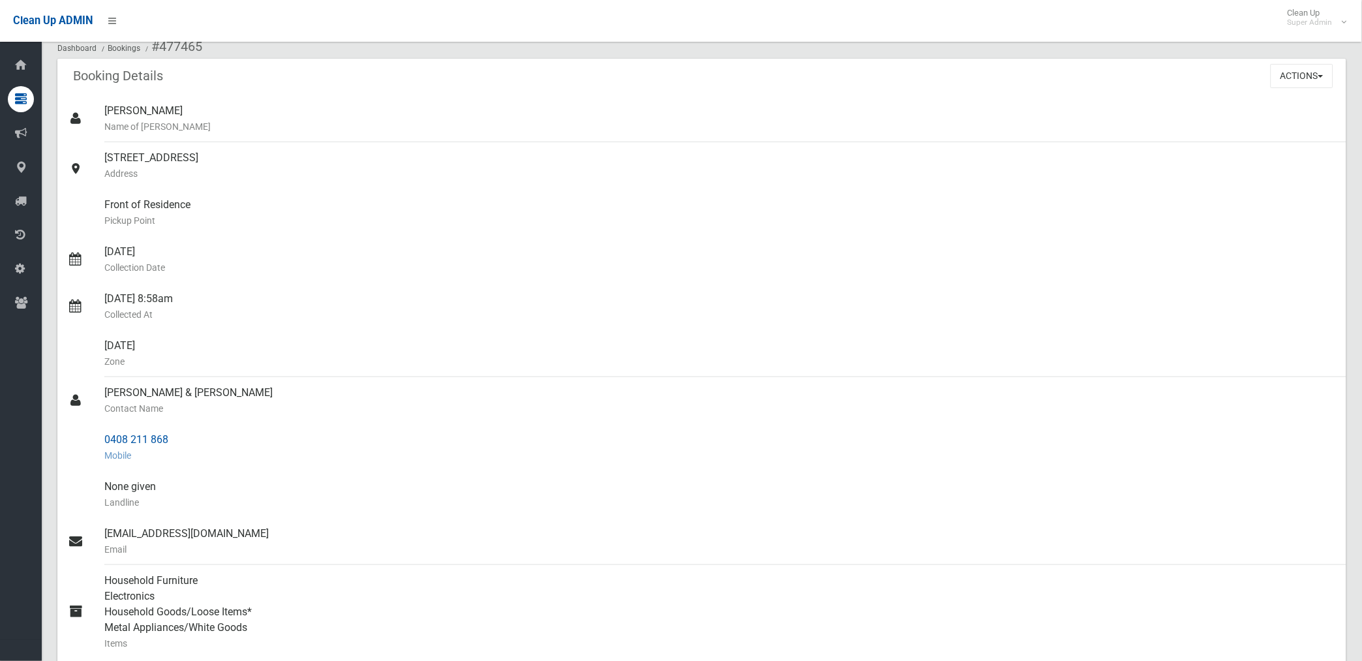
drag, startPoint x: 106, startPoint y: 438, endPoint x: 170, endPoint y: 440, distance: 64.0
click at [170, 440] on div "0408 211 868 Mobile" at bounding box center [720, 447] width 1232 height 47
drag, startPoint x: 170, startPoint y: 440, endPoint x: 147, endPoint y: 442, distance: 22.9
copy div "0408 211 868"
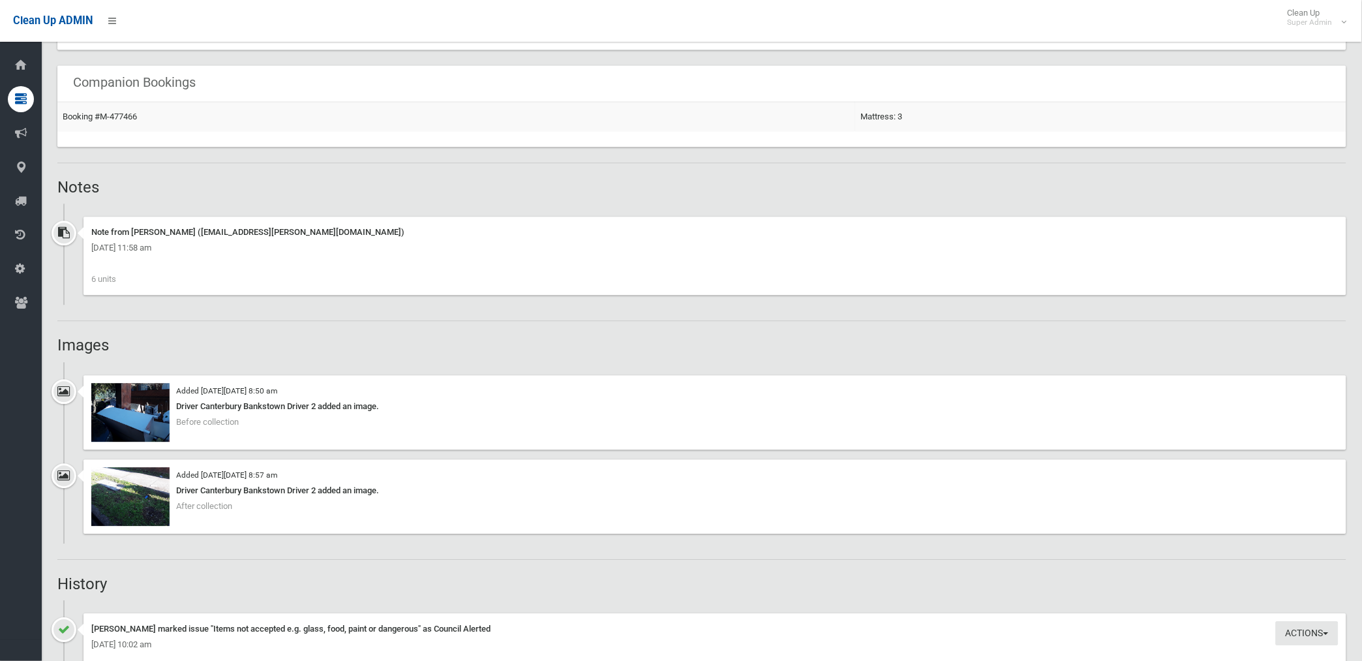
scroll to position [797, 0]
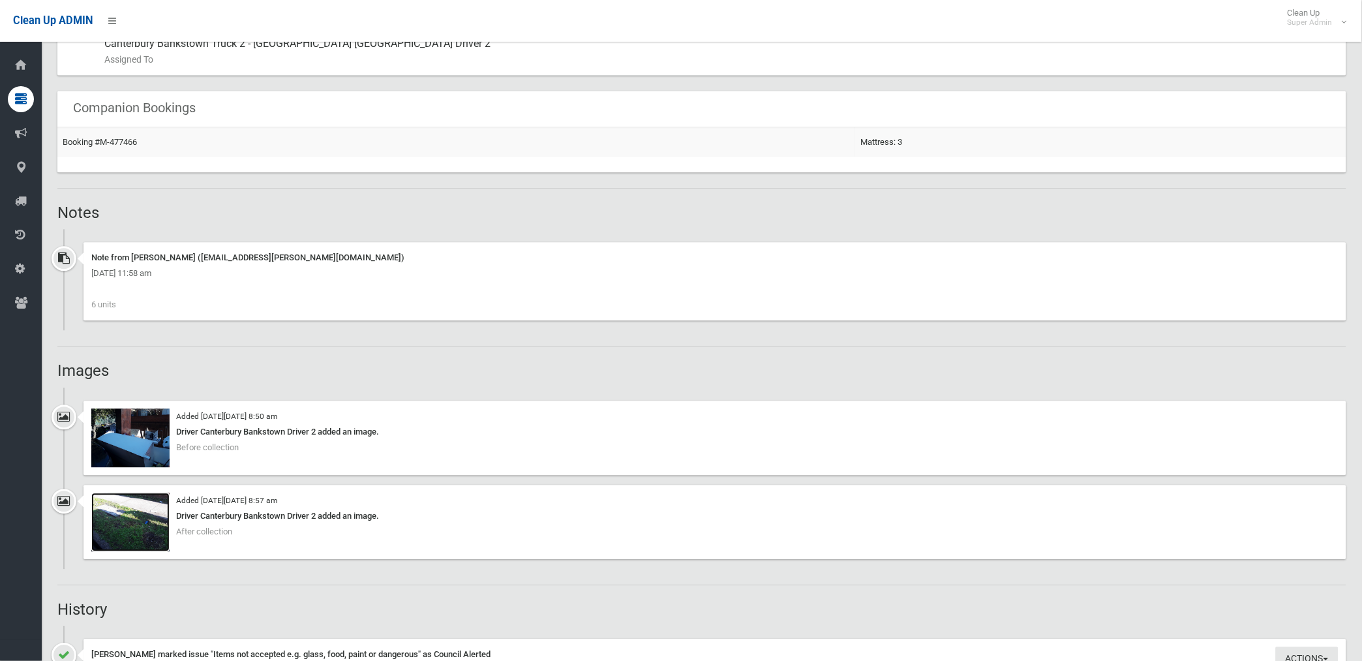
click at [151, 530] on img at bounding box center [130, 522] width 78 height 59
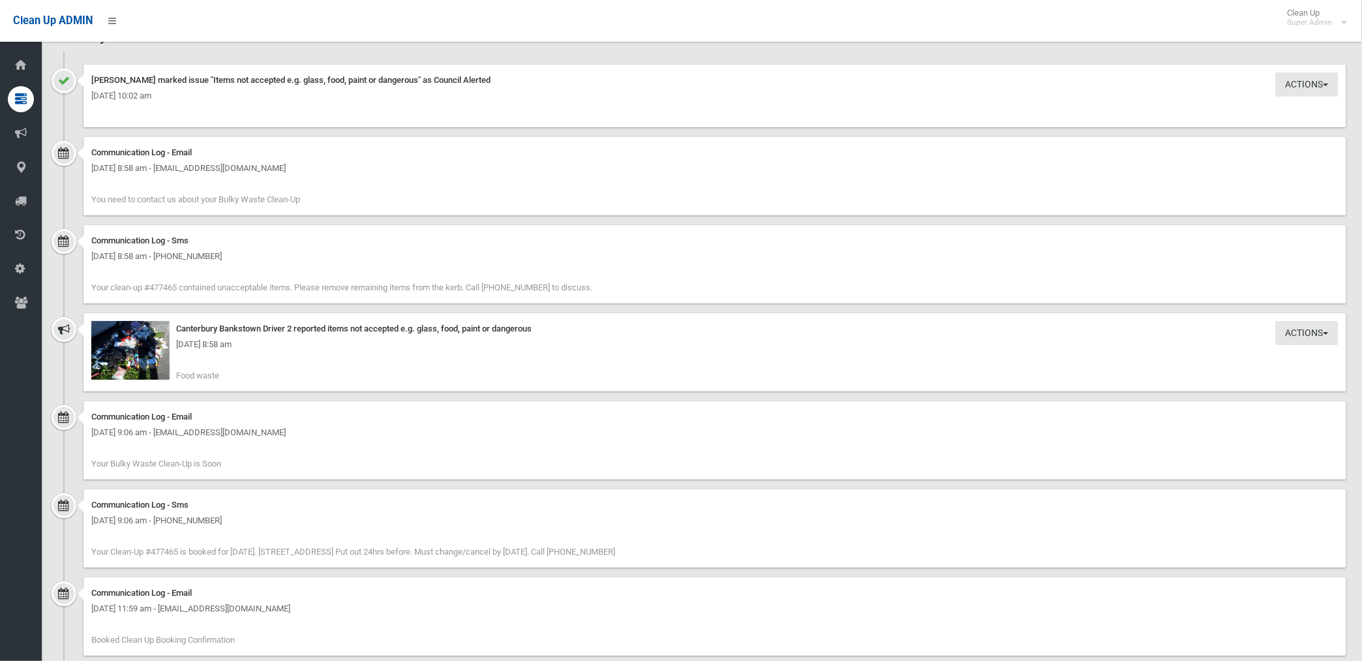
scroll to position [1377, 0]
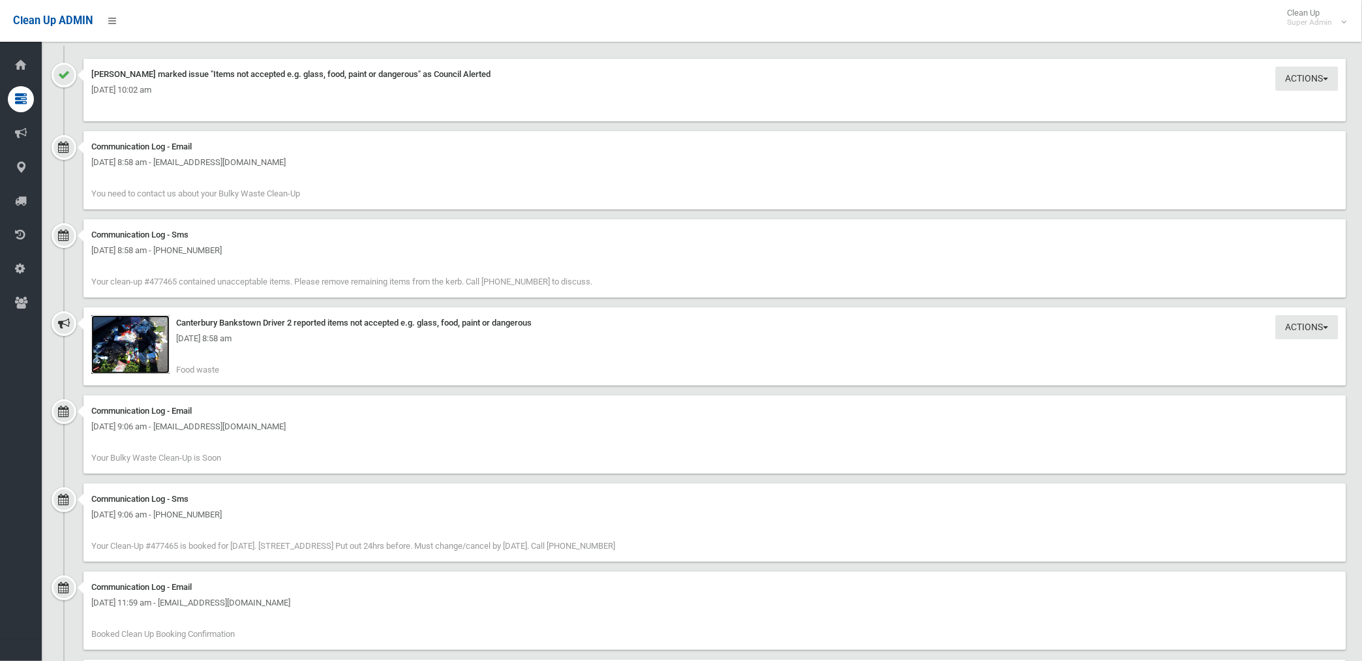
click at [138, 348] on img at bounding box center [130, 344] width 78 height 59
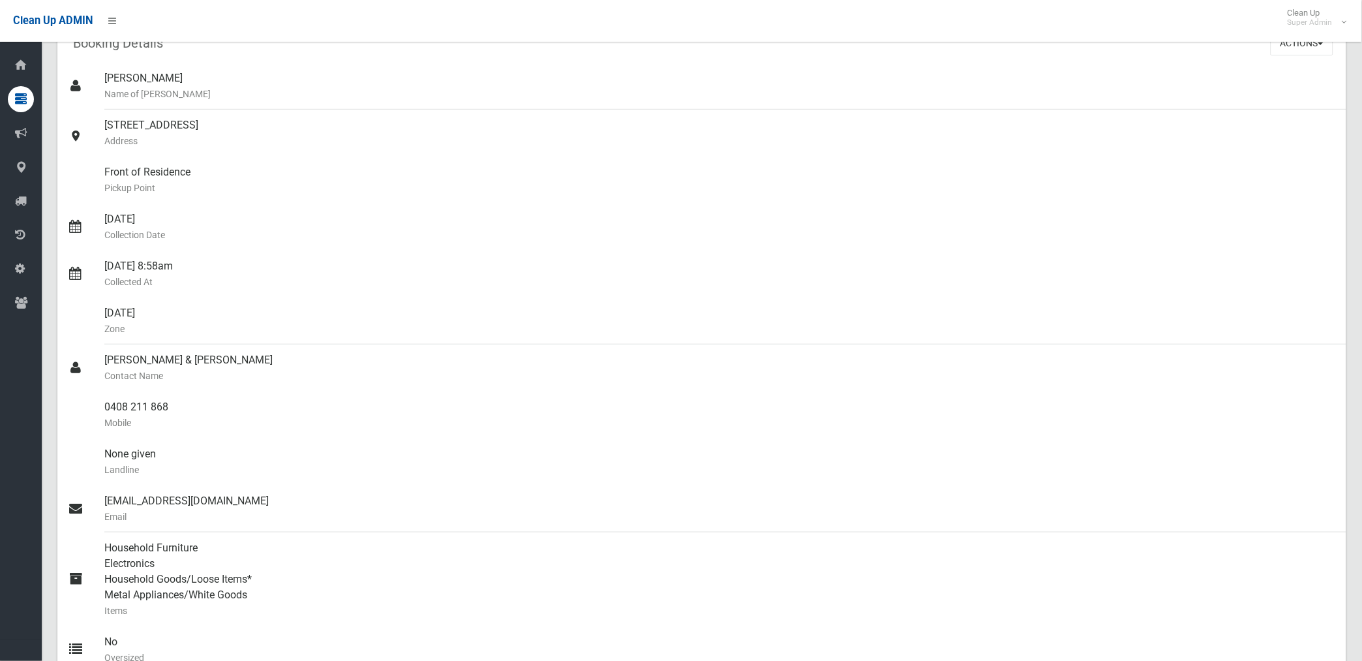
scroll to position [0, 0]
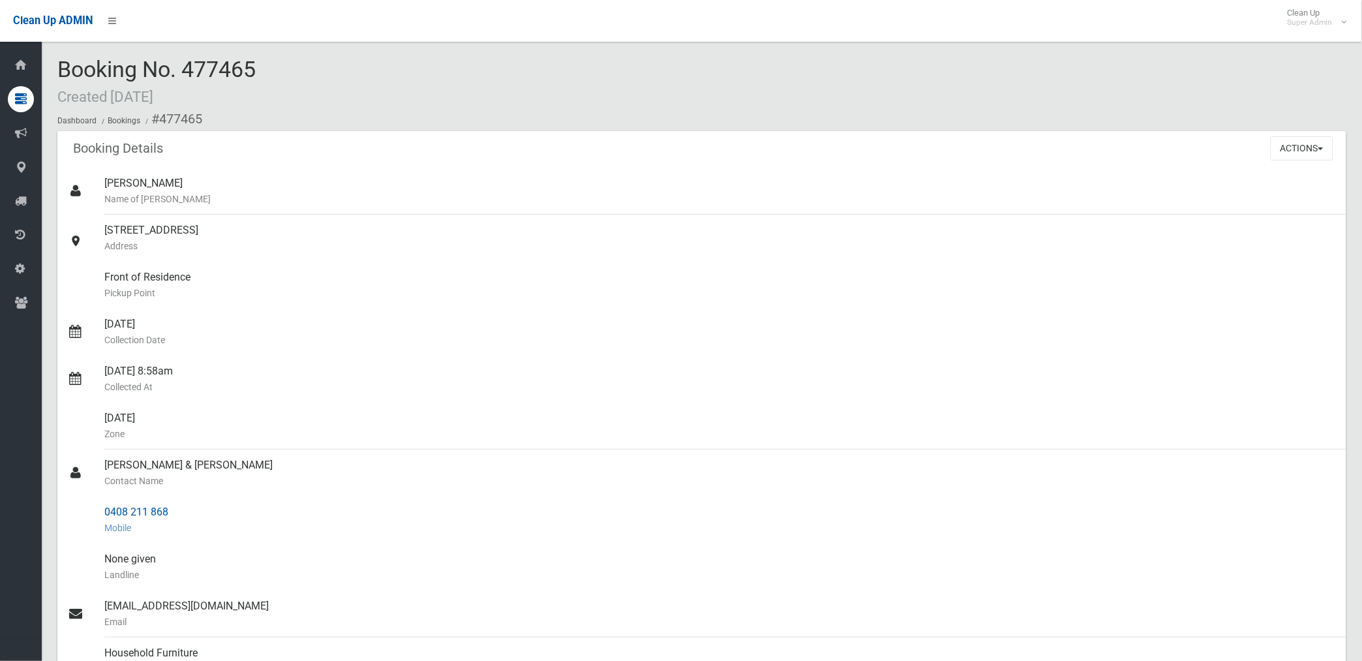
drag, startPoint x: 161, startPoint y: 117, endPoint x: 181, endPoint y: 507, distance: 390.0
copy section "477465 Booking Details Actions View Booking Edit Booking Clone Booking Add Book…"
click at [466, 247] on small "Address" at bounding box center [720, 246] width 1232 height 16
click at [1292, 144] on button "Actions" at bounding box center [1302, 148] width 63 height 24
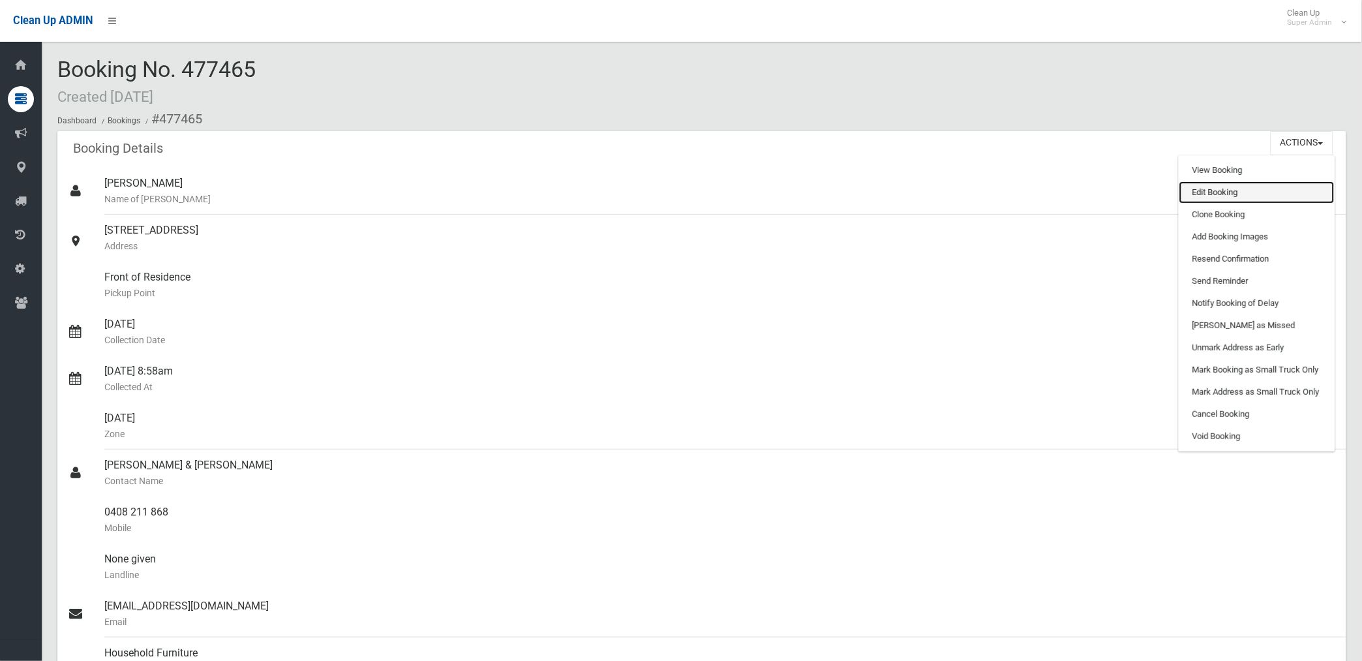
click at [1225, 192] on link "Edit Booking" at bounding box center [1256, 192] width 155 height 22
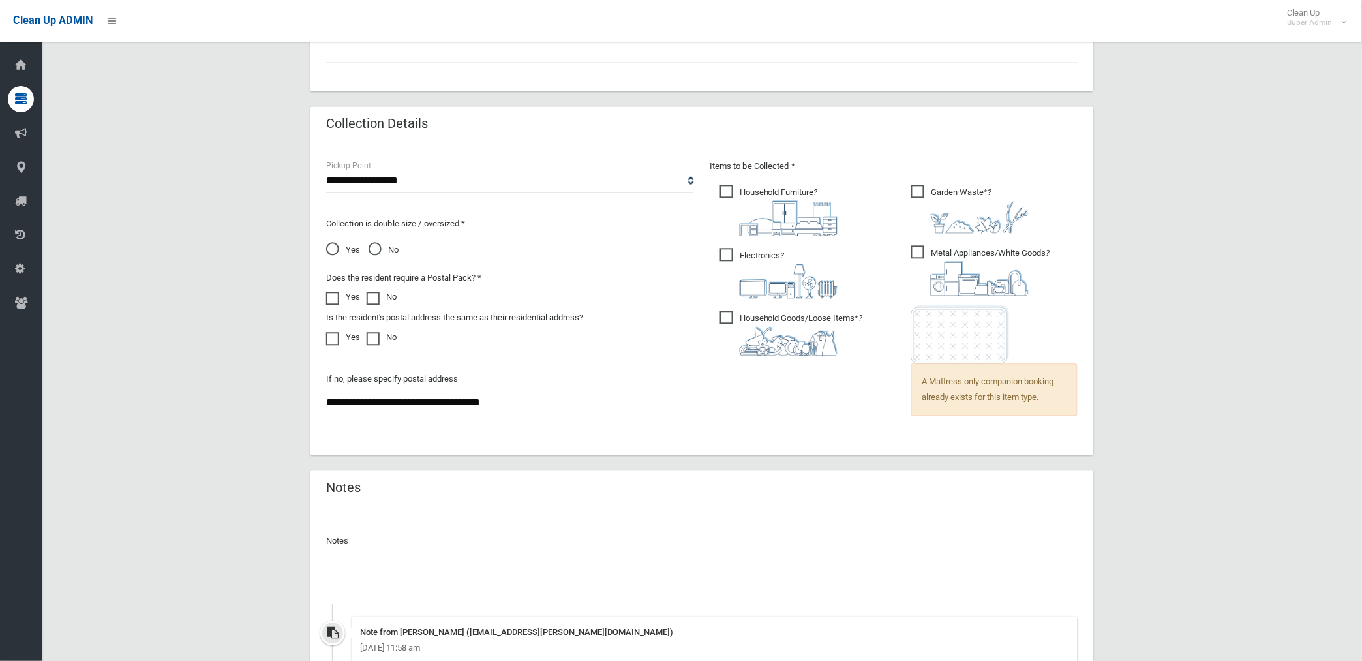
scroll to position [954, 0]
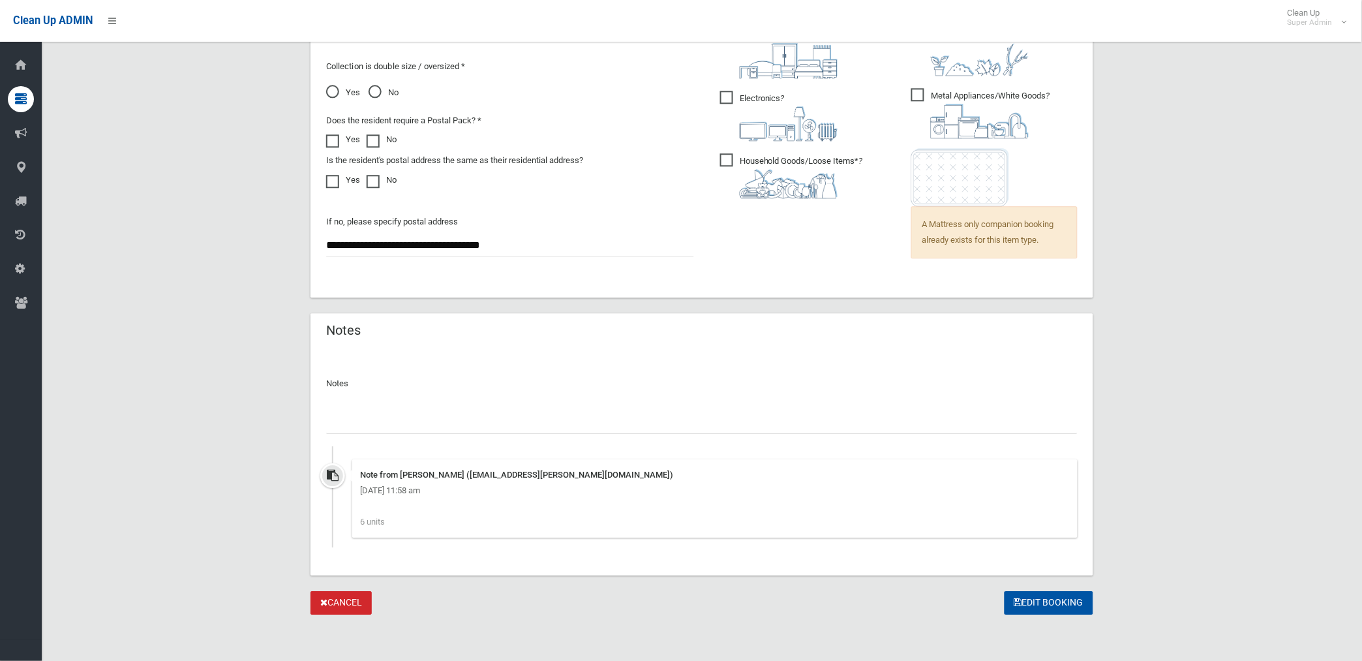
click at [403, 416] on input "text" at bounding box center [702, 422] width 752 height 24
paste input "********"
type input "**********"
click at [1041, 598] on button "Edit Booking" at bounding box center [1049, 603] width 89 height 24
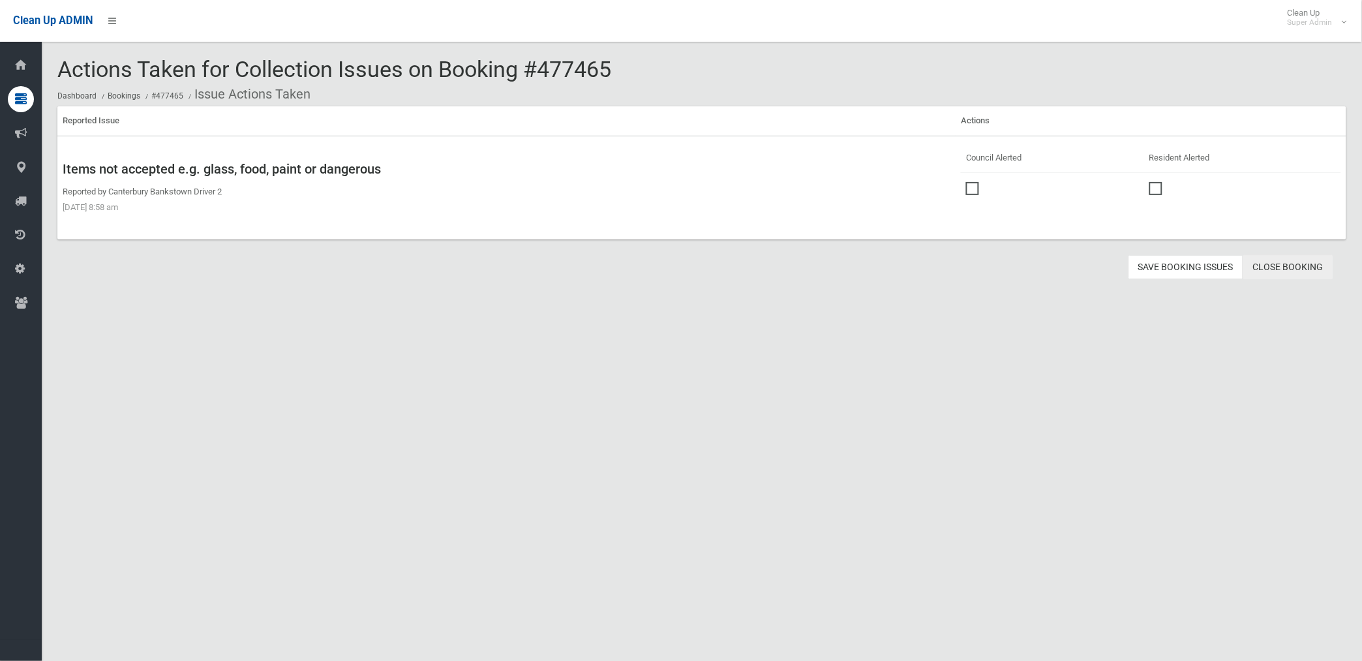
drag, startPoint x: 1275, startPoint y: 264, endPoint x: 750, endPoint y: 226, distance: 525.8
click at [1274, 264] on link "Close Booking" at bounding box center [1288, 267] width 90 height 24
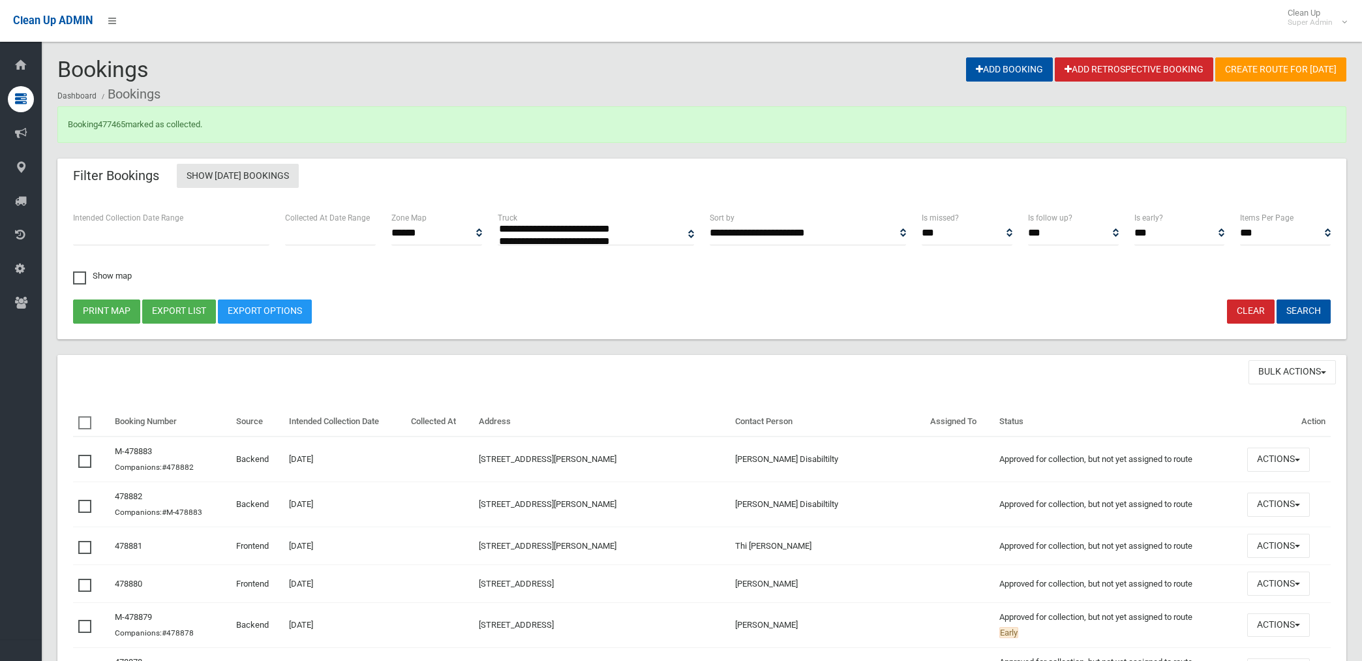
select select
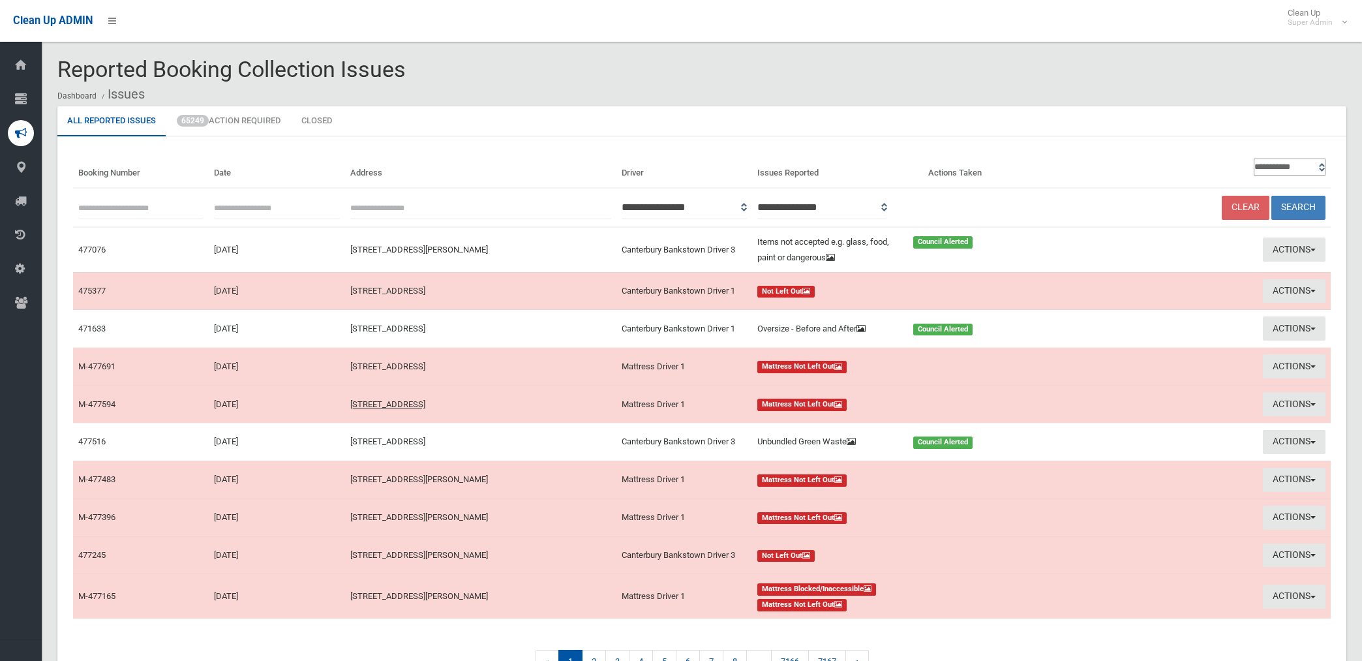
scroll to position [72, 0]
